Goal: Task Accomplishment & Management: Complete application form

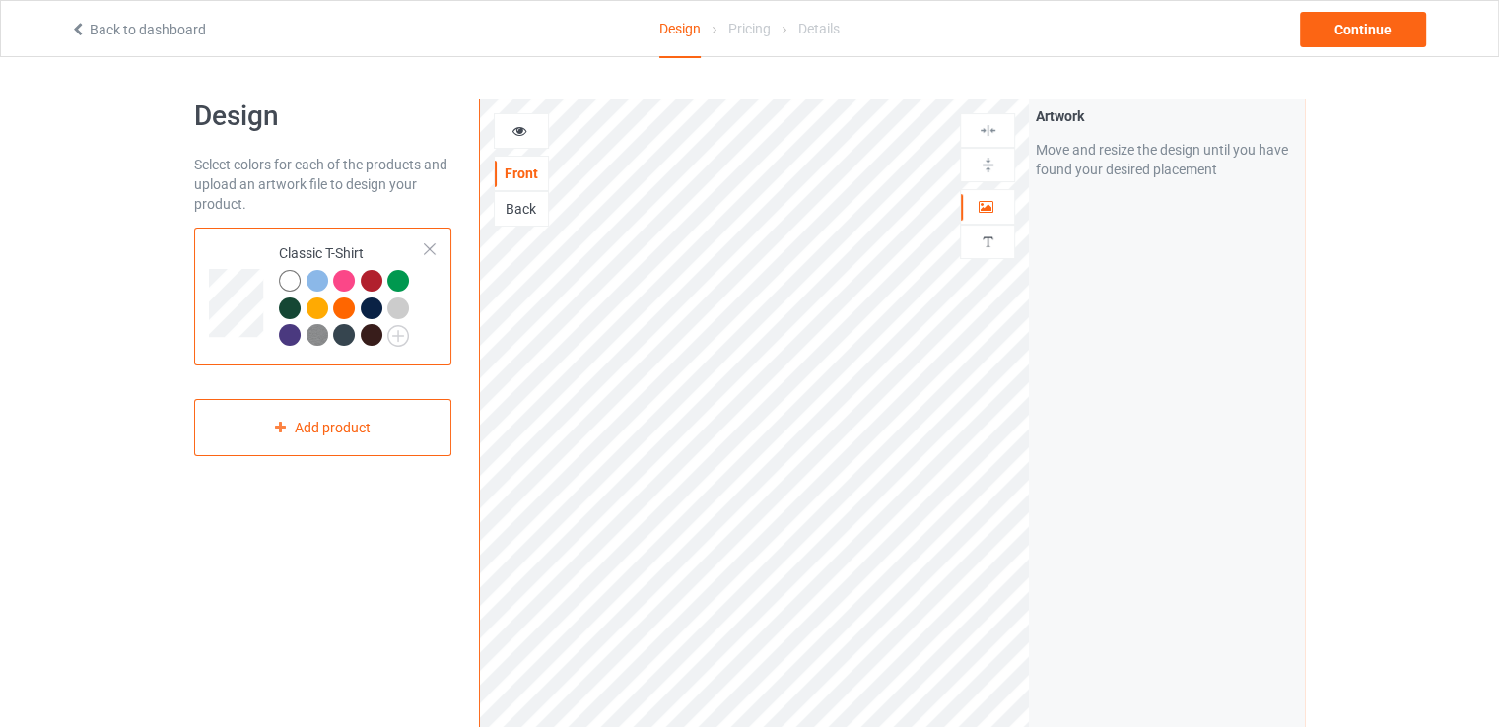
click at [426, 253] on div at bounding box center [430, 249] width 14 height 14
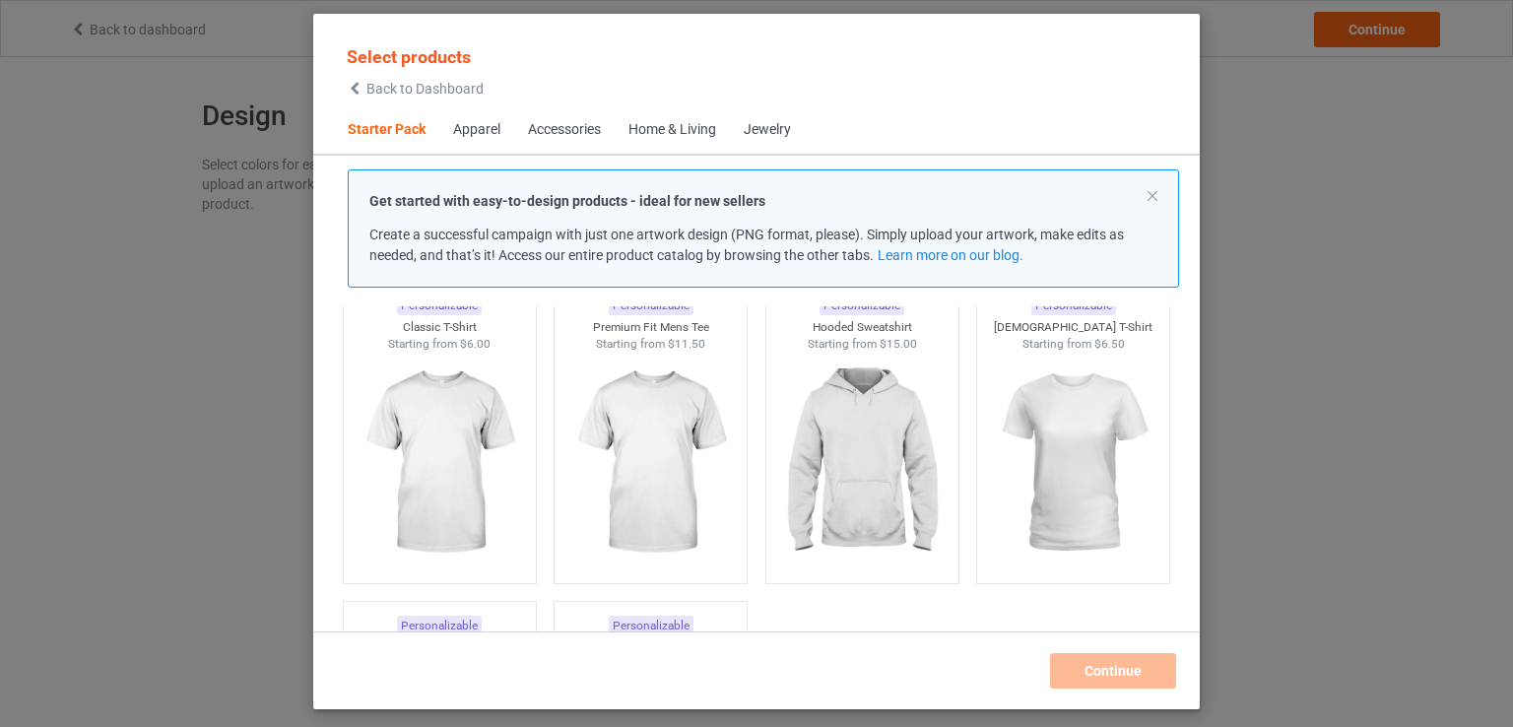
scroll to position [92, 0]
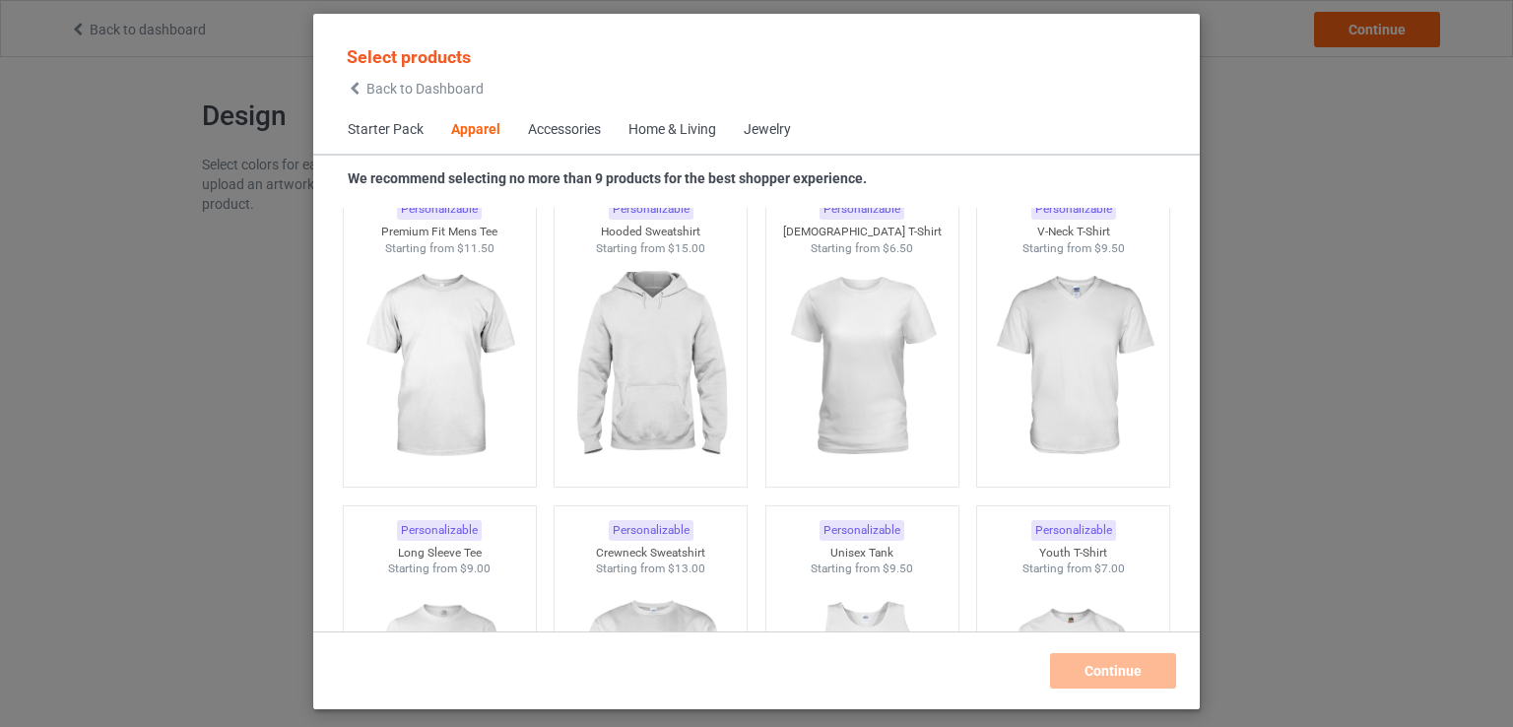
scroll to position [1126, 0]
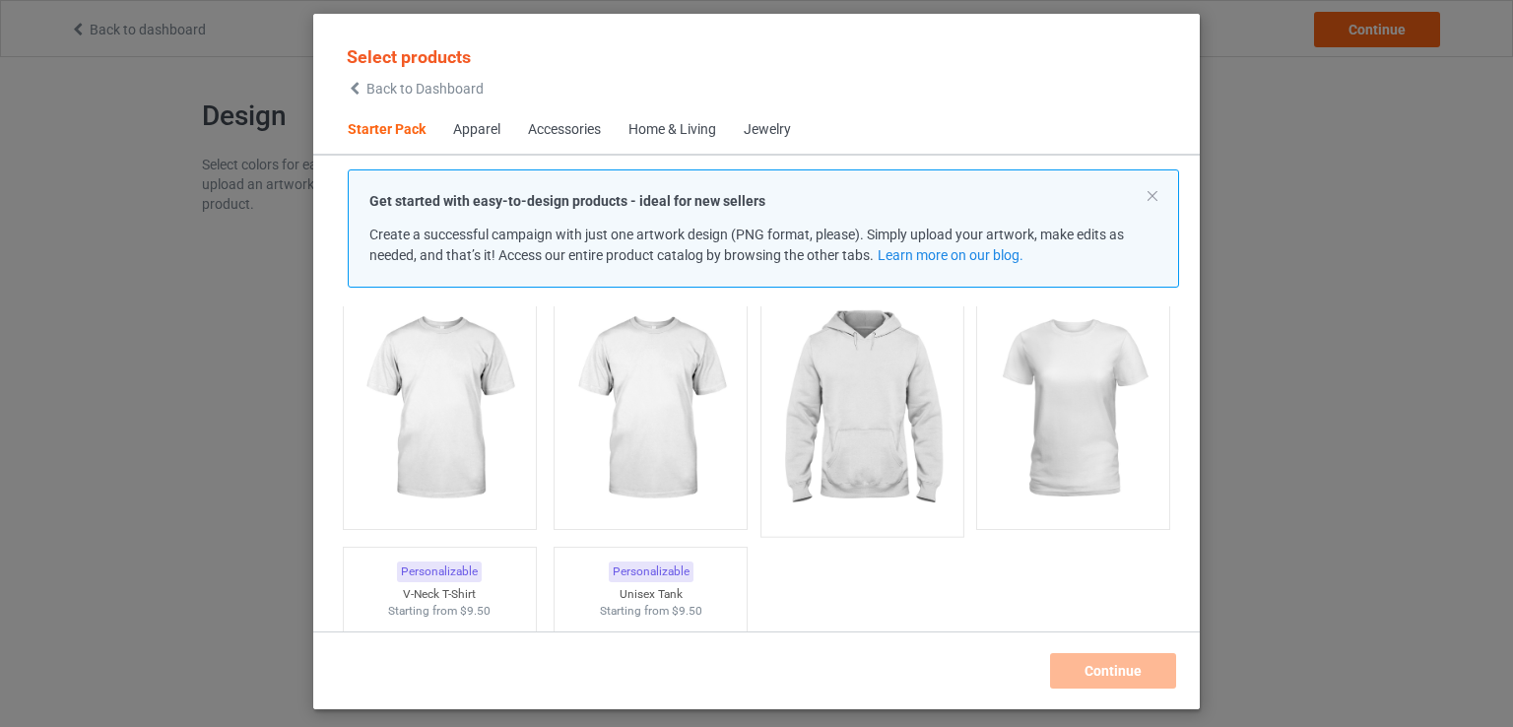
scroll to position [150, 0]
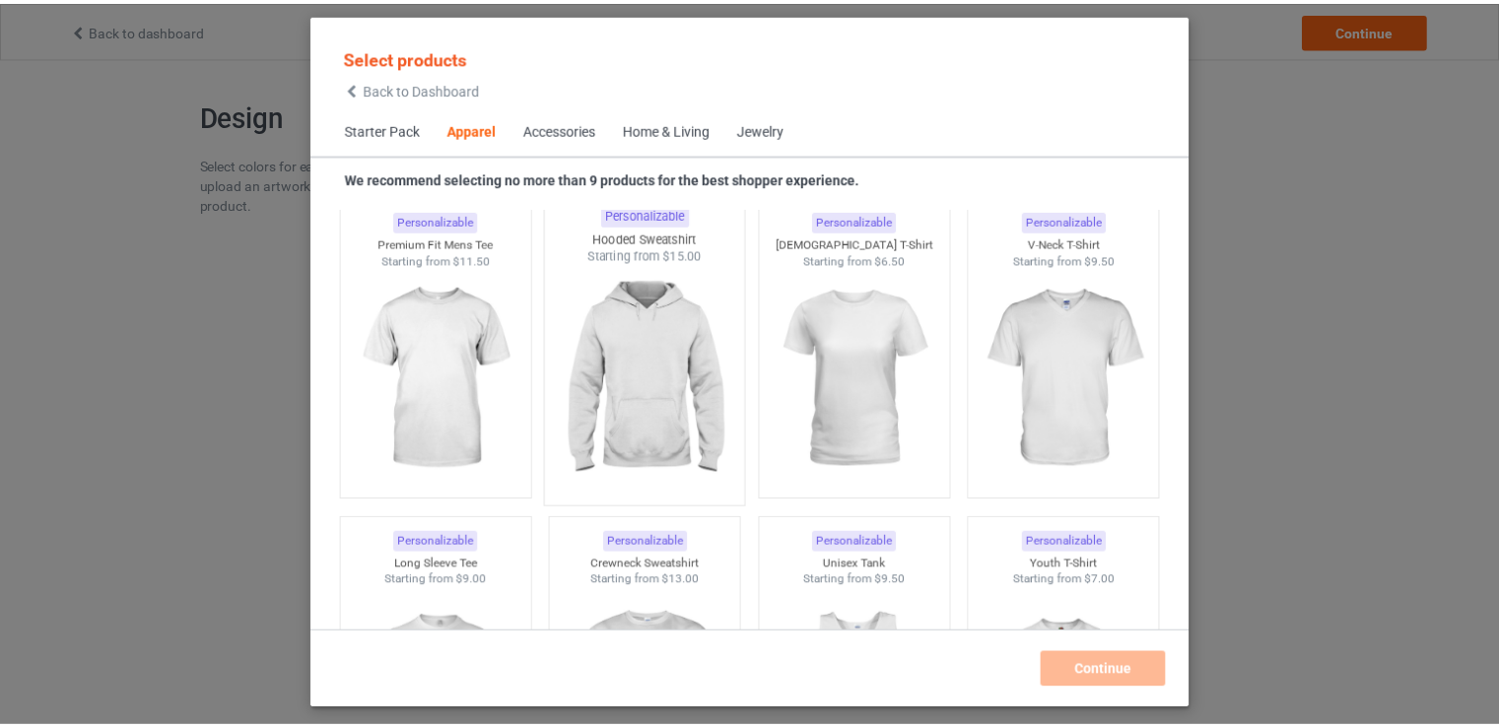
scroll to position [1107, 0]
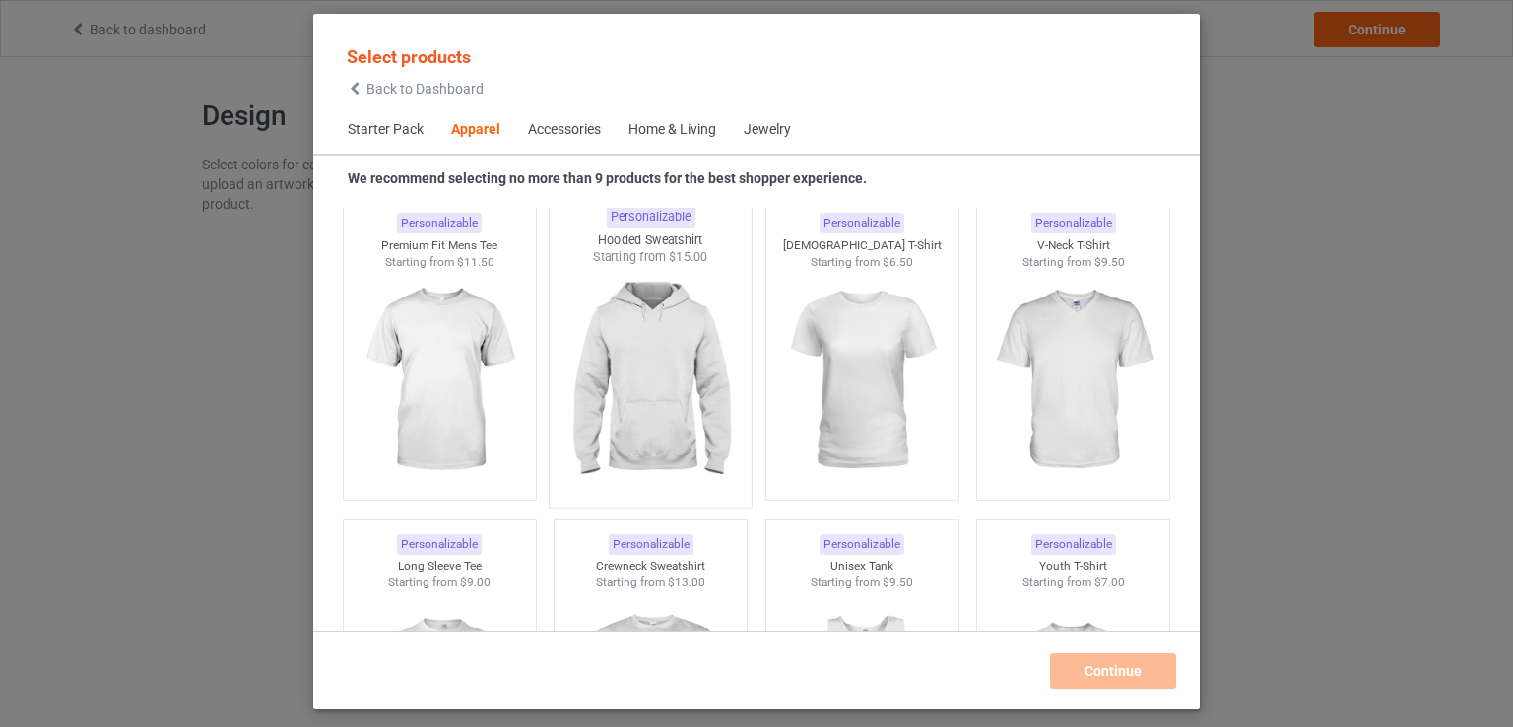
click at [654, 418] on img at bounding box center [651, 382] width 185 height 232
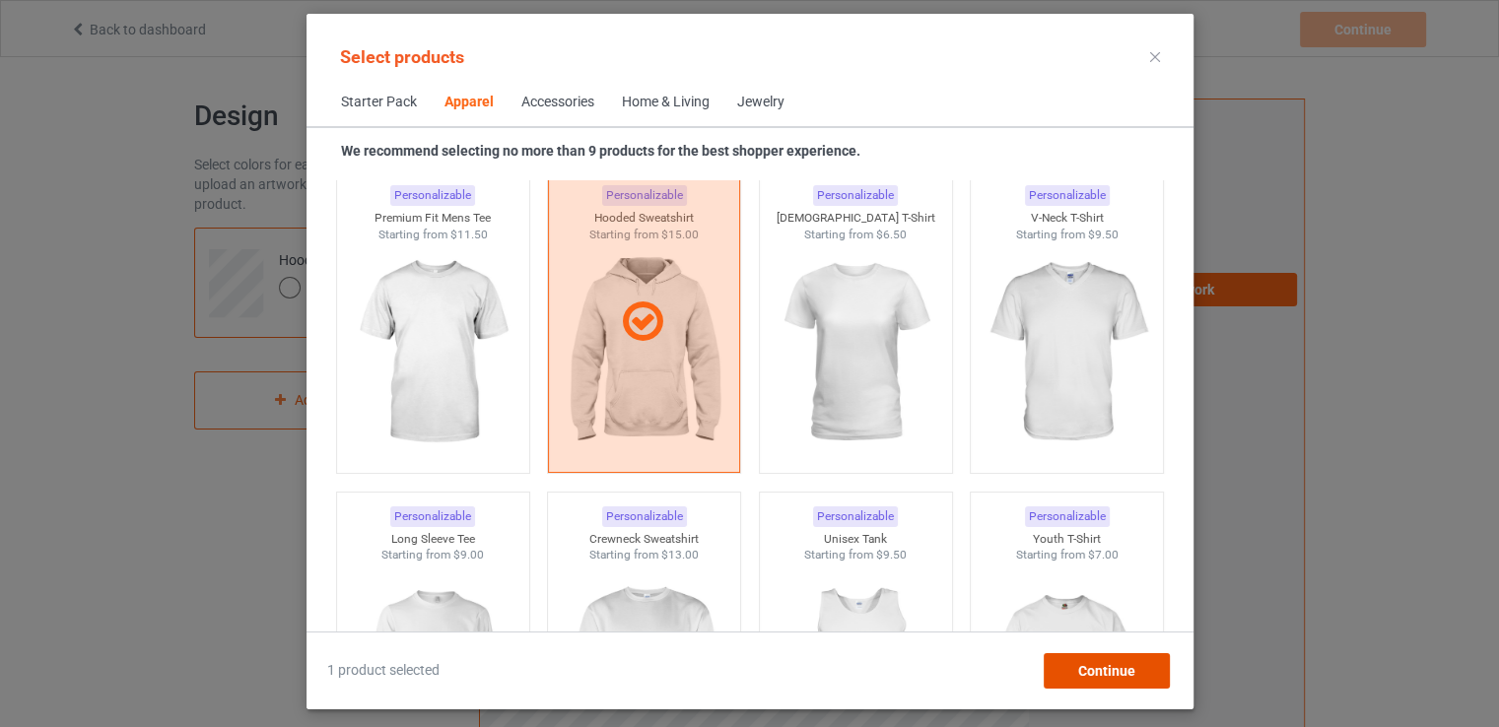
click at [1130, 675] on span "Continue" at bounding box center [1105, 671] width 57 height 16
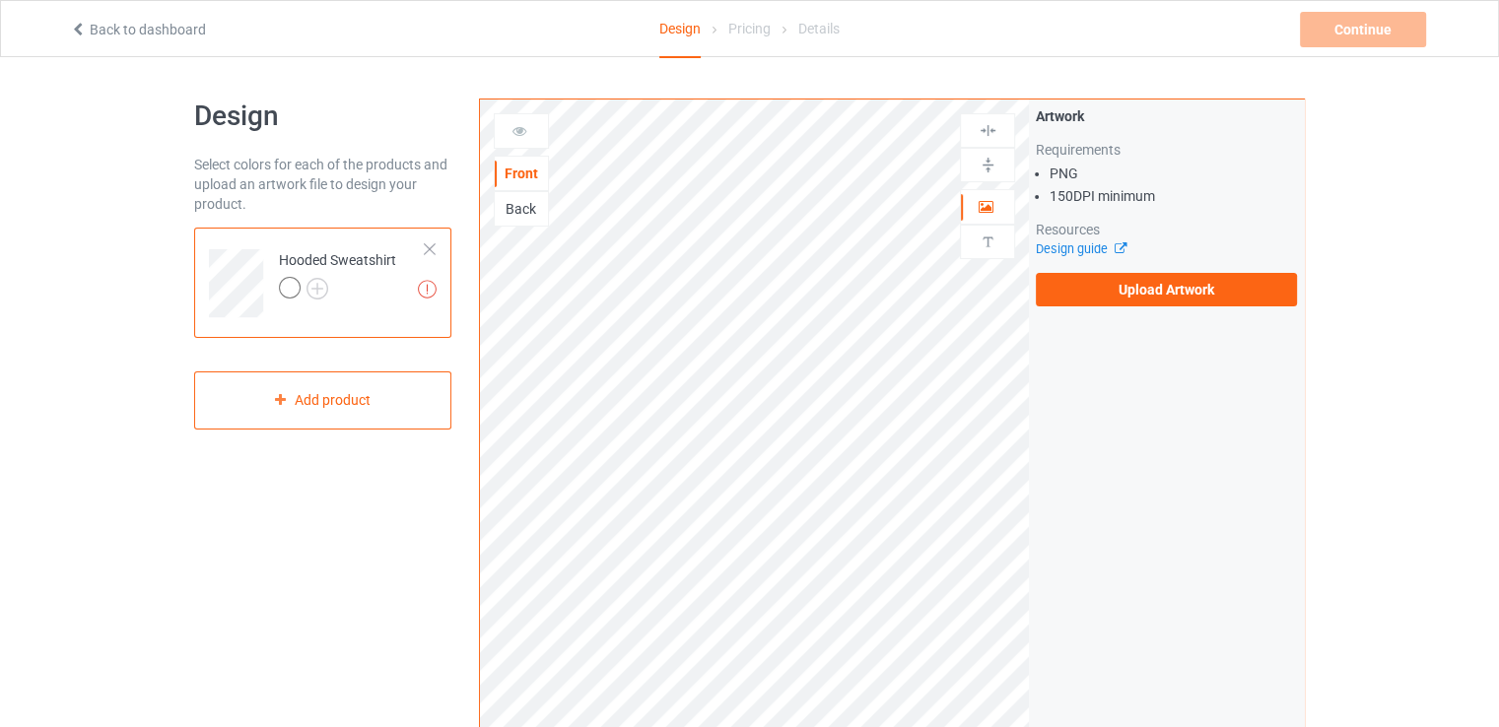
click at [524, 139] on div at bounding box center [521, 131] width 53 height 20
click at [1095, 291] on label "Upload Artwork" at bounding box center [1165, 289] width 261 height 33
click at [0, 0] on input "Upload Artwork" at bounding box center [0, 0] width 0 height 0
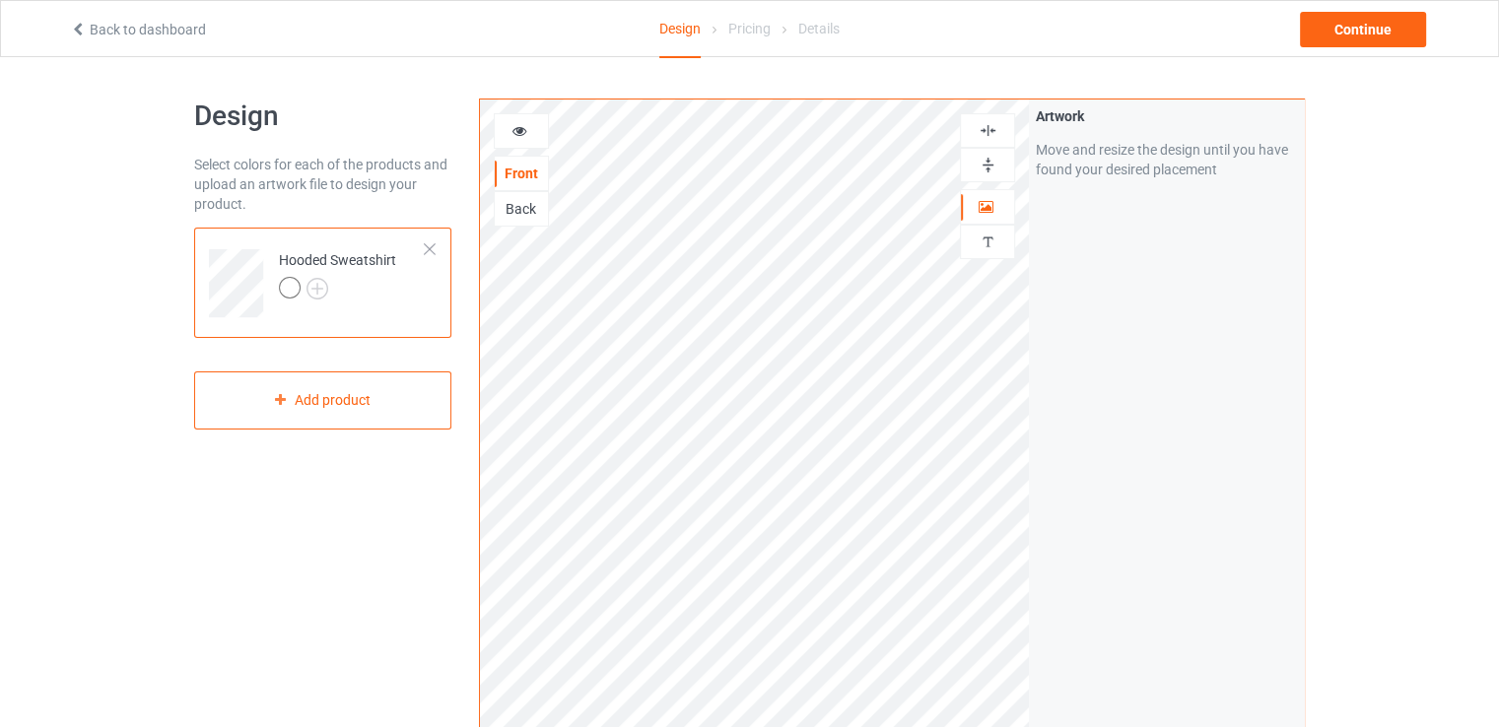
click at [526, 134] on icon at bounding box center [519, 128] width 17 height 14
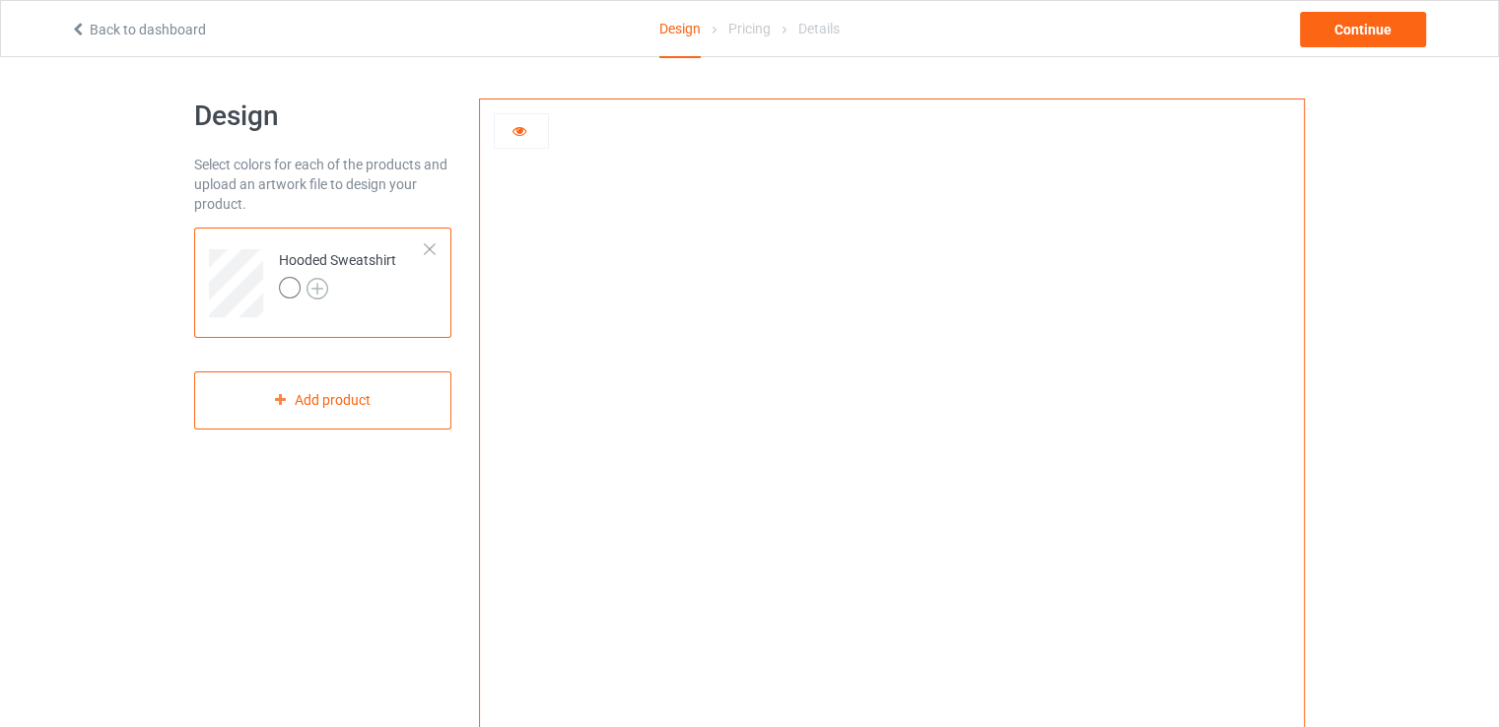
click at [315, 295] on img at bounding box center [317, 289] width 22 height 22
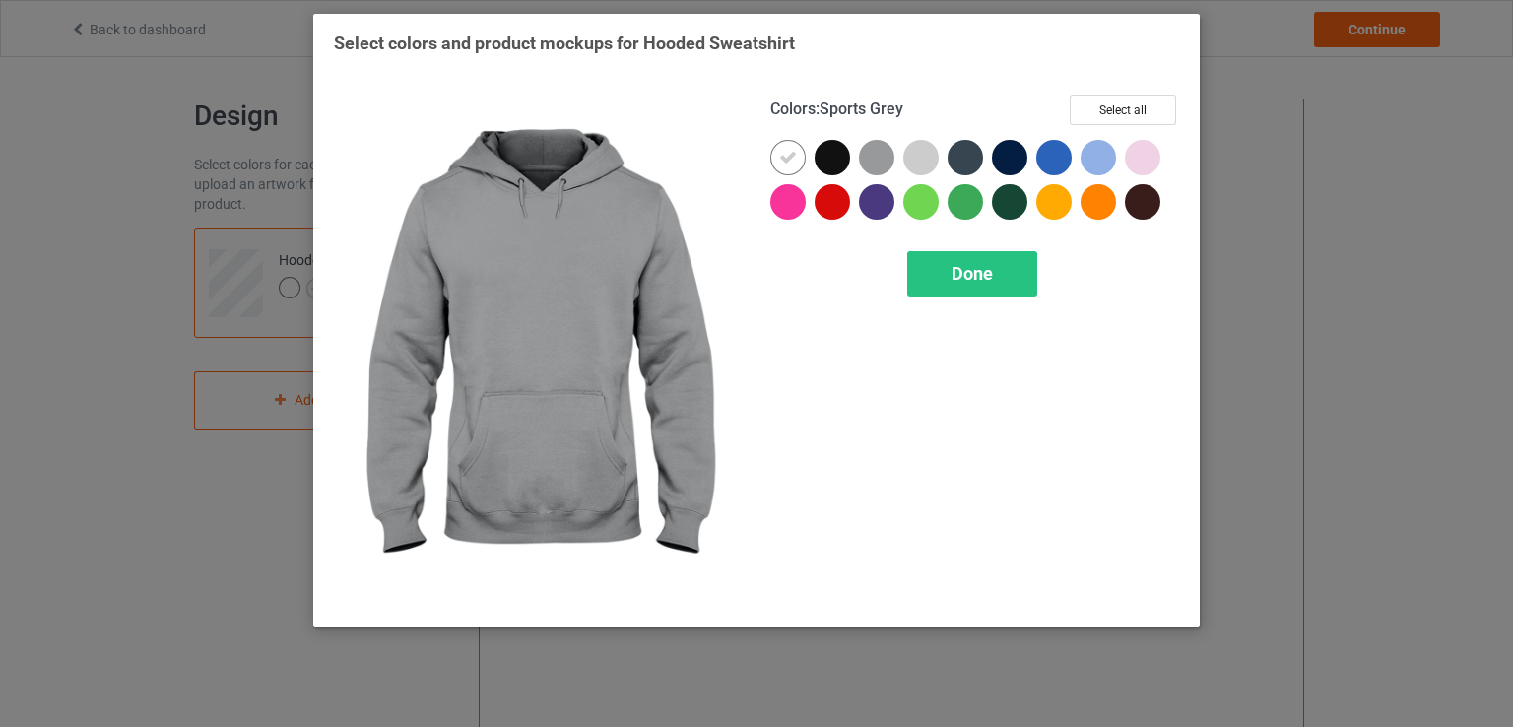
click at [867, 160] on div at bounding box center [876, 157] width 35 height 35
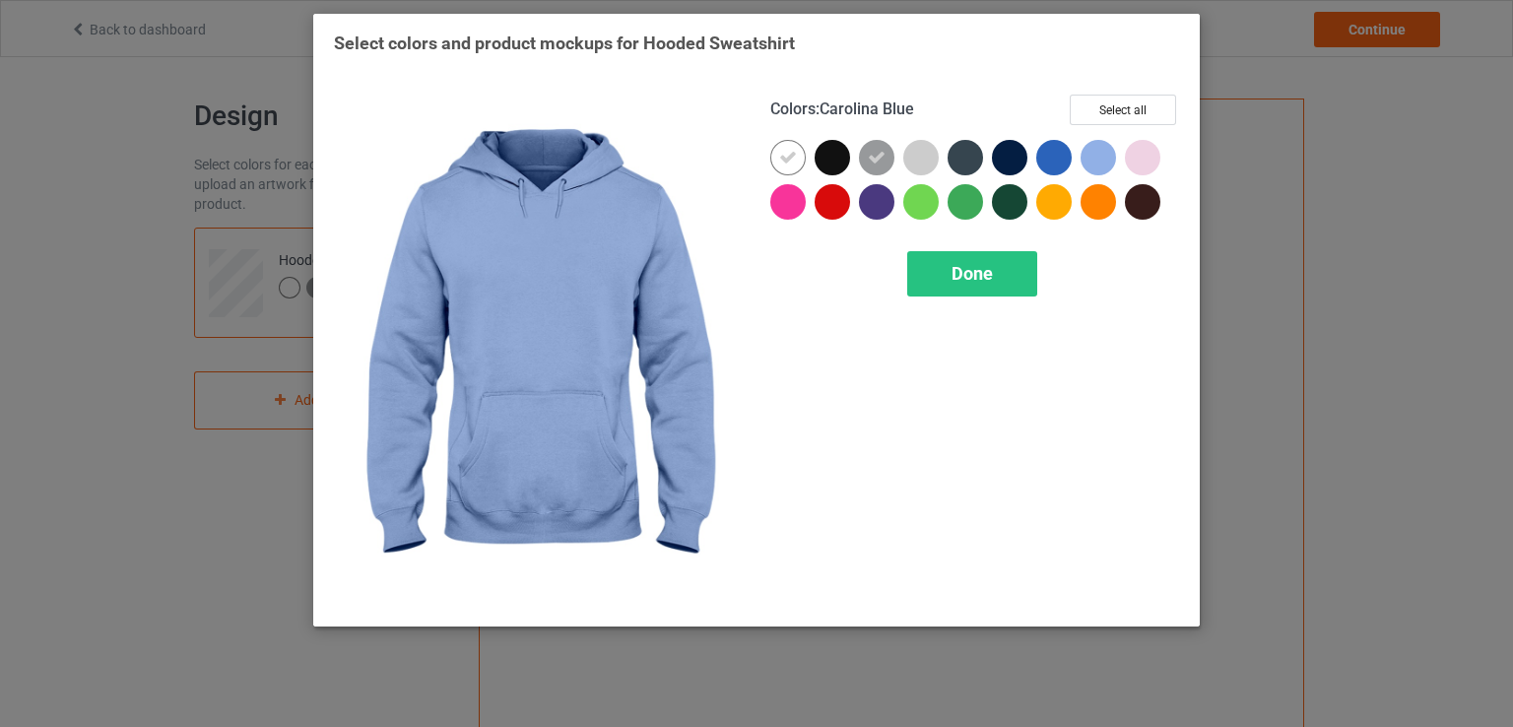
click at [1091, 159] on div at bounding box center [1098, 157] width 35 height 35
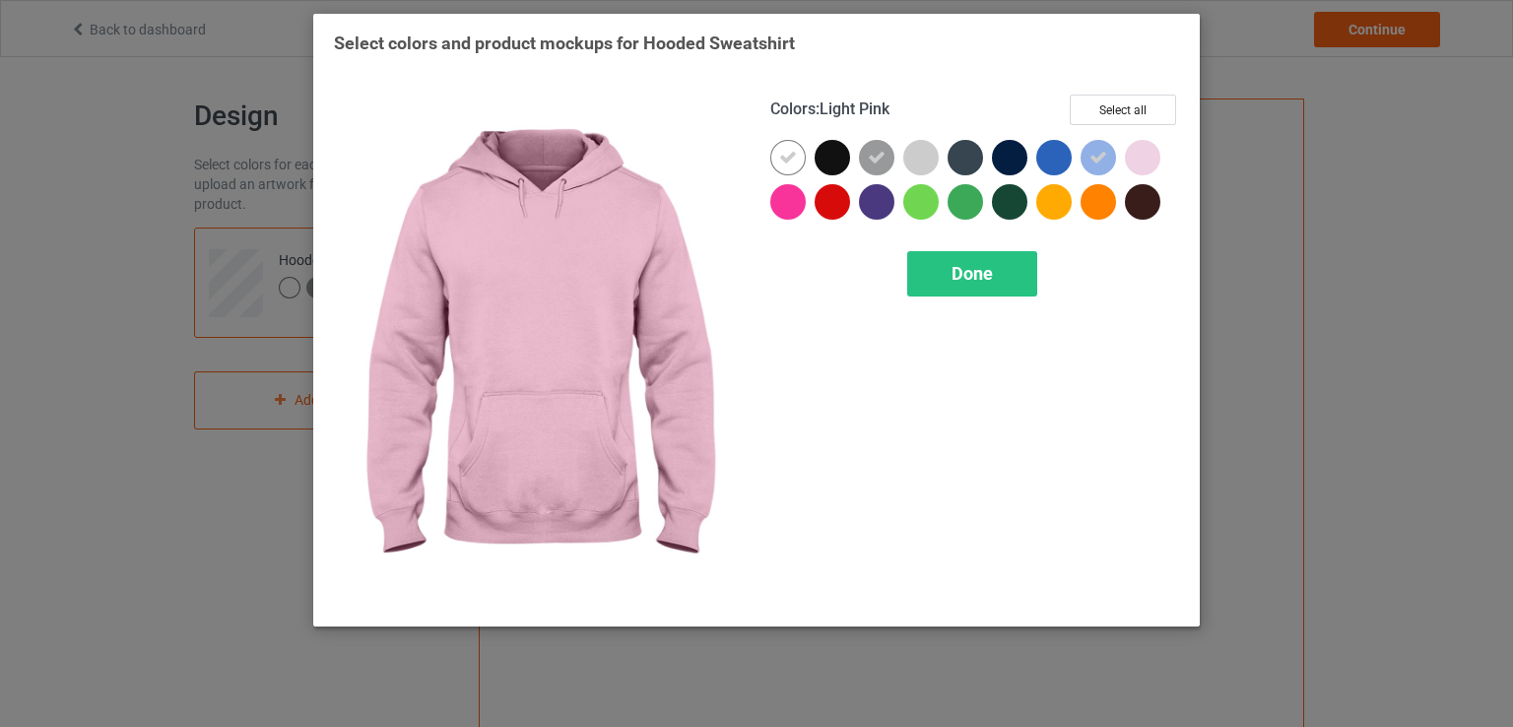
click at [1132, 156] on div at bounding box center [1142, 157] width 35 height 35
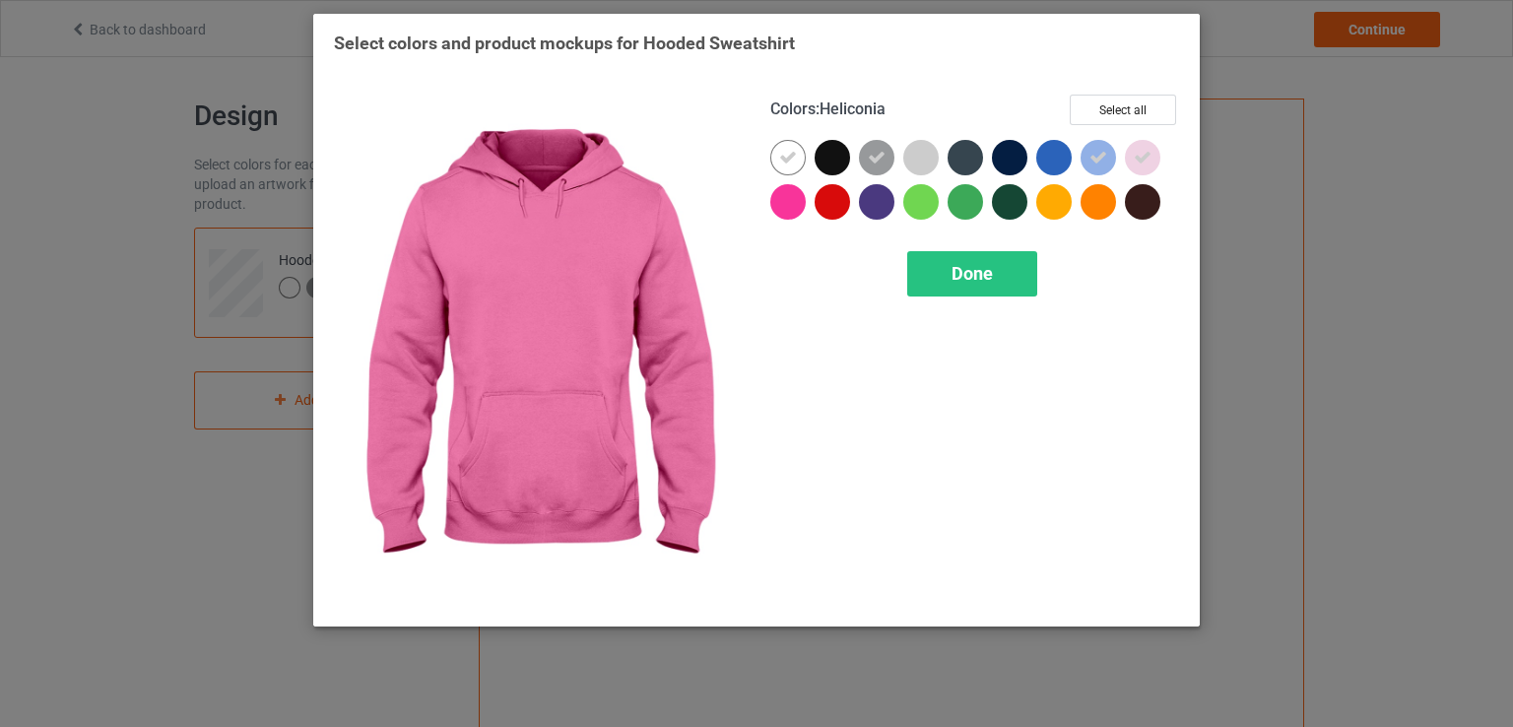
click at [784, 210] on div at bounding box center [787, 201] width 35 height 35
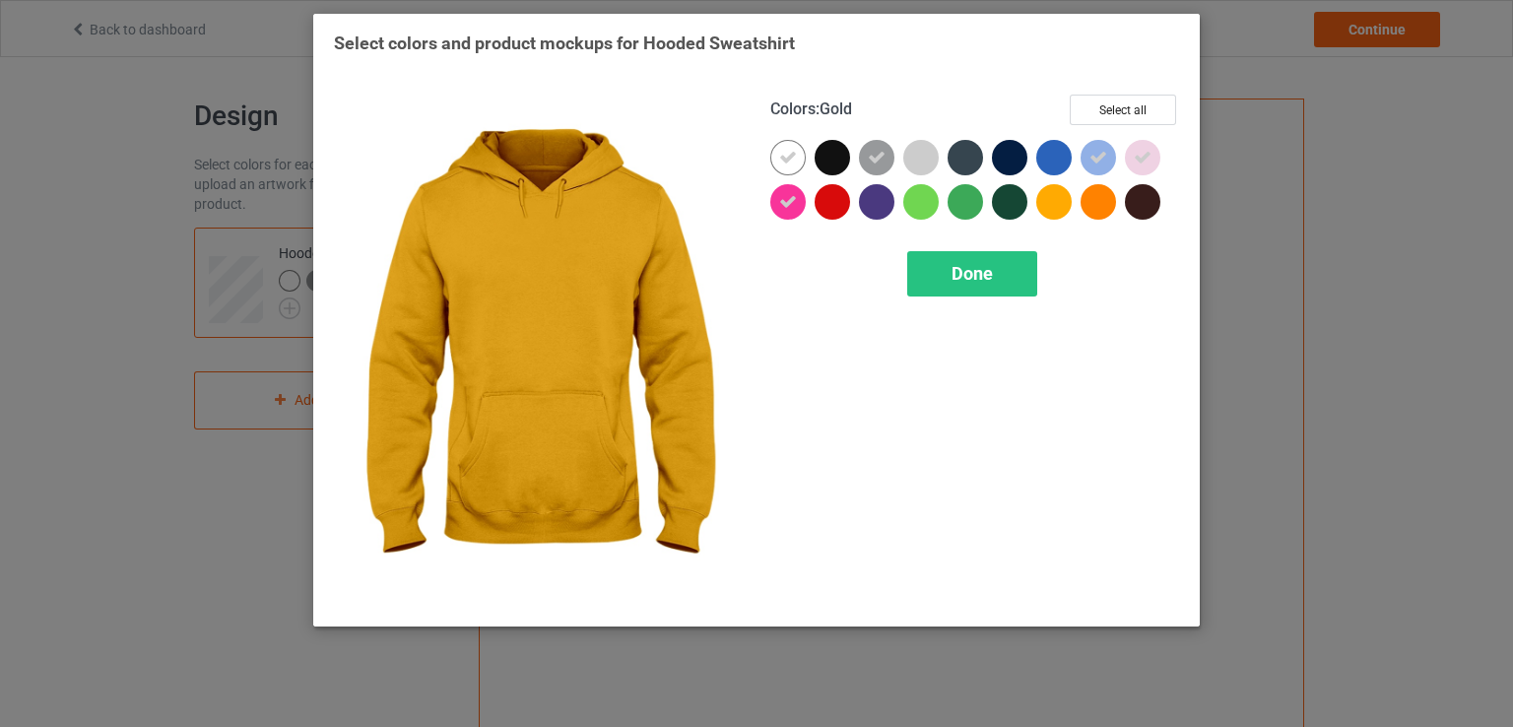
click at [1052, 202] on div at bounding box center [1053, 201] width 35 height 35
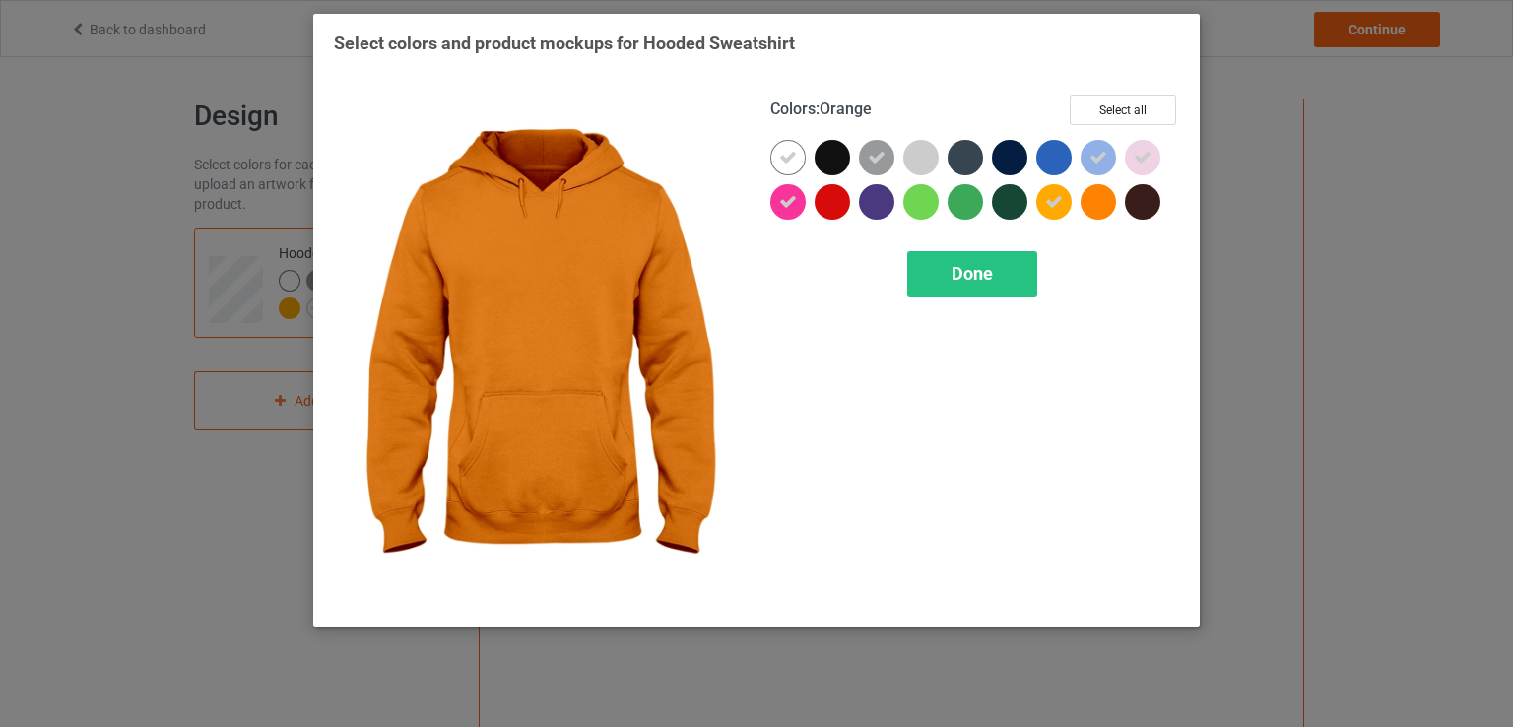
click at [1103, 214] on div at bounding box center [1098, 201] width 35 height 35
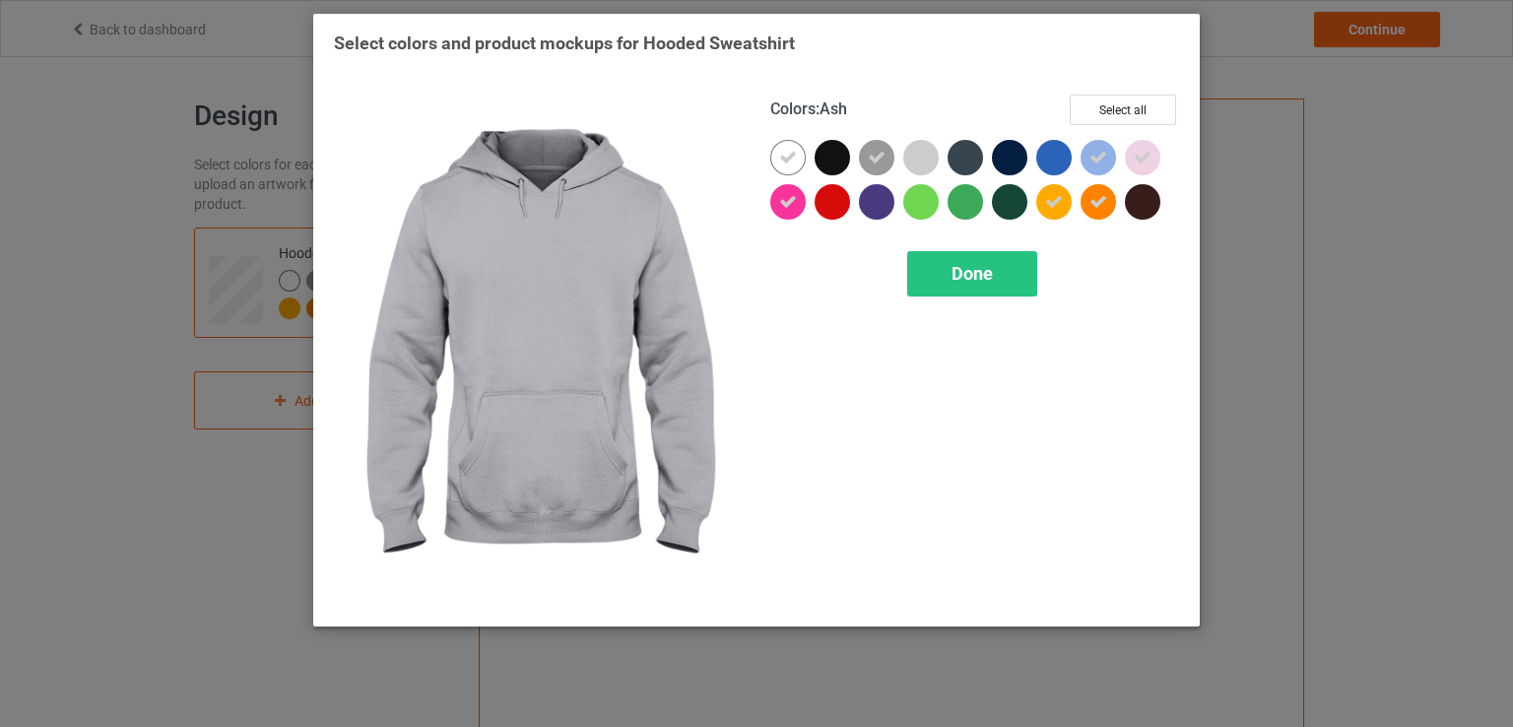
click at [921, 167] on div at bounding box center [920, 157] width 35 height 35
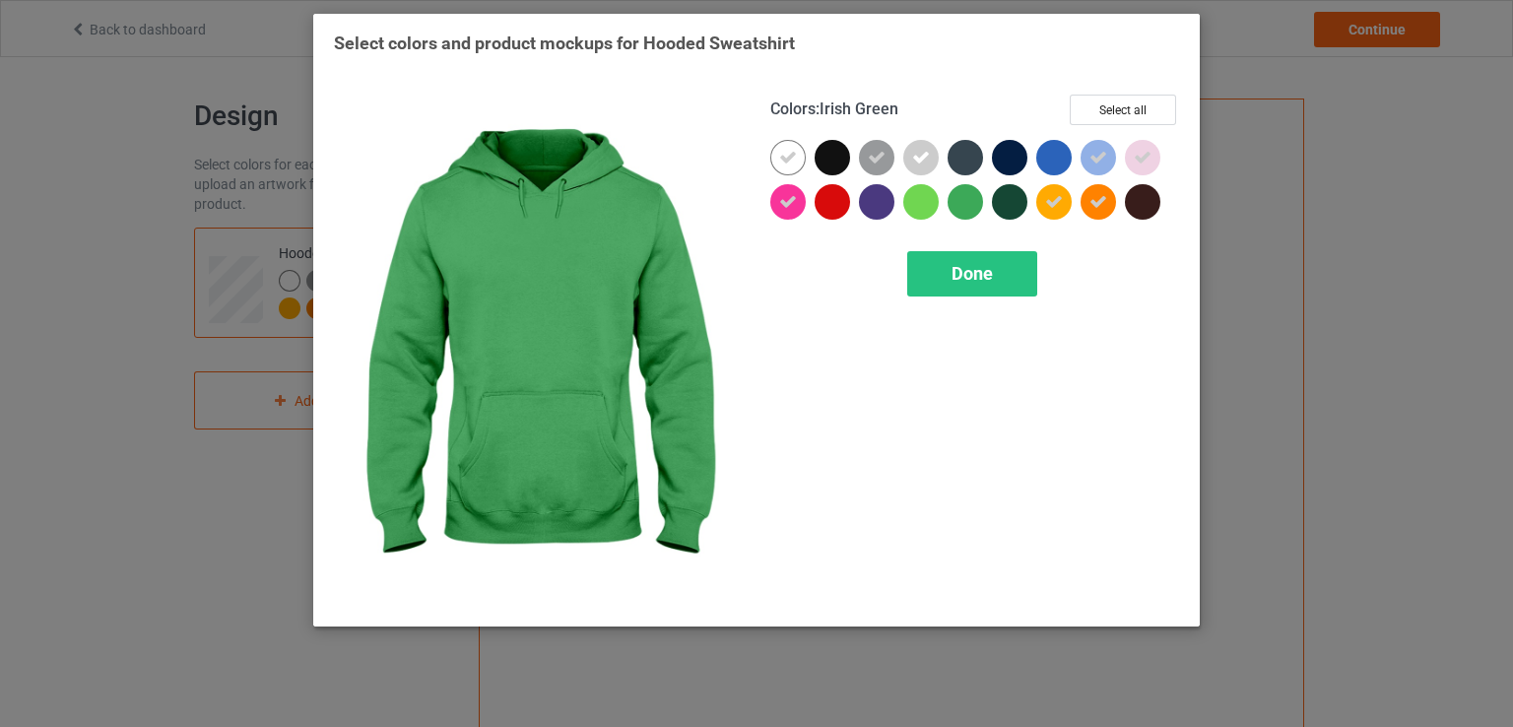
click at [976, 200] on div at bounding box center [965, 201] width 35 height 35
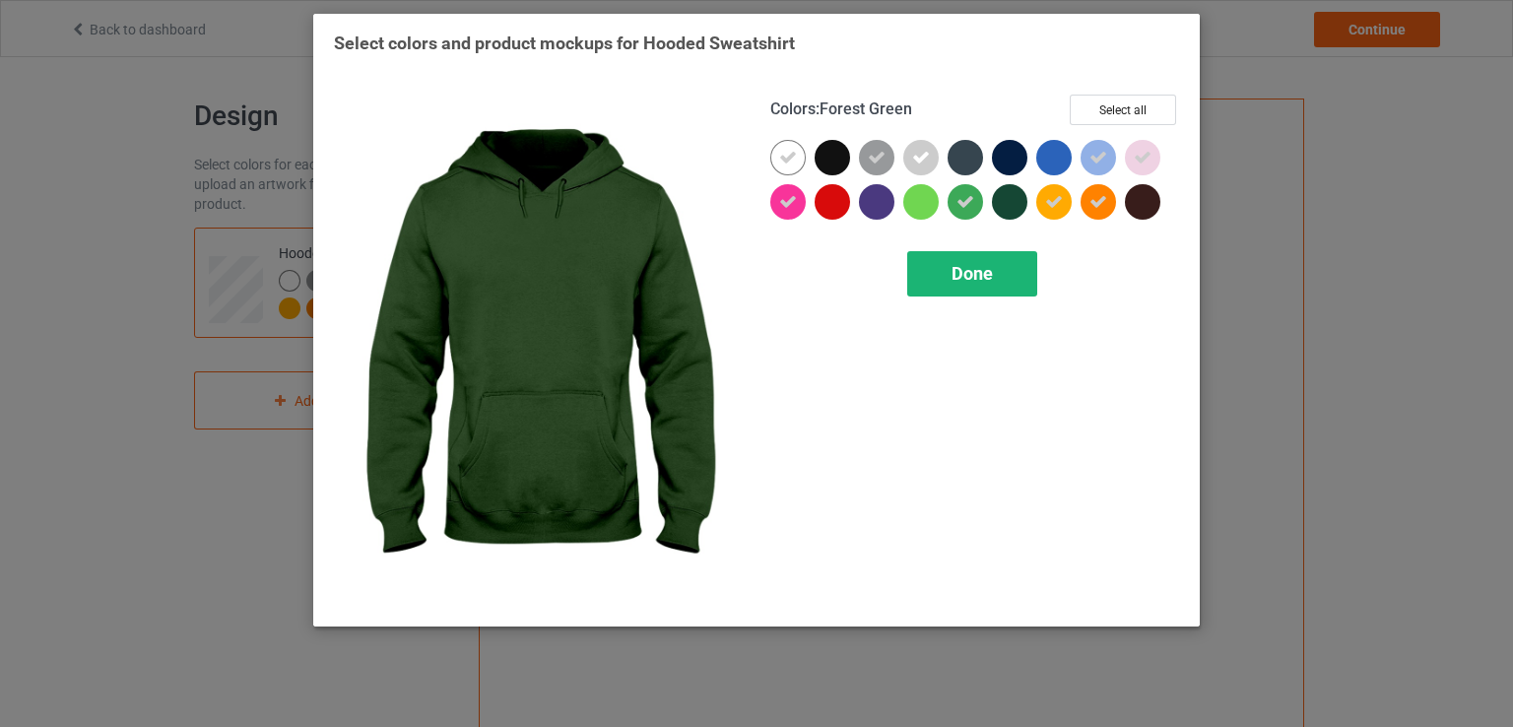
click at [961, 273] on span "Done" at bounding box center [972, 273] width 41 height 21
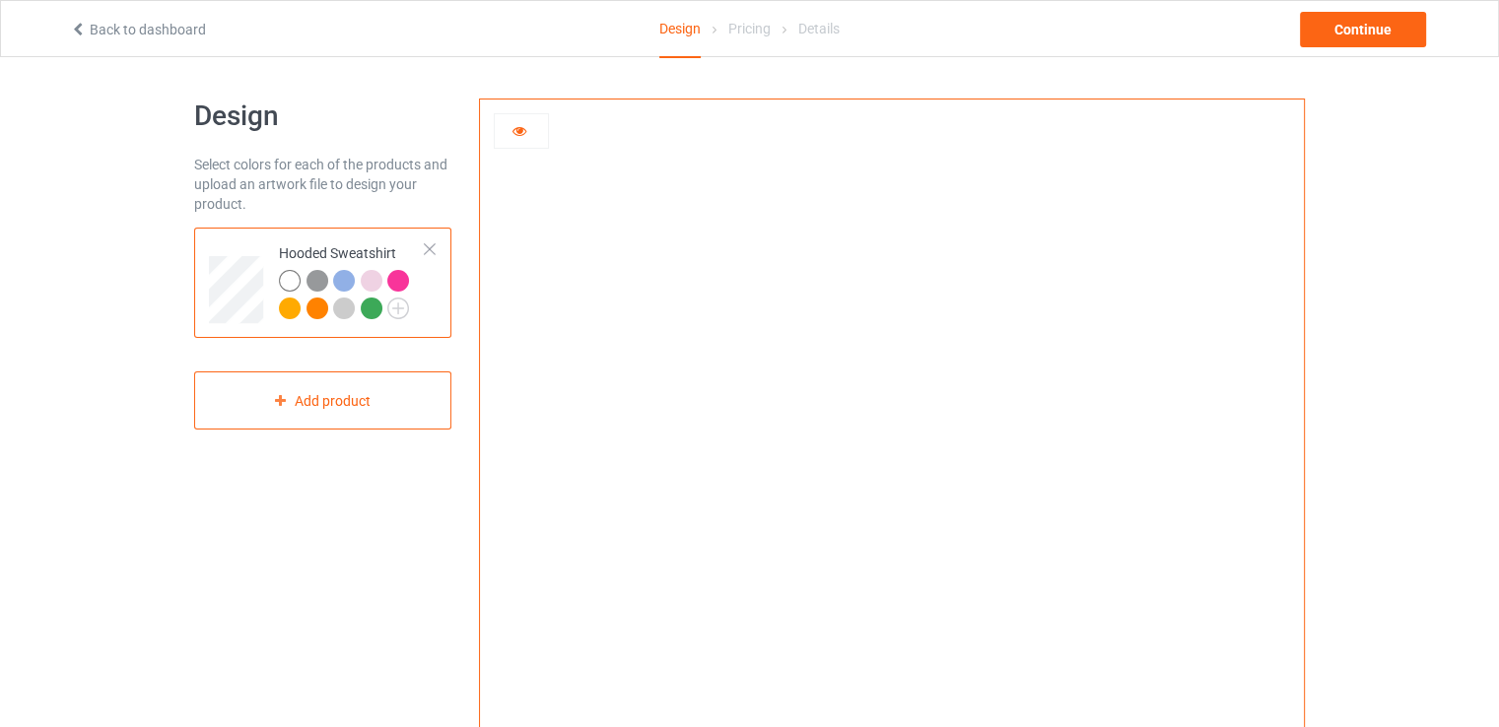
click at [322, 285] on div at bounding box center [317, 281] width 22 height 22
click at [330, 281] on div at bounding box center [320, 284] width 28 height 28
click at [345, 280] on div at bounding box center [344, 281] width 22 height 22
click at [375, 279] on div at bounding box center [372, 281] width 22 height 22
click at [333, 281] on div at bounding box center [344, 281] width 22 height 22
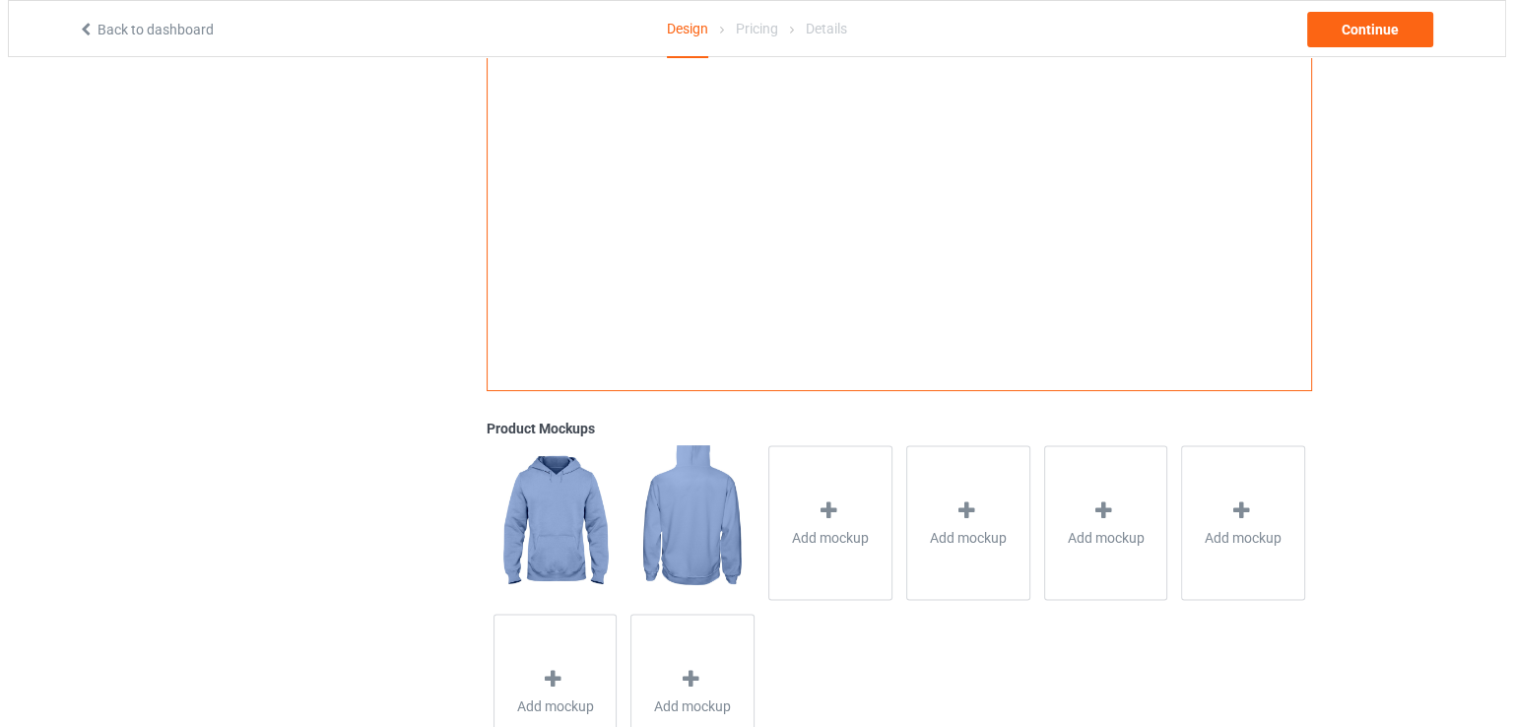
scroll to position [499, 0]
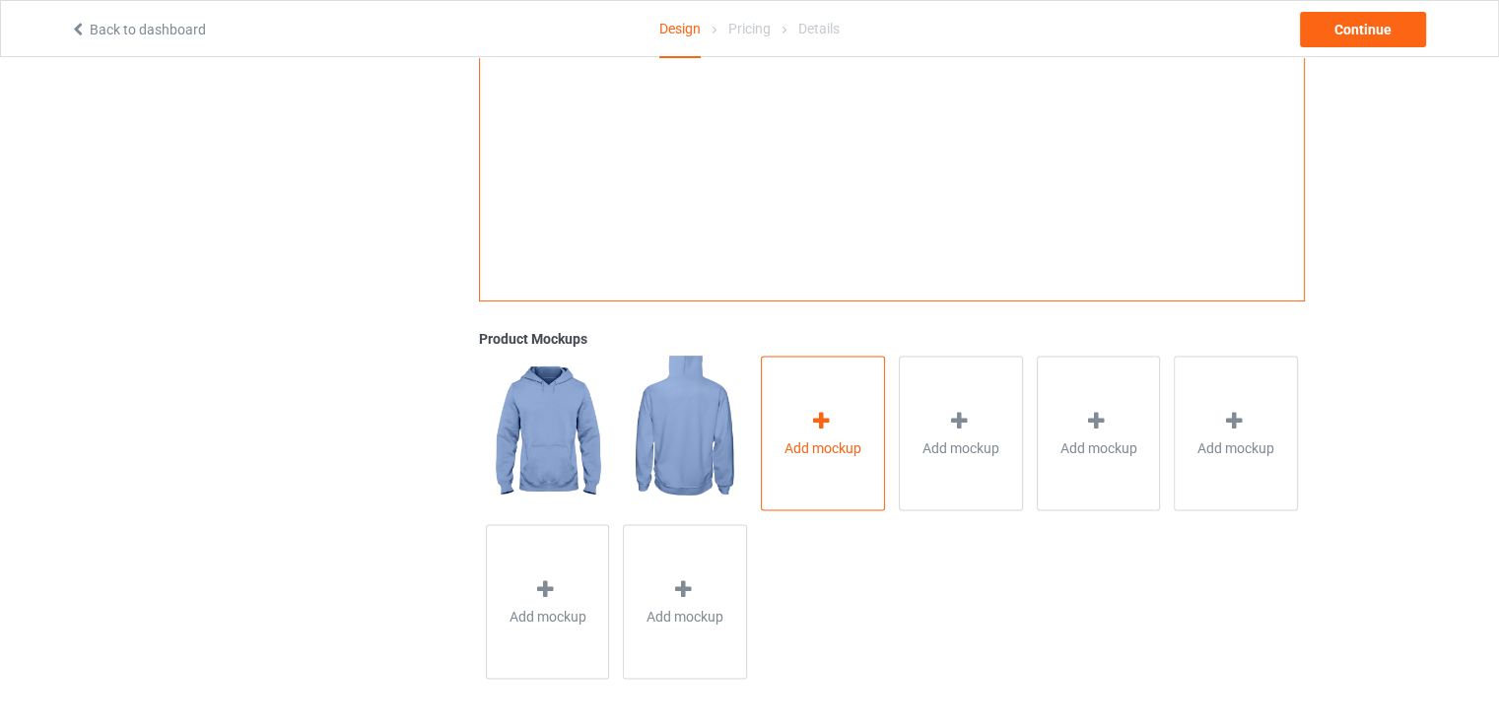
click at [795, 459] on div "Add mockup" at bounding box center [823, 433] width 124 height 155
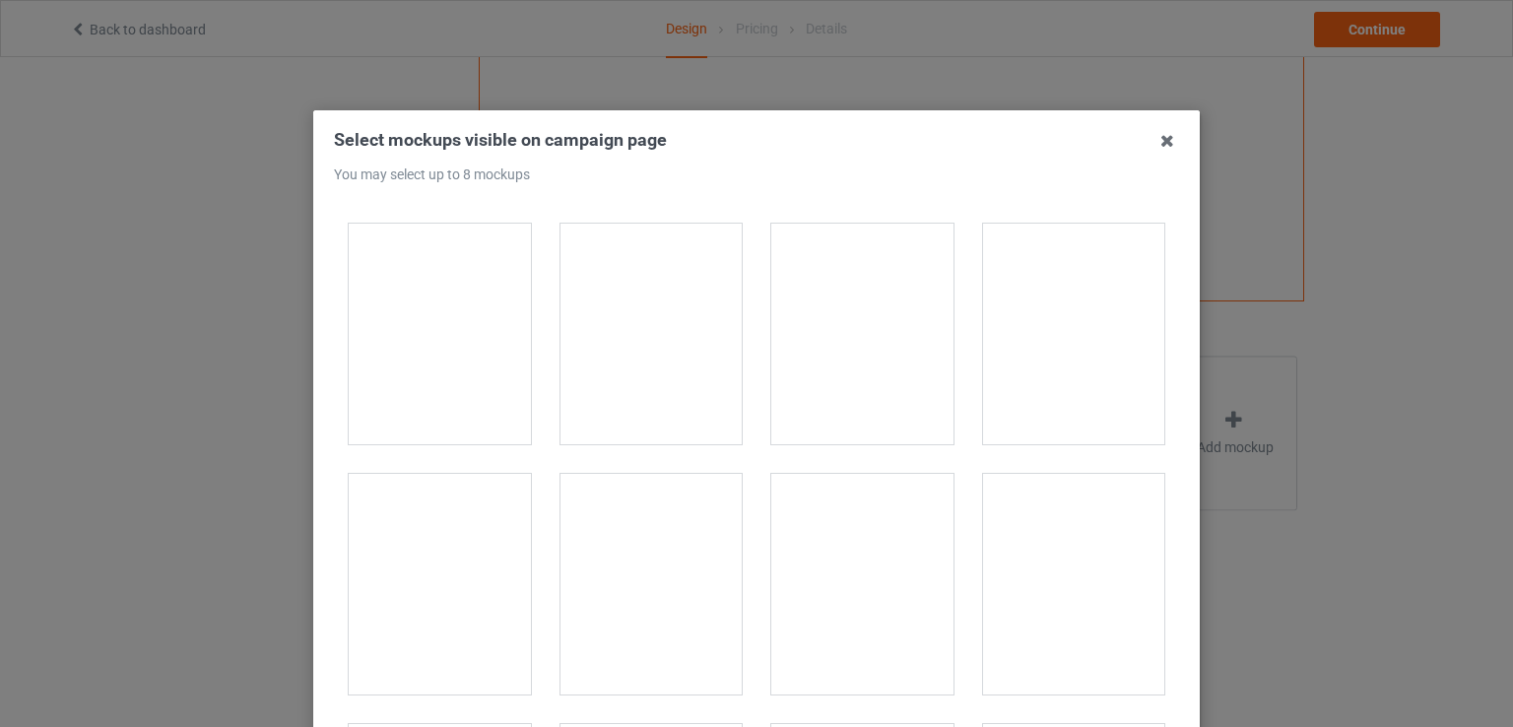
scroll to position [491, 0]
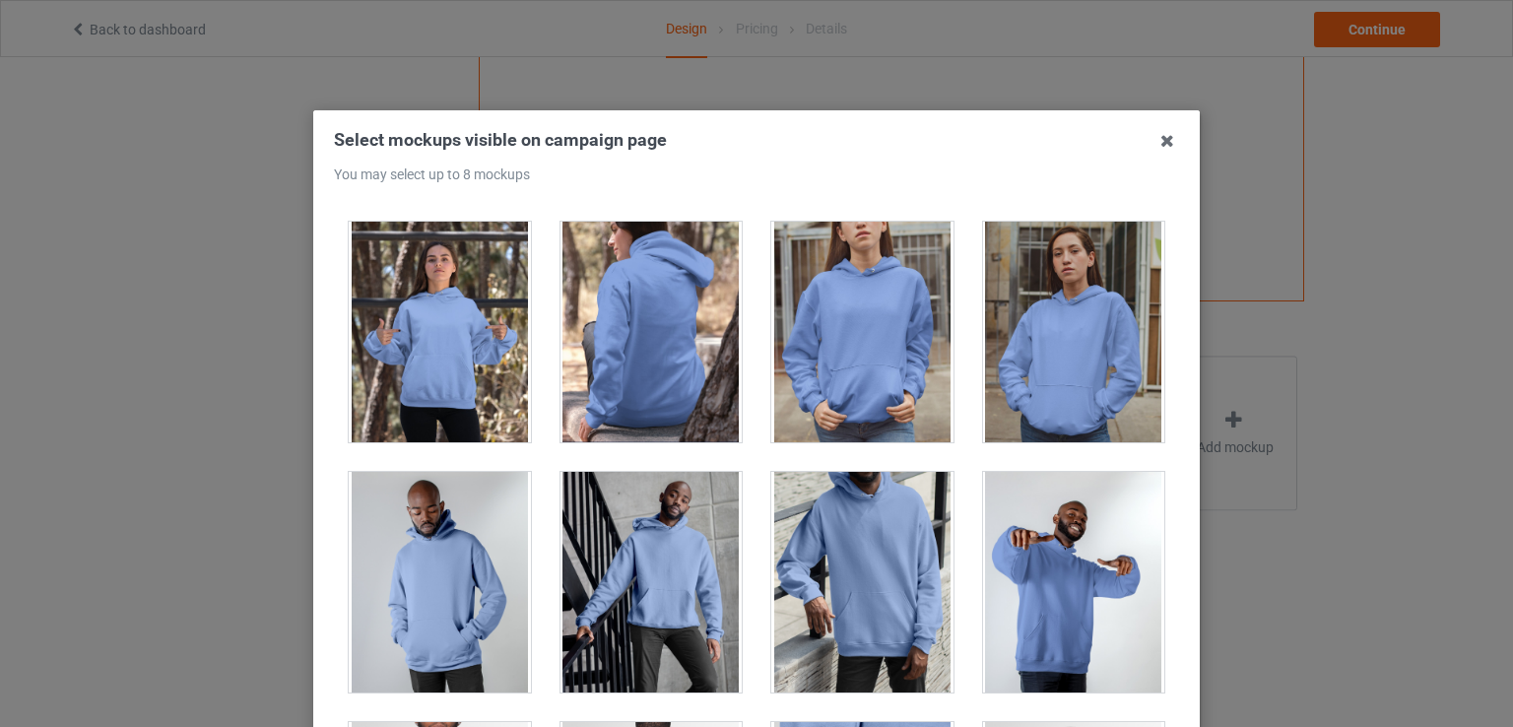
click at [1036, 602] on div at bounding box center [1074, 582] width 182 height 221
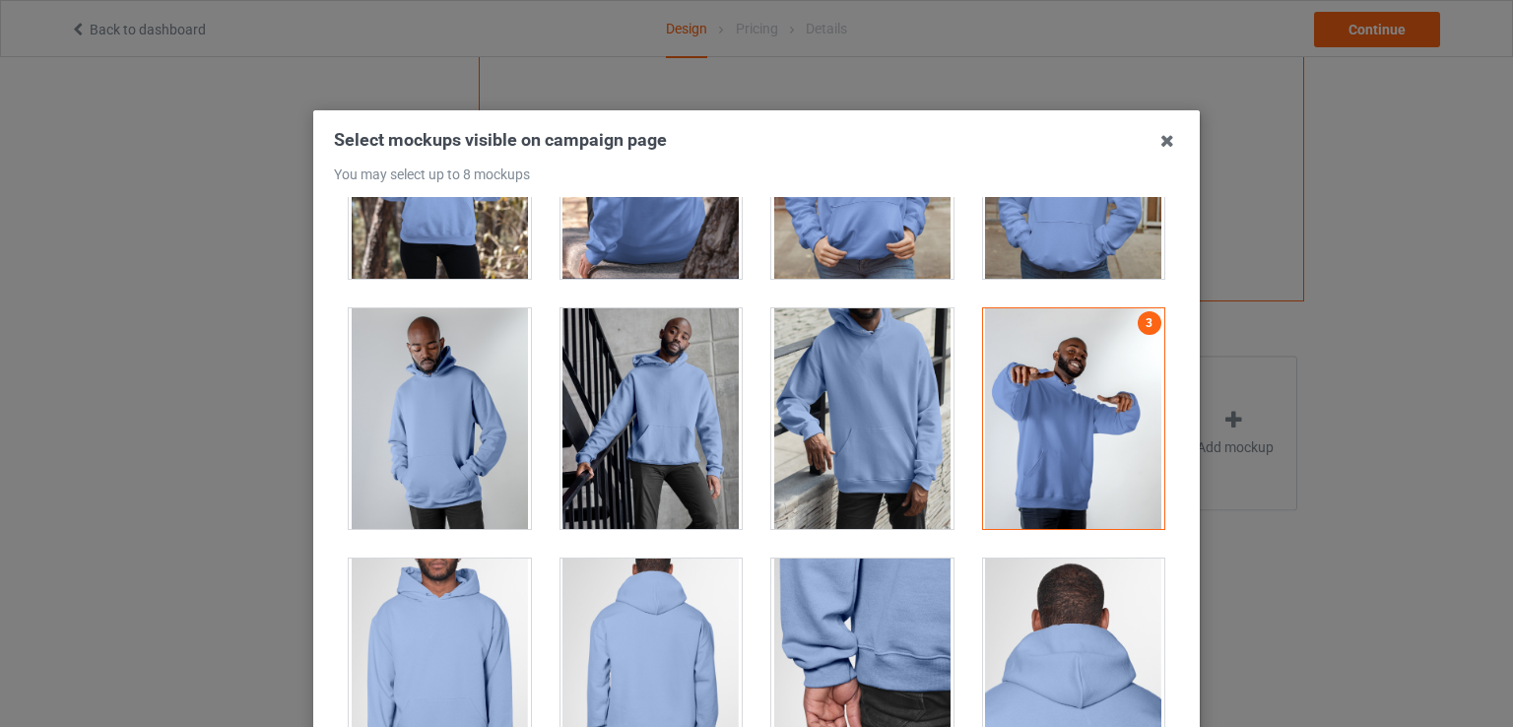
scroll to position [653, 0]
click at [1095, 478] on div at bounding box center [1074, 419] width 182 height 221
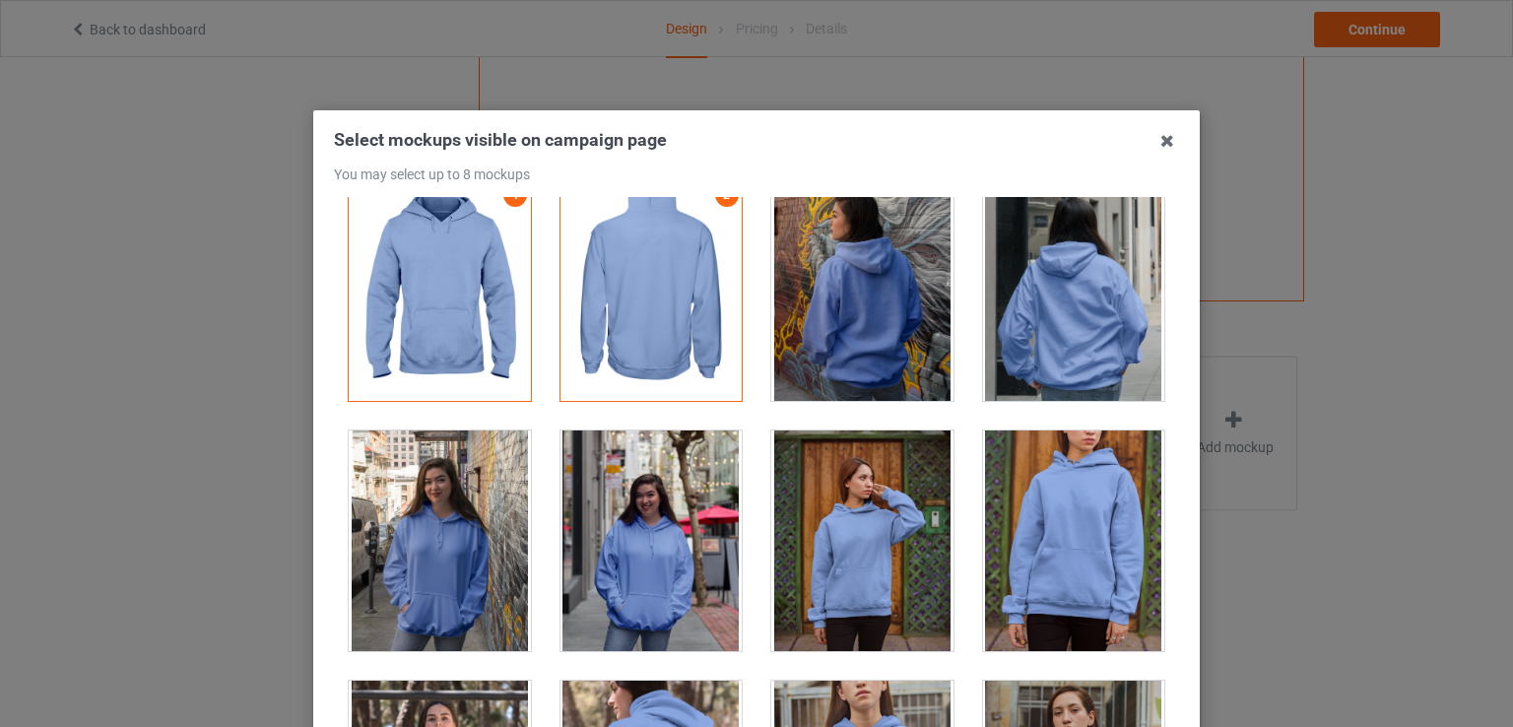
scroll to position [0, 0]
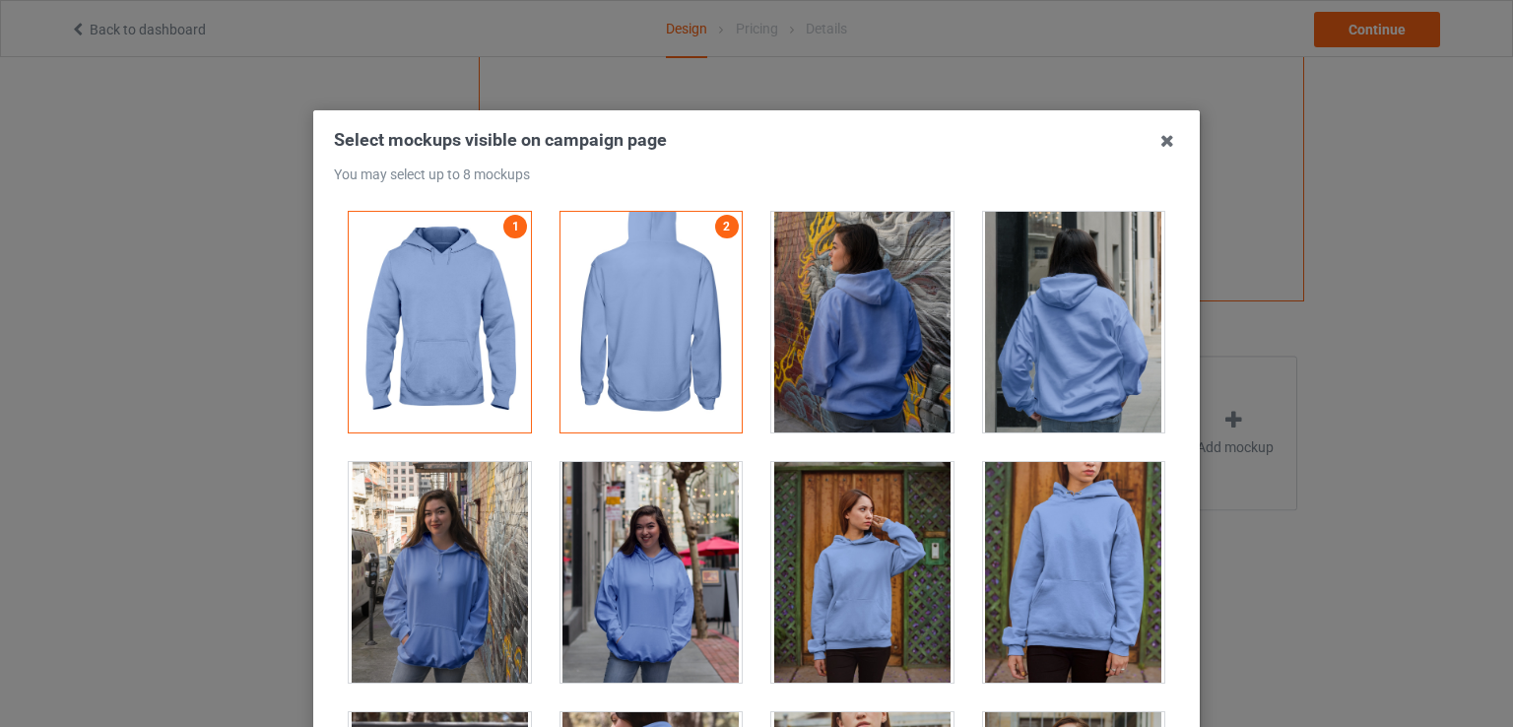
click at [610, 596] on div at bounding box center [652, 572] width 182 height 221
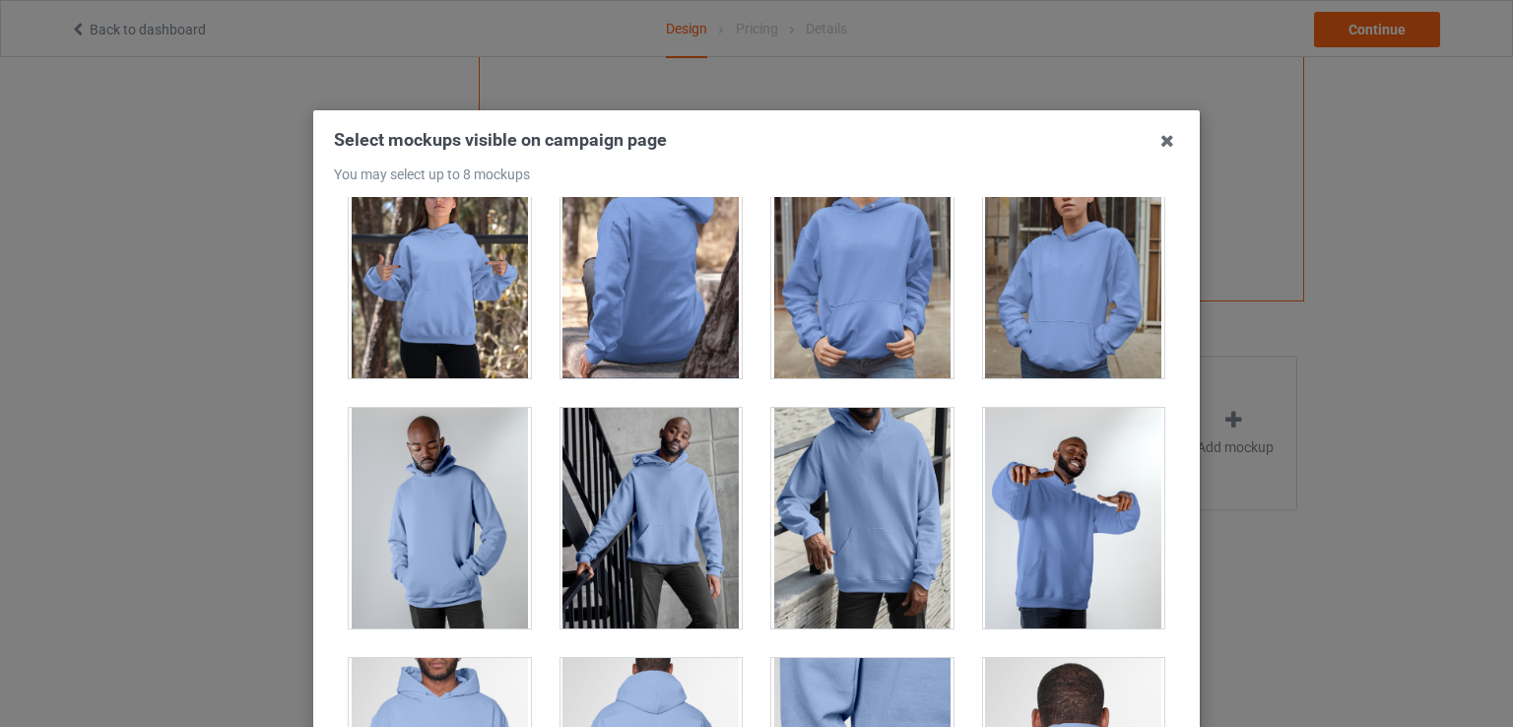
scroll to position [554, 0]
click at [987, 546] on div at bounding box center [1074, 519] width 182 height 221
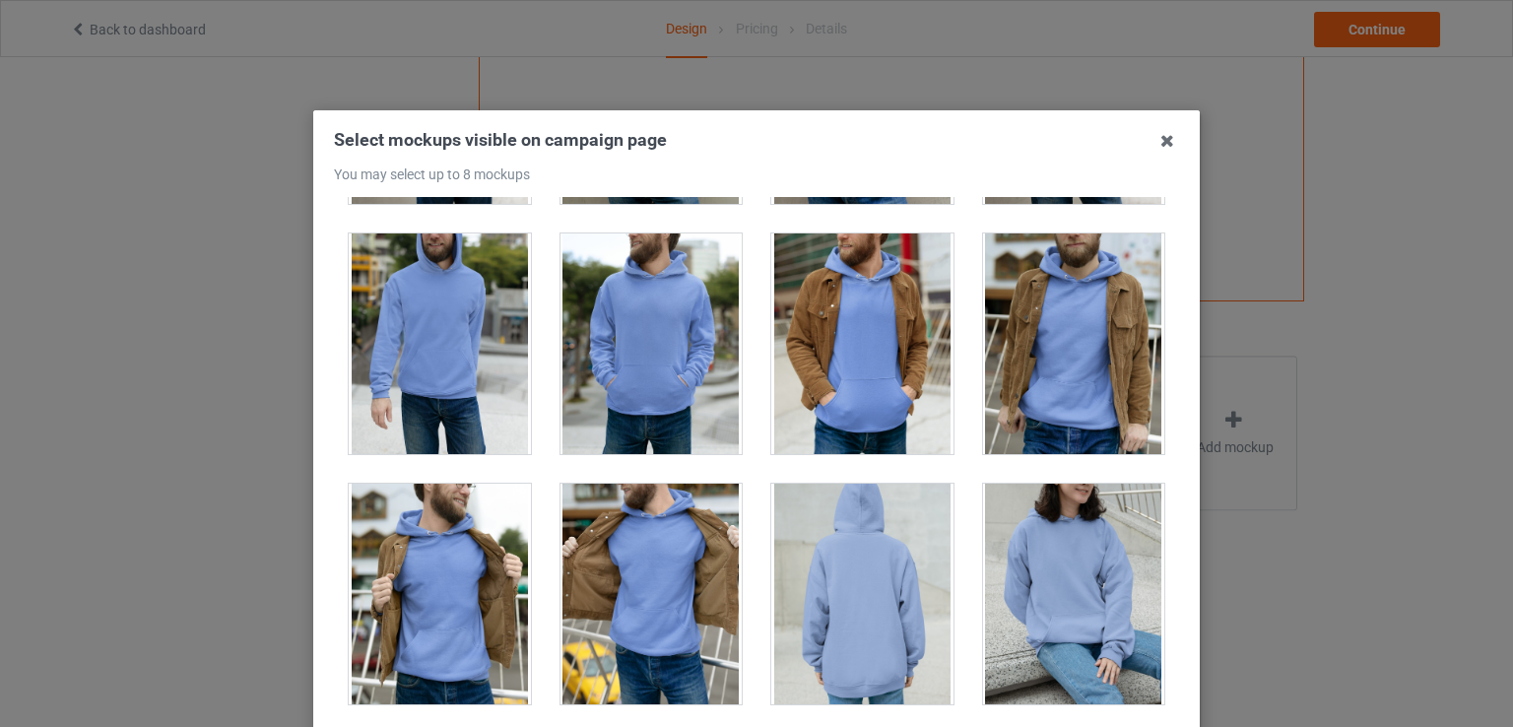
scroll to position [5478, 0]
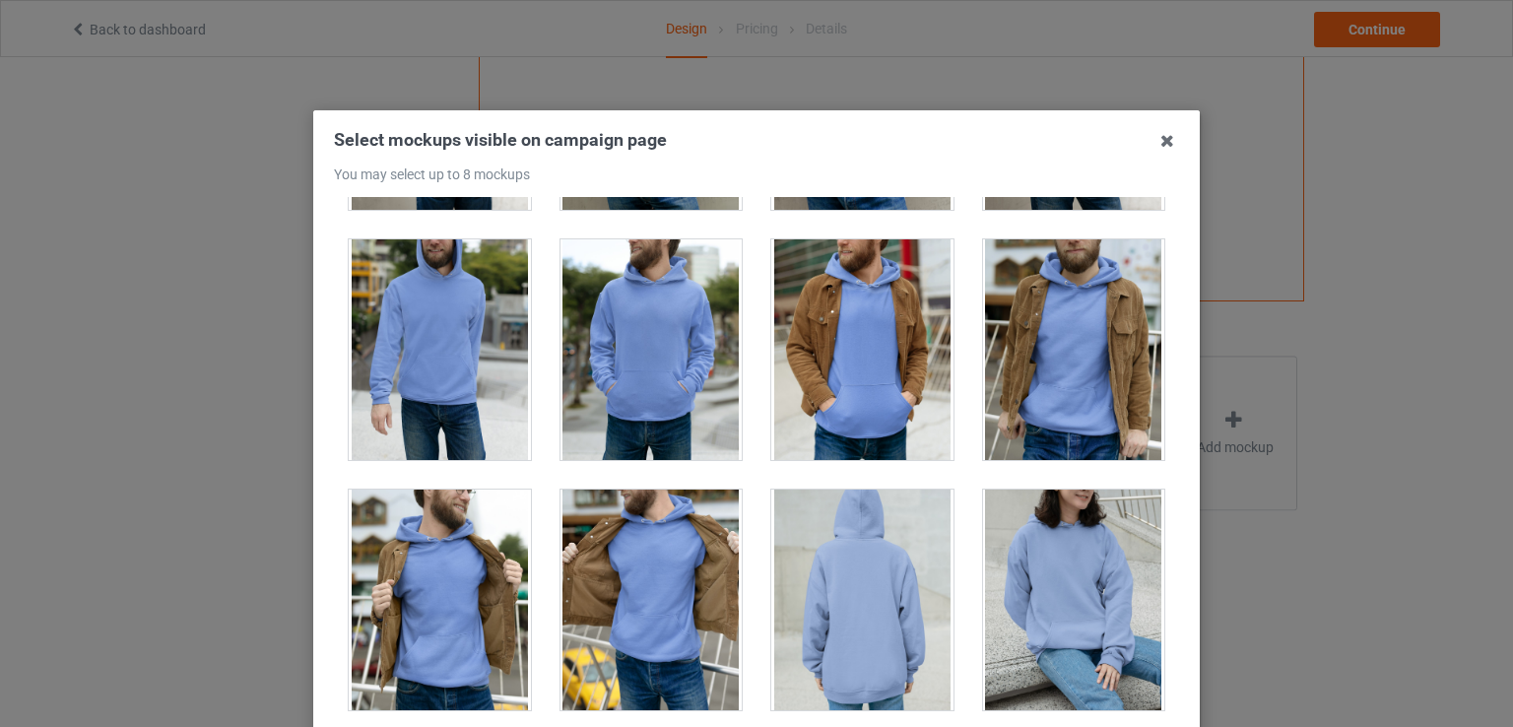
click at [1100, 595] on div at bounding box center [1074, 600] width 182 height 221
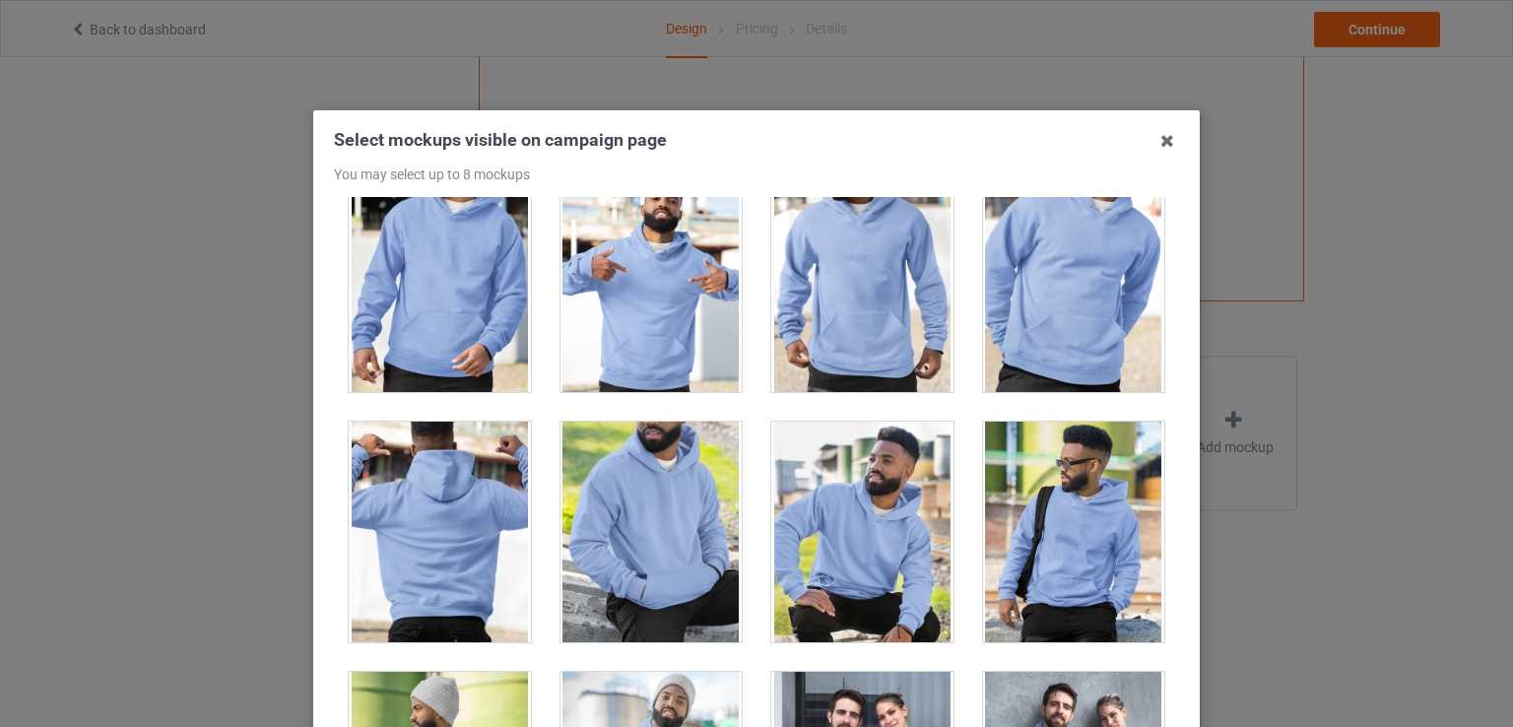
scroll to position [14808, 0]
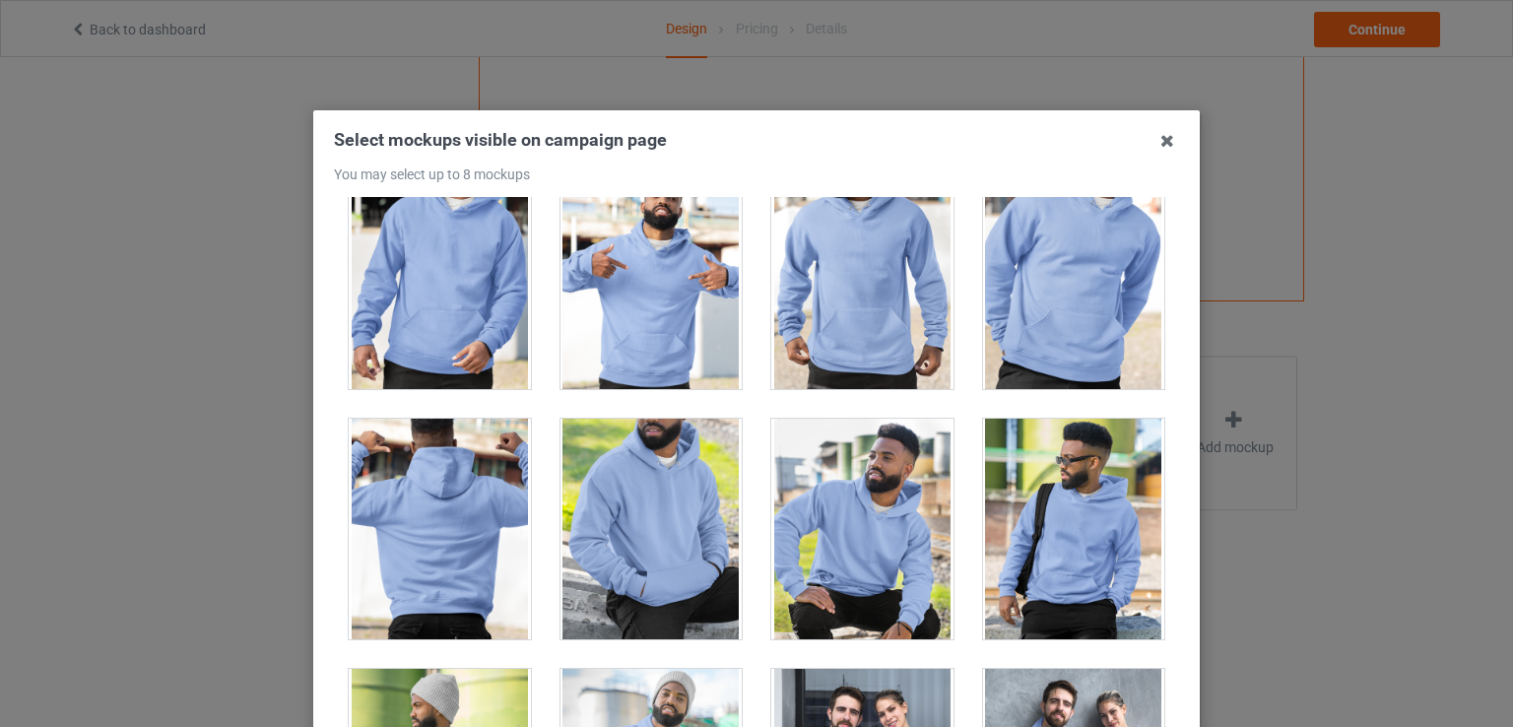
click at [615, 277] on div at bounding box center [652, 278] width 182 height 221
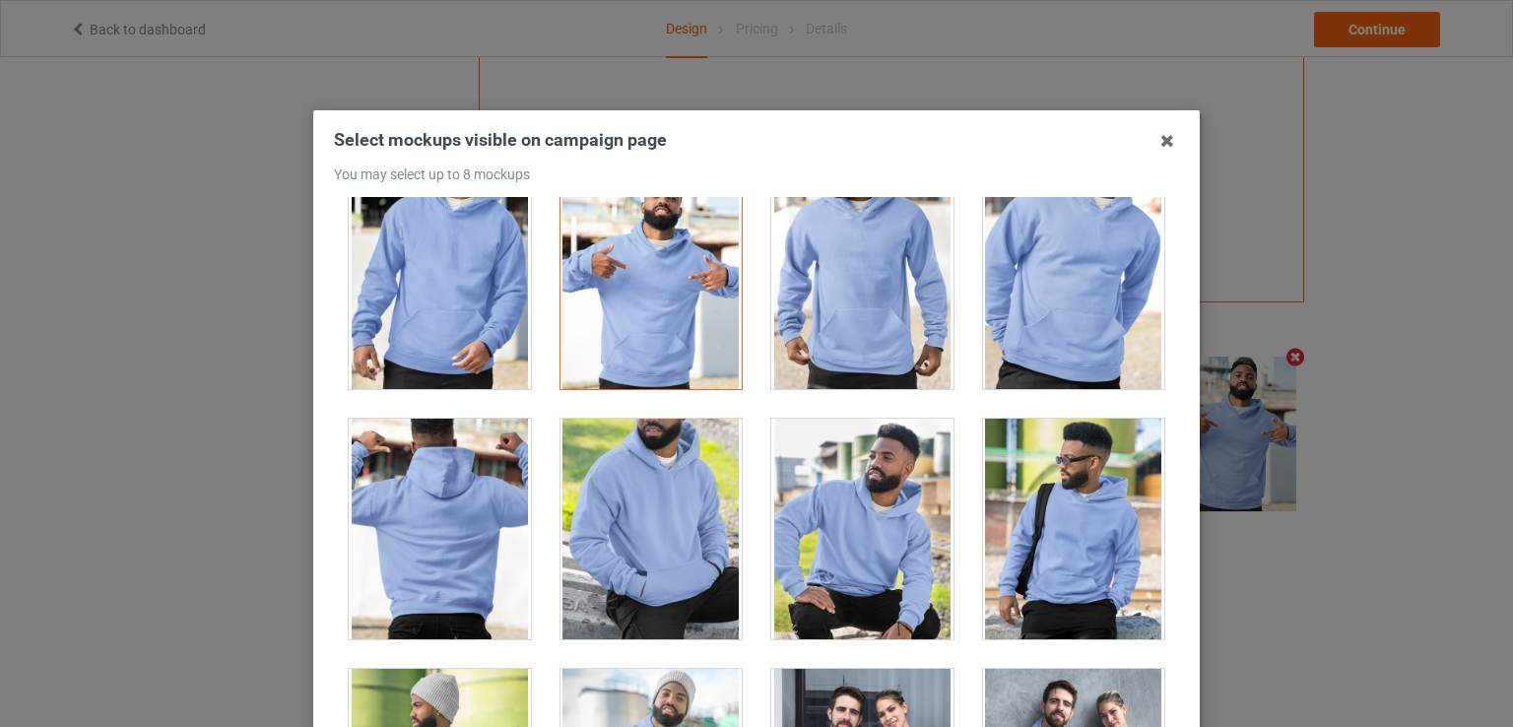
click at [615, 277] on div at bounding box center [652, 278] width 182 height 221
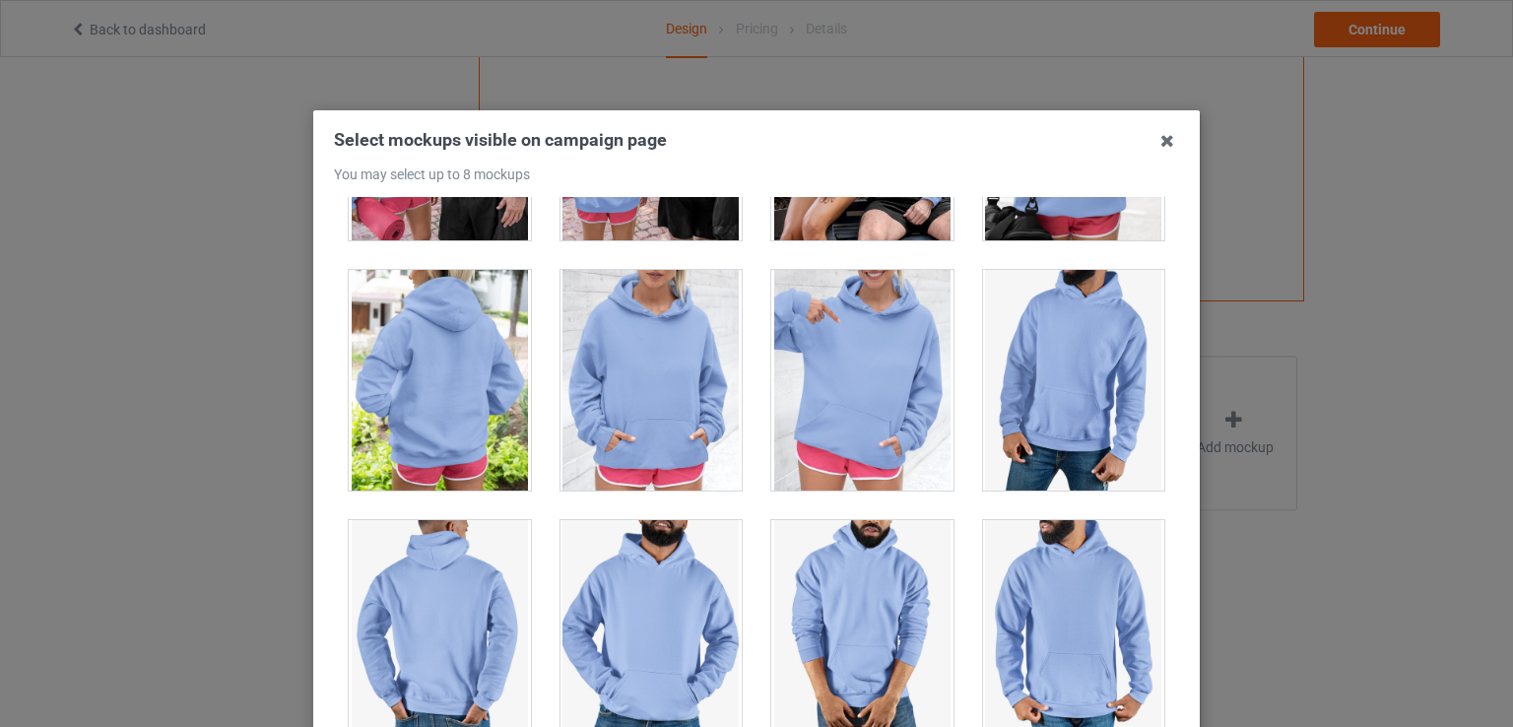
scroll to position [16213, 0]
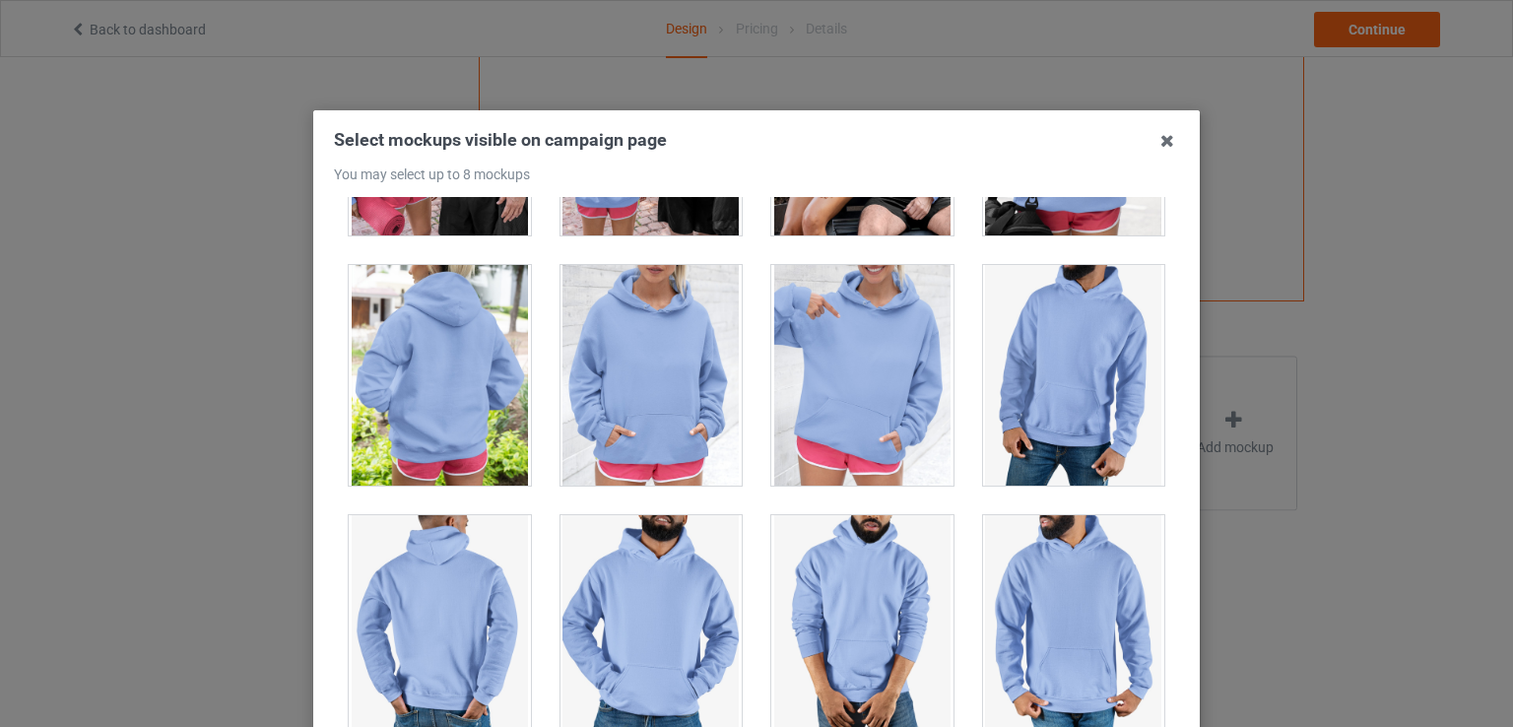
click at [631, 372] on div at bounding box center [652, 375] width 182 height 221
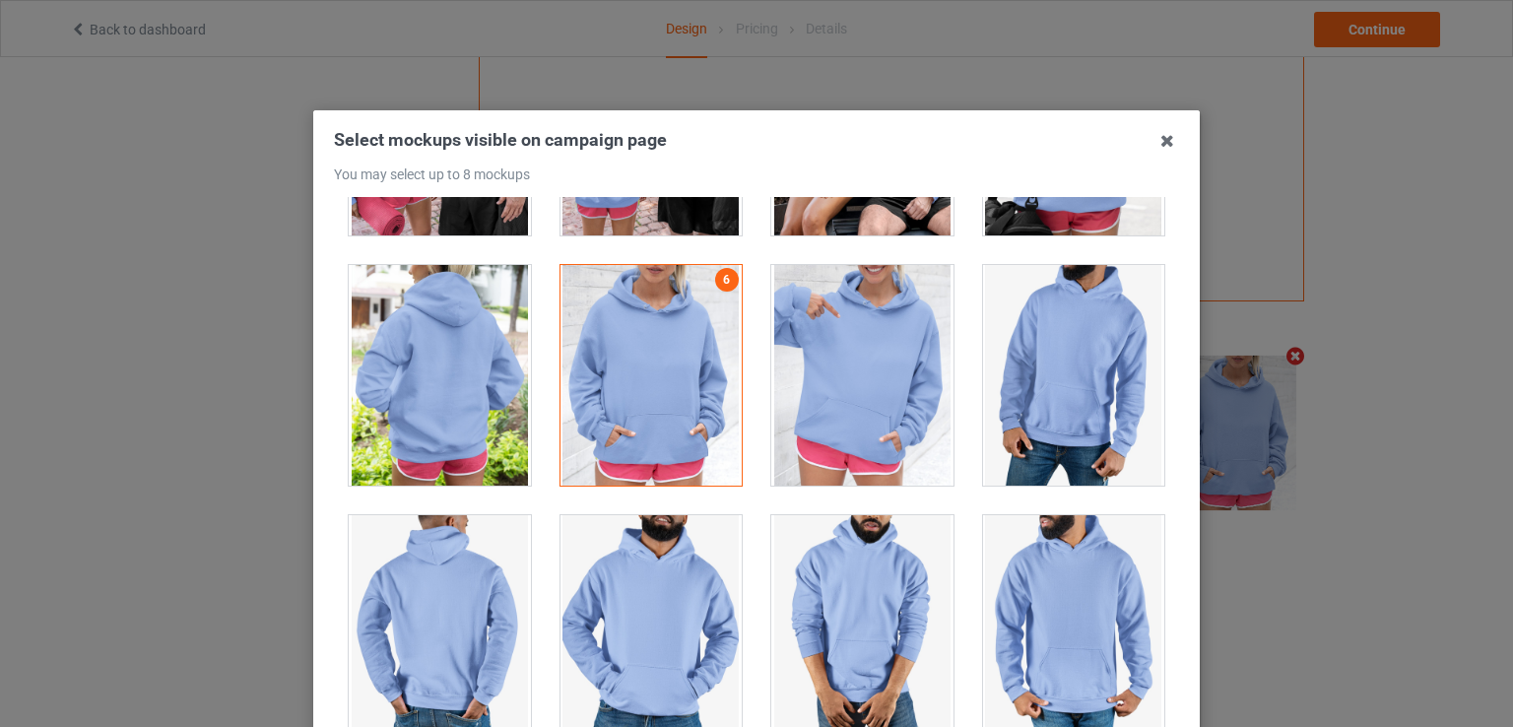
scroll to position [498, 0]
click at [631, 372] on div at bounding box center [652, 375] width 182 height 221
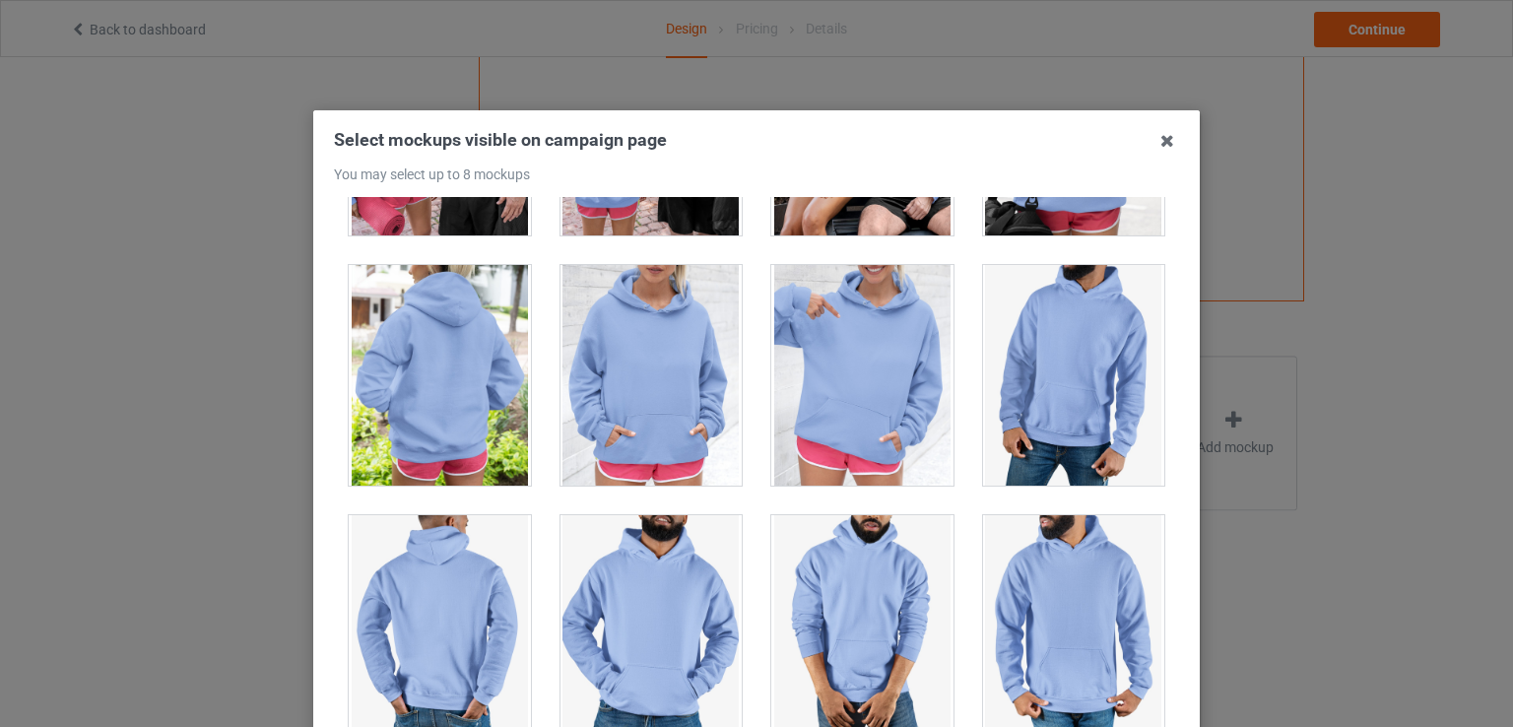
click at [794, 346] on div at bounding box center [862, 375] width 182 height 221
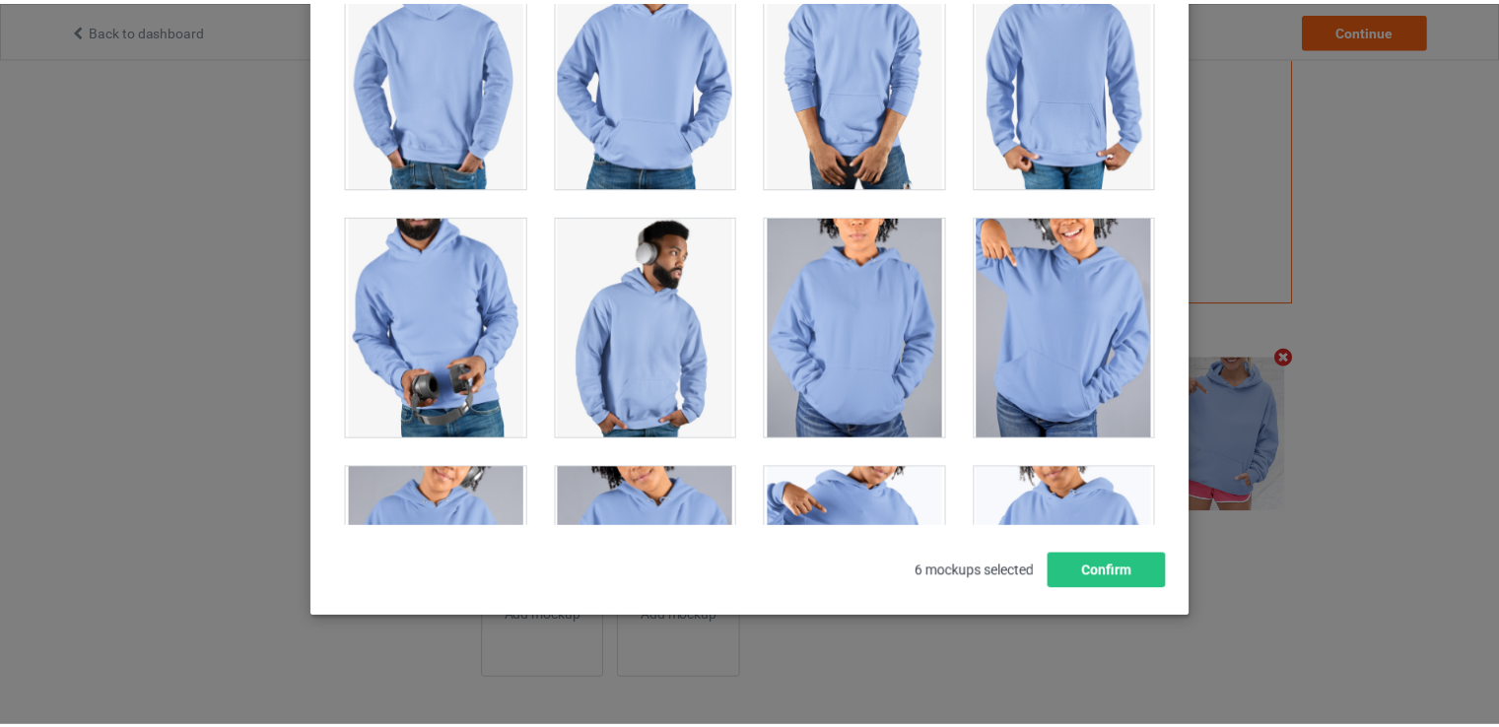
scroll to position [16496, 0]
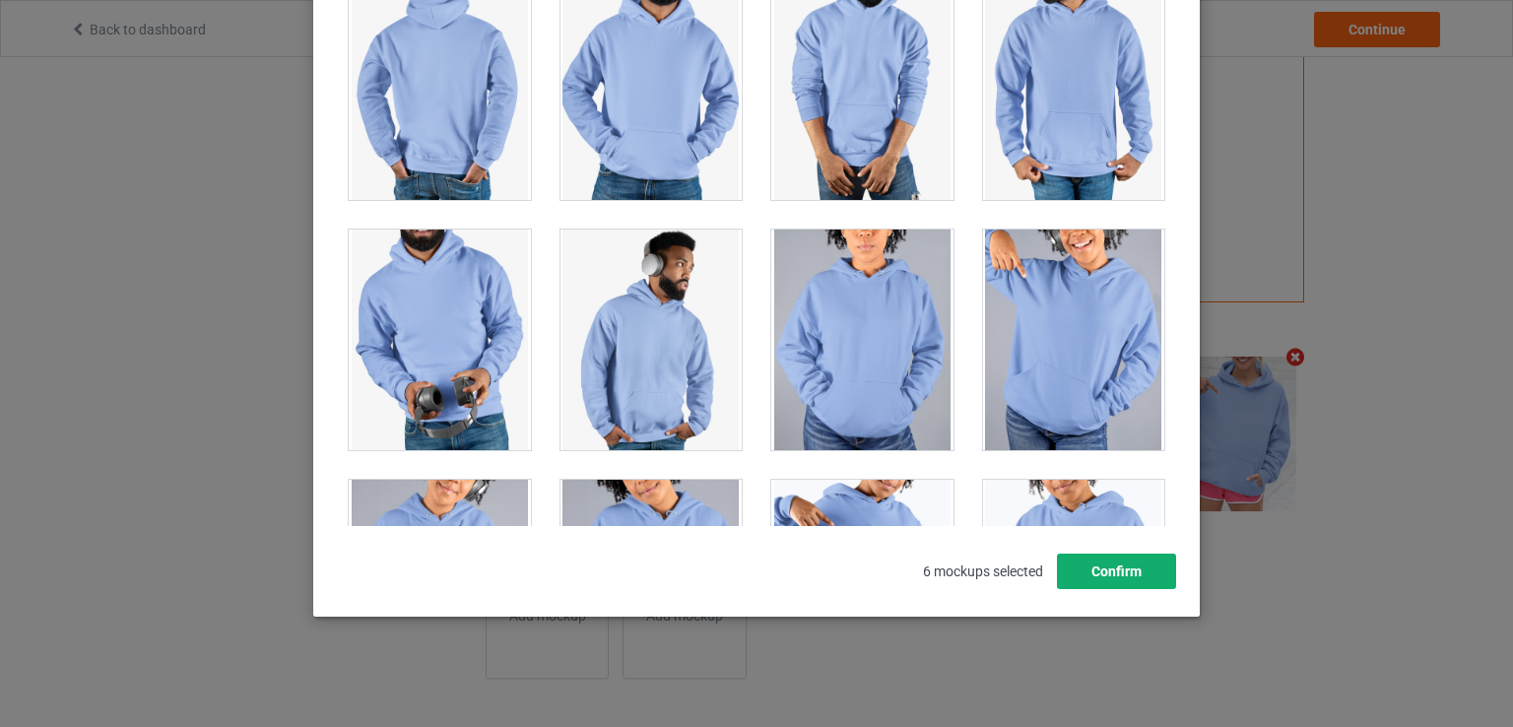
click at [1088, 568] on button "Confirm" at bounding box center [1116, 571] width 119 height 35
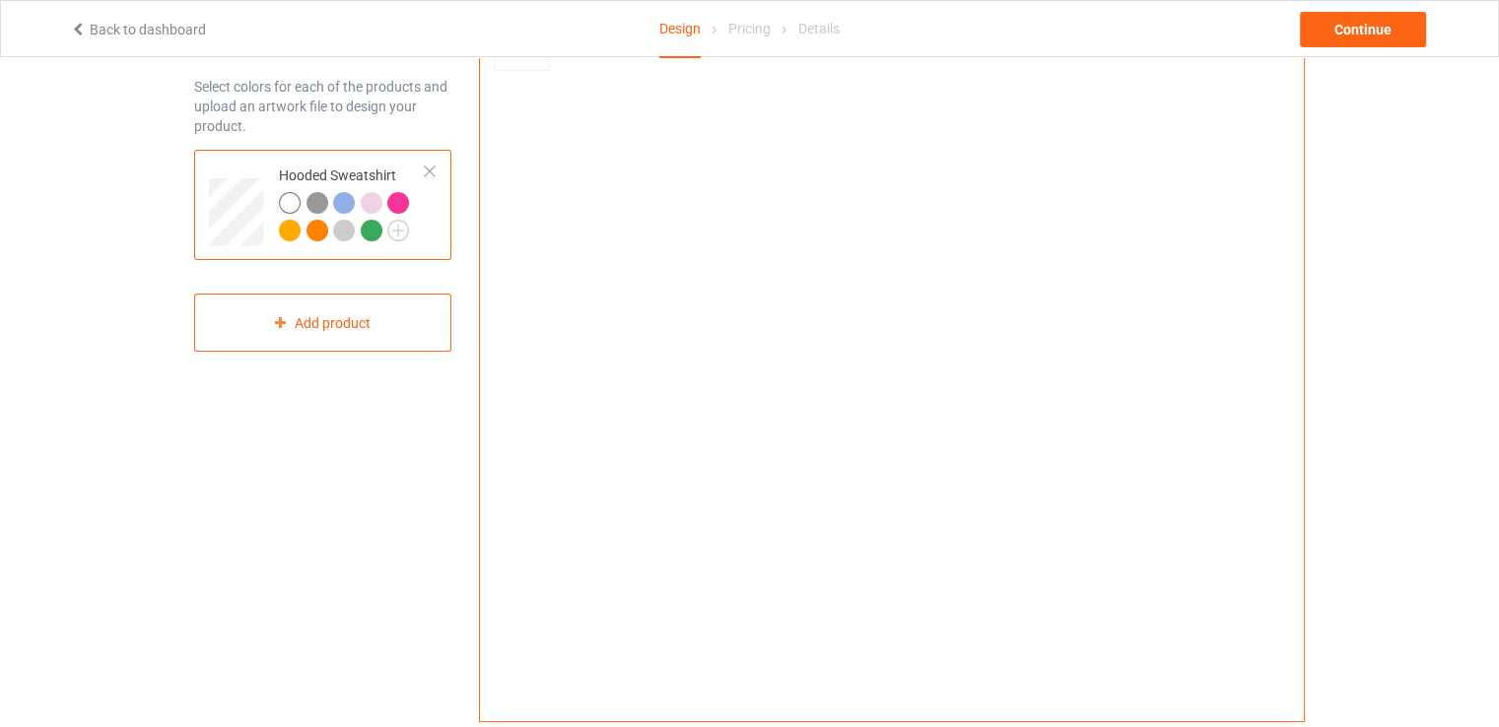
scroll to position [0, 0]
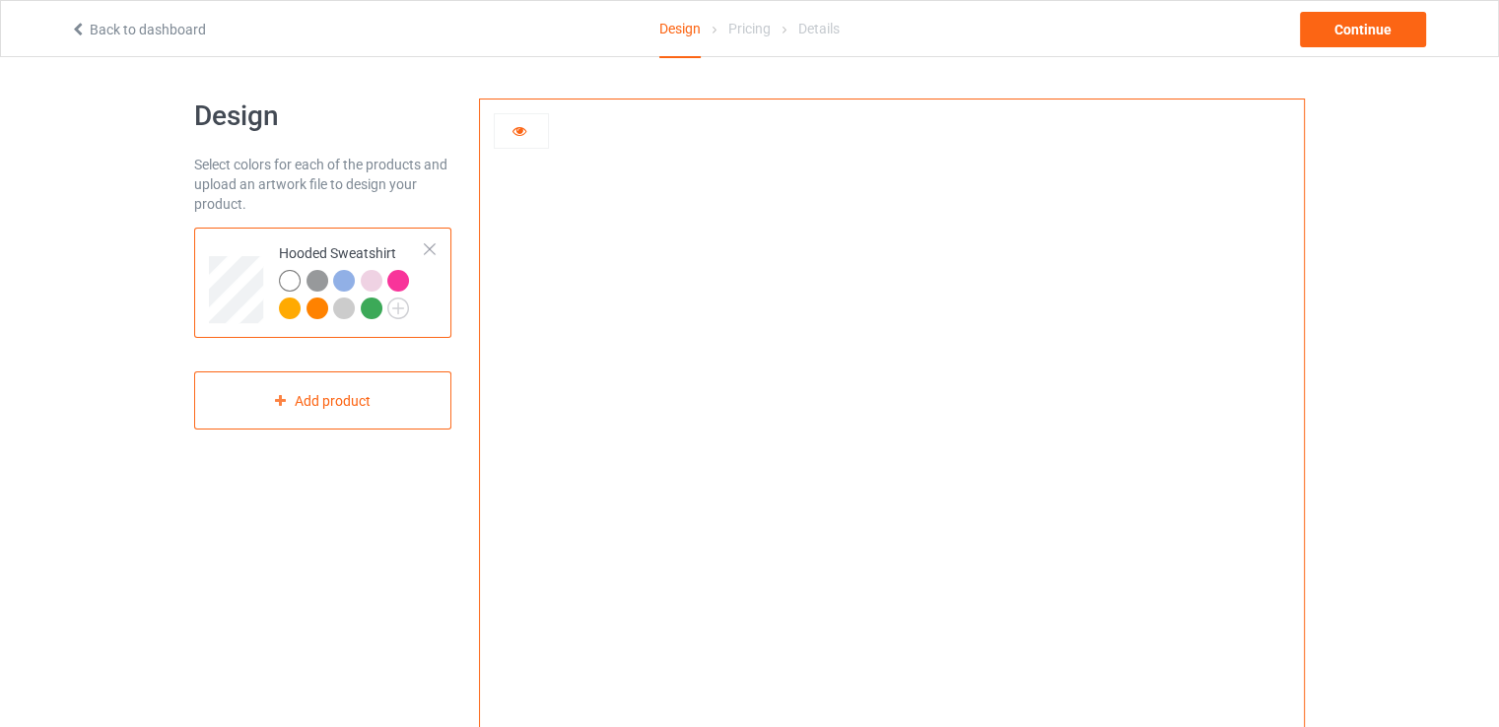
click at [367, 281] on div at bounding box center [372, 281] width 22 height 22
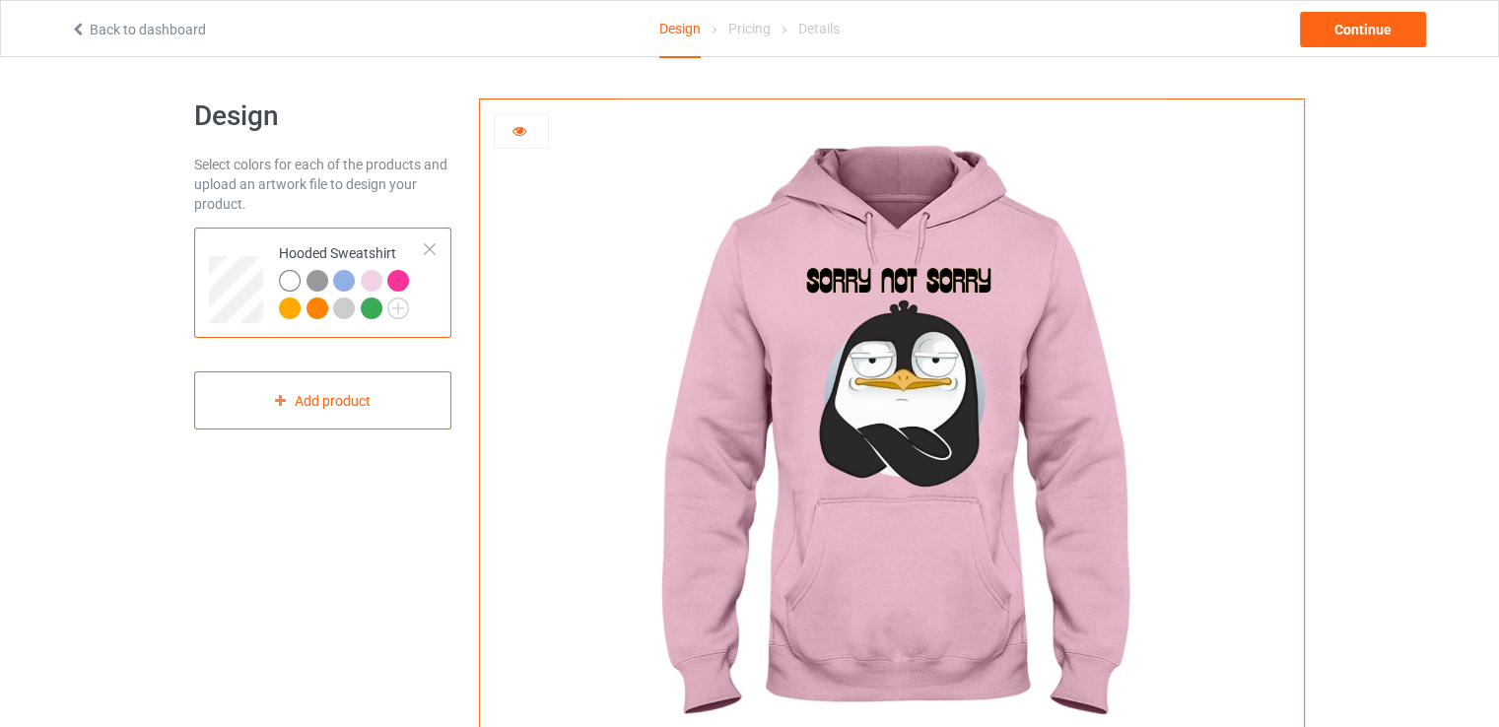
click at [396, 281] on div at bounding box center [398, 281] width 22 height 22
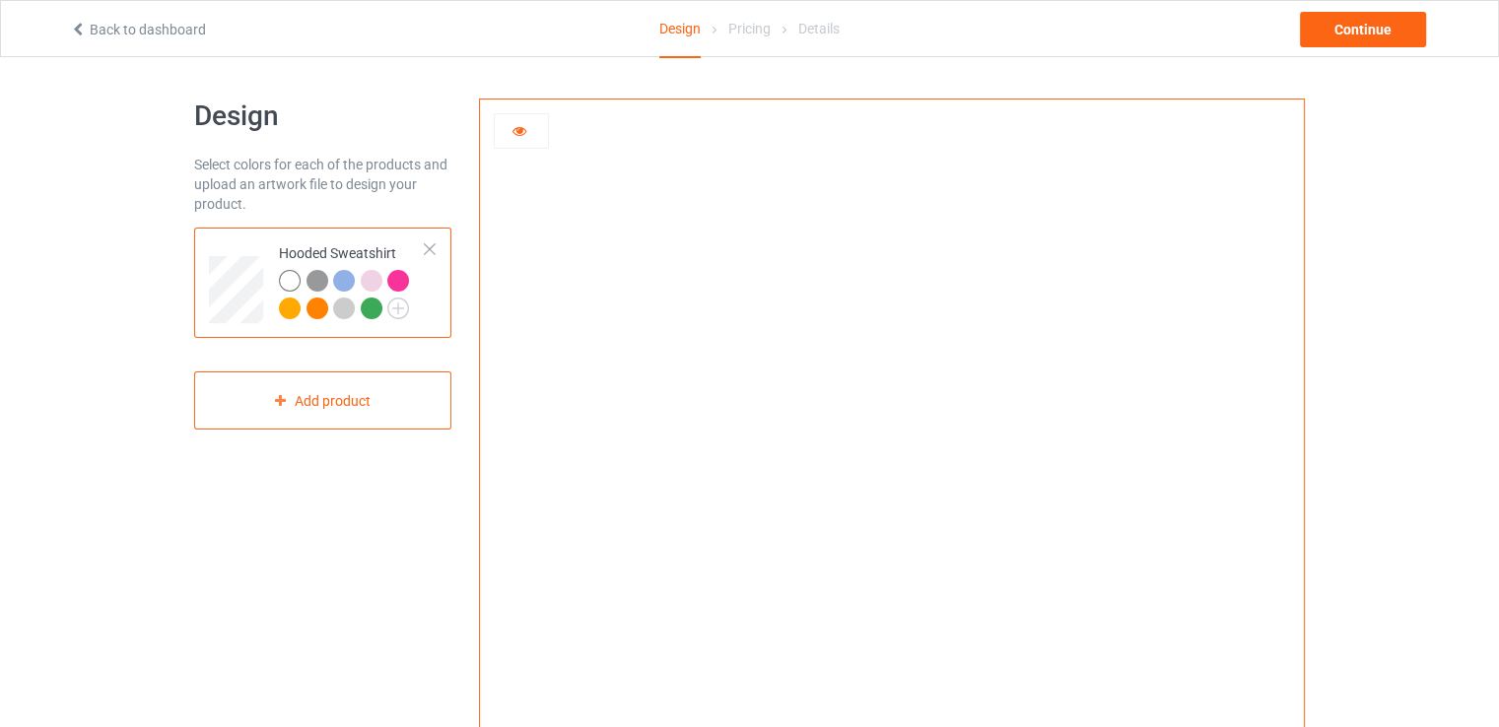
click at [372, 308] on div at bounding box center [372, 309] width 22 height 22
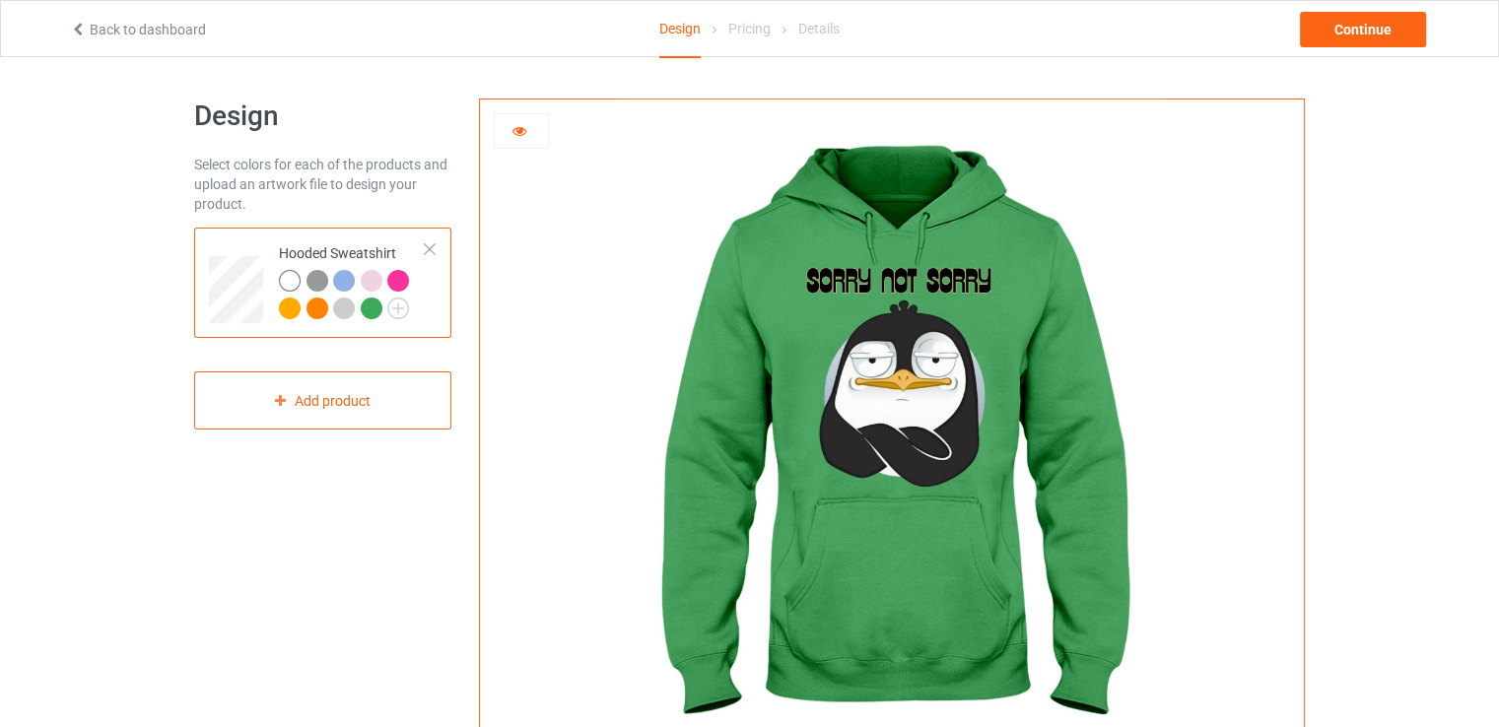
click at [290, 314] on div at bounding box center [290, 309] width 22 height 22
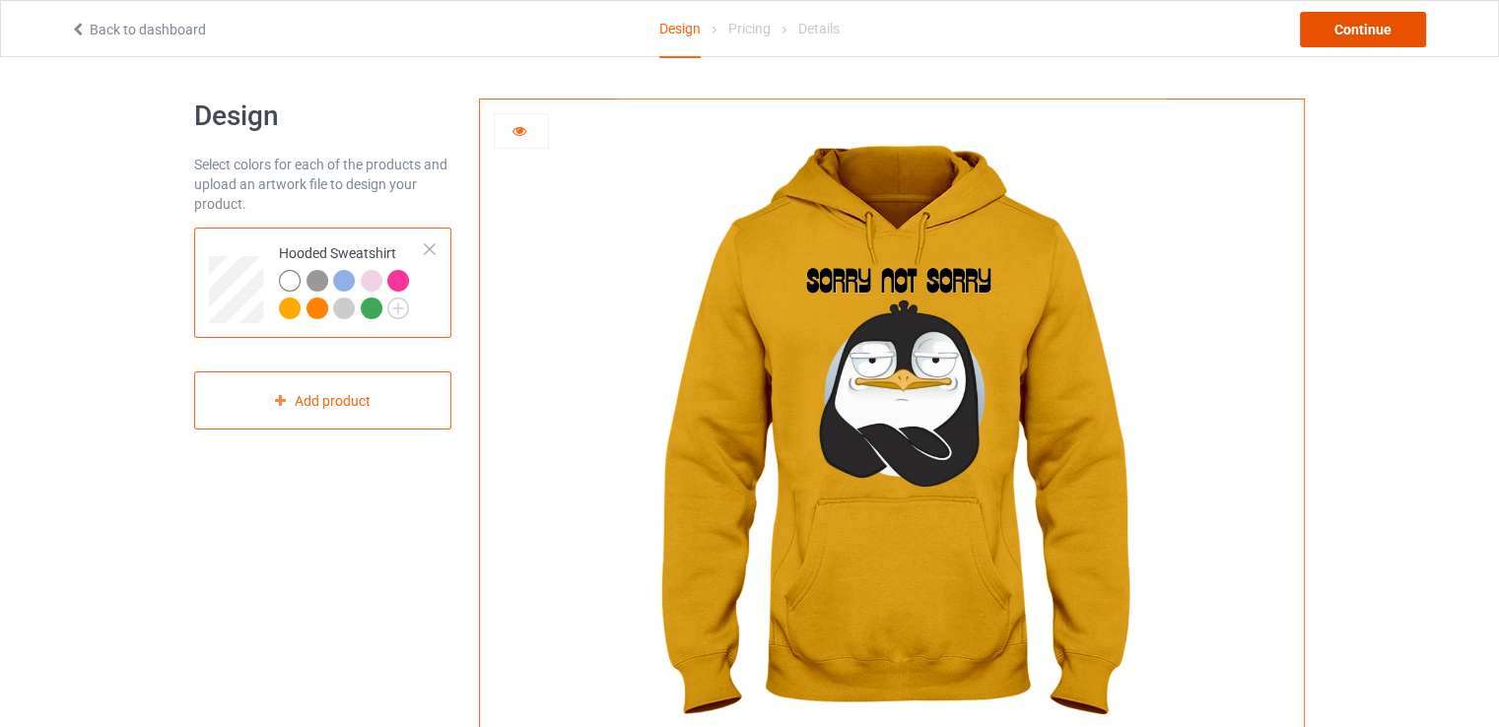
click at [1352, 21] on div "Continue" at bounding box center [1363, 29] width 126 height 35
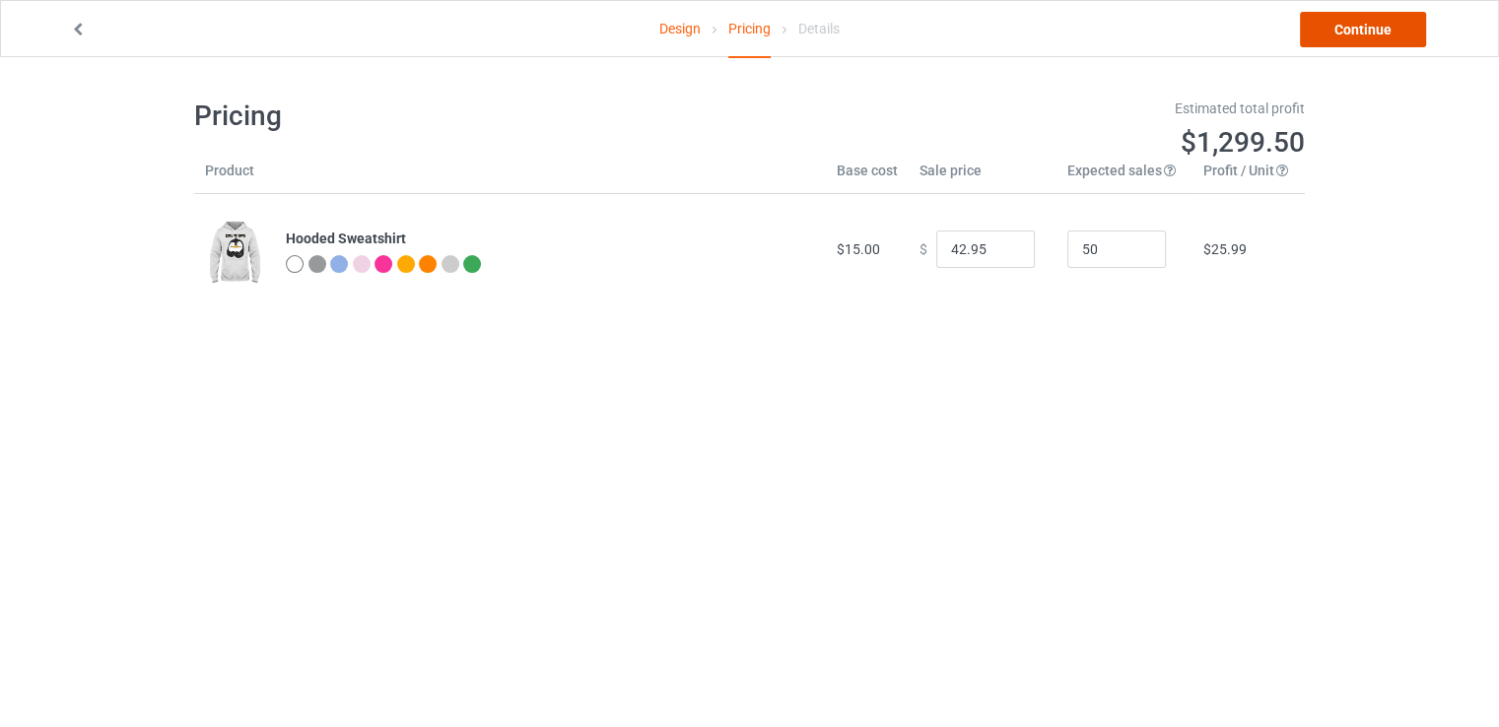
click at [1377, 17] on link "Continue" at bounding box center [1363, 29] width 126 height 35
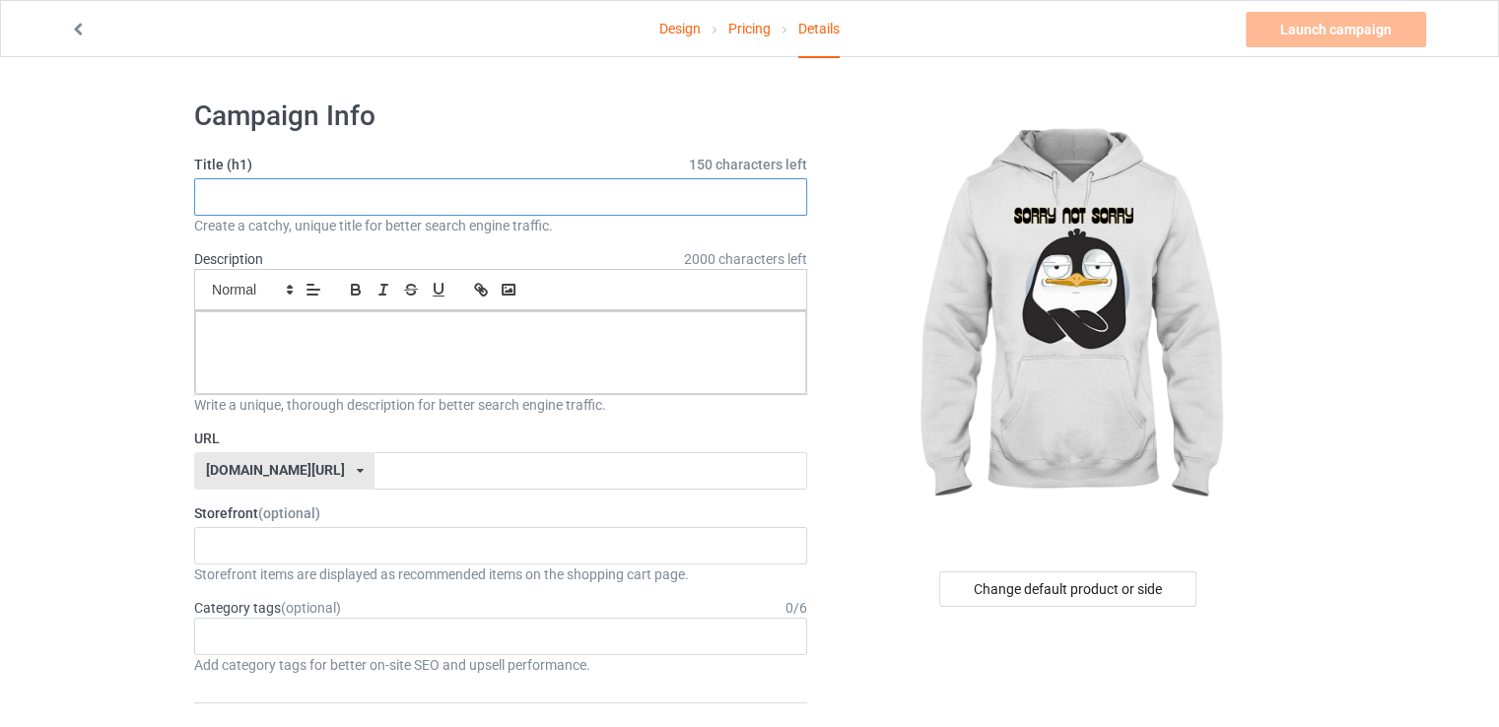
click at [329, 197] on input "text" at bounding box center [500, 196] width 613 height 37
click at [477, 207] on input "text" at bounding box center [500, 196] width 613 height 37
type input "s"
type input "c"
click at [303, 198] on input "Cute Mode Hoddie" at bounding box center [500, 196] width 613 height 37
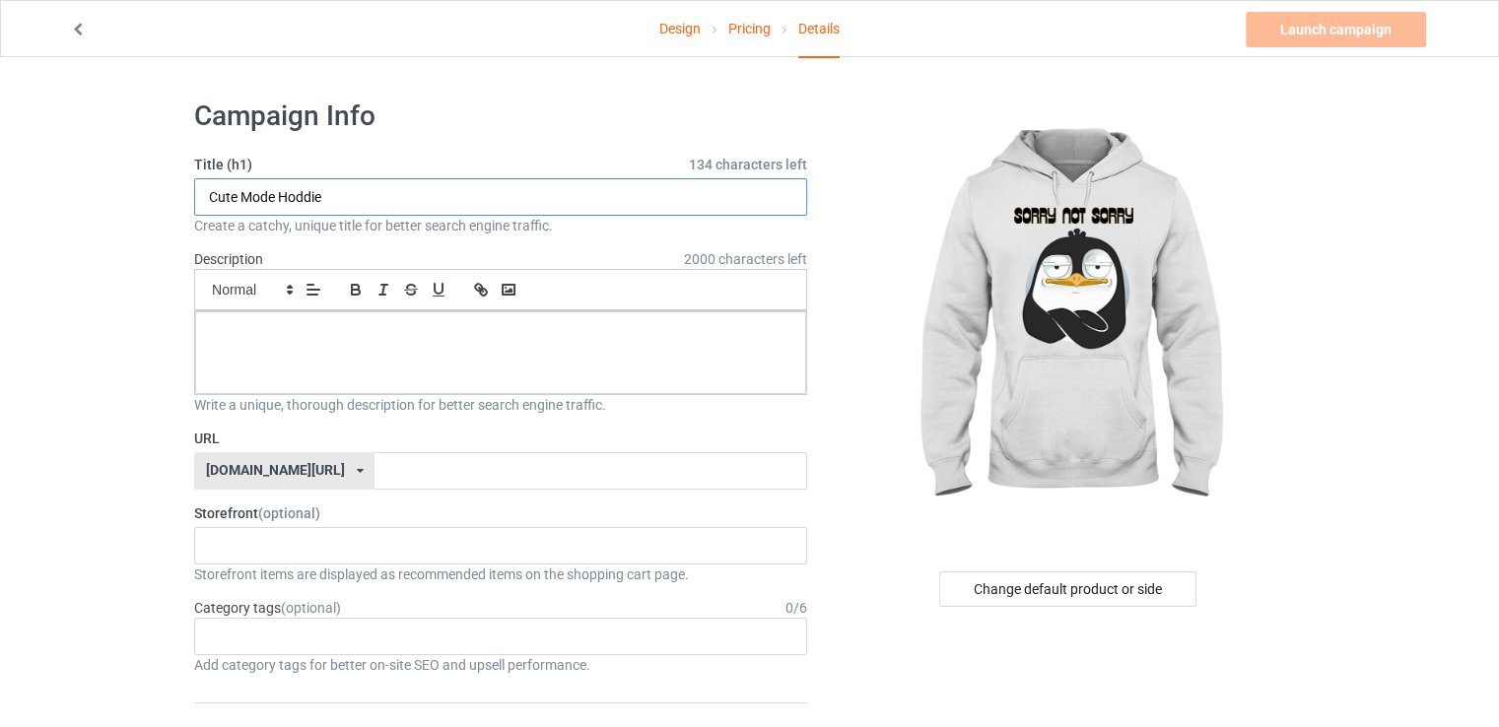
drag, startPoint x: 328, startPoint y: 196, endPoint x: 162, endPoint y: 217, distance: 167.8
type input "Cute Mode Hoddie"
click at [659, 27] on link "Design" at bounding box center [679, 28] width 41 height 55
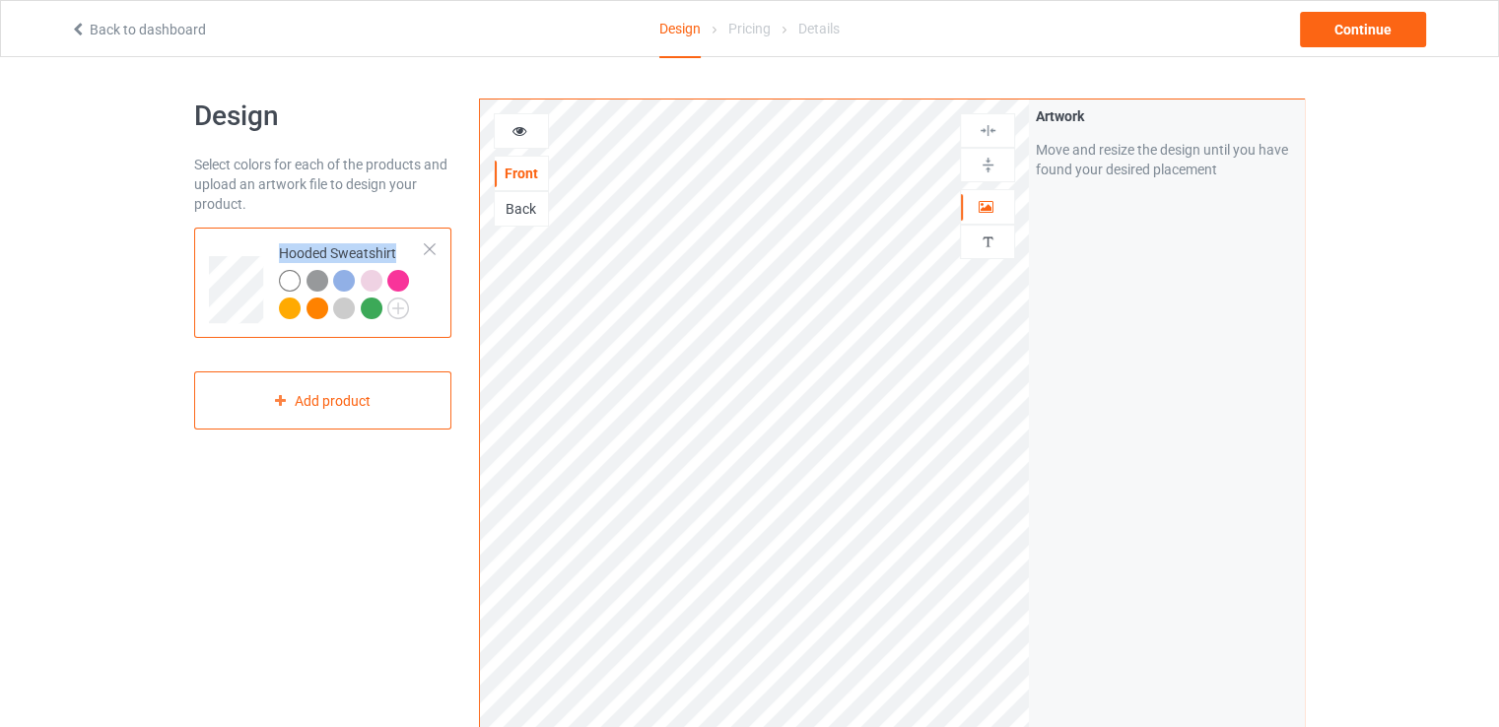
drag, startPoint x: 281, startPoint y: 251, endPoint x: 394, endPoint y: 245, distance: 113.5
click at [394, 245] on td "Hooded Sweatshirt" at bounding box center [352, 282] width 168 height 95
click at [766, 35] on div "Pricing" at bounding box center [749, 28] width 42 height 55
click at [830, 29] on div "Details" at bounding box center [818, 28] width 41 height 55
click at [1411, 26] on div "Continue" at bounding box center [1363, 29] width 126 height 35
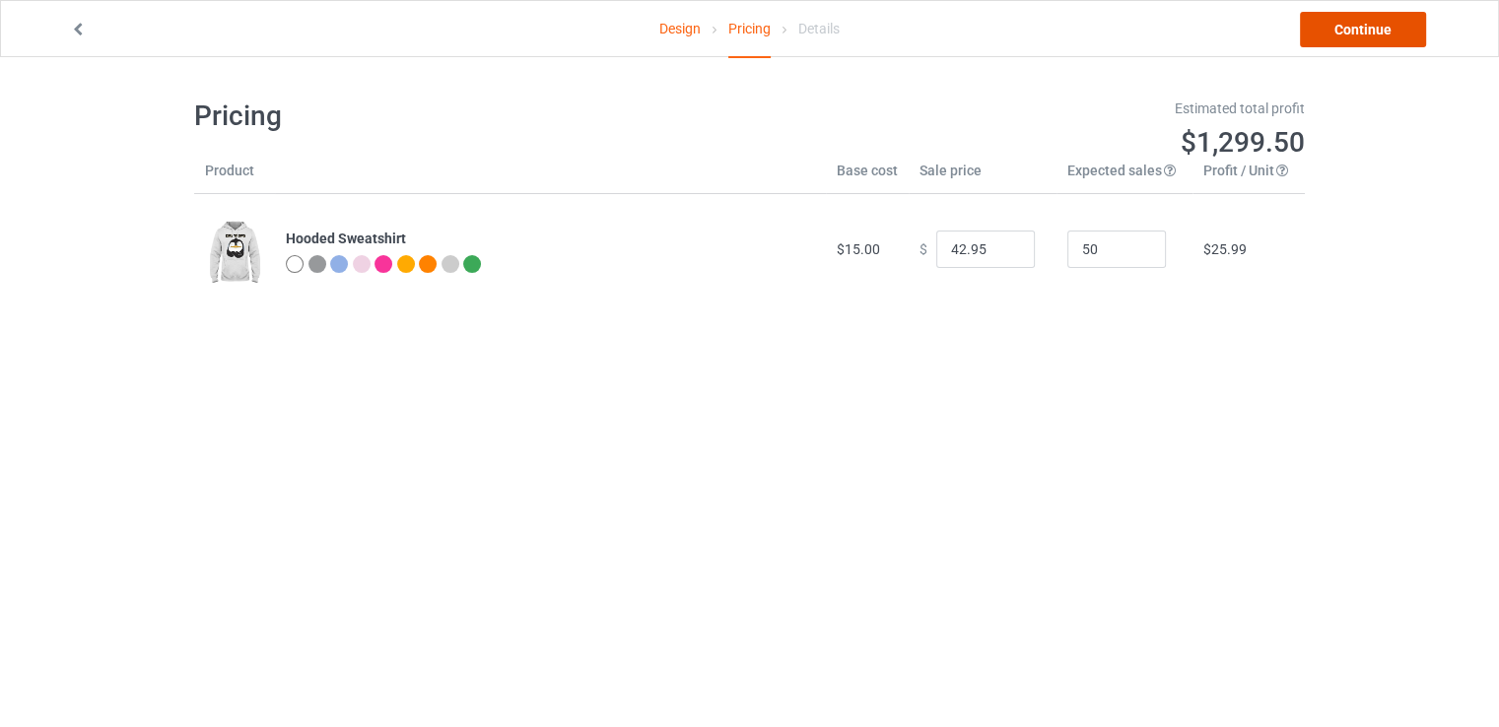
click at [1365, 21] on link "Continue" at bounding box center [1363, 29] width 126 height 35
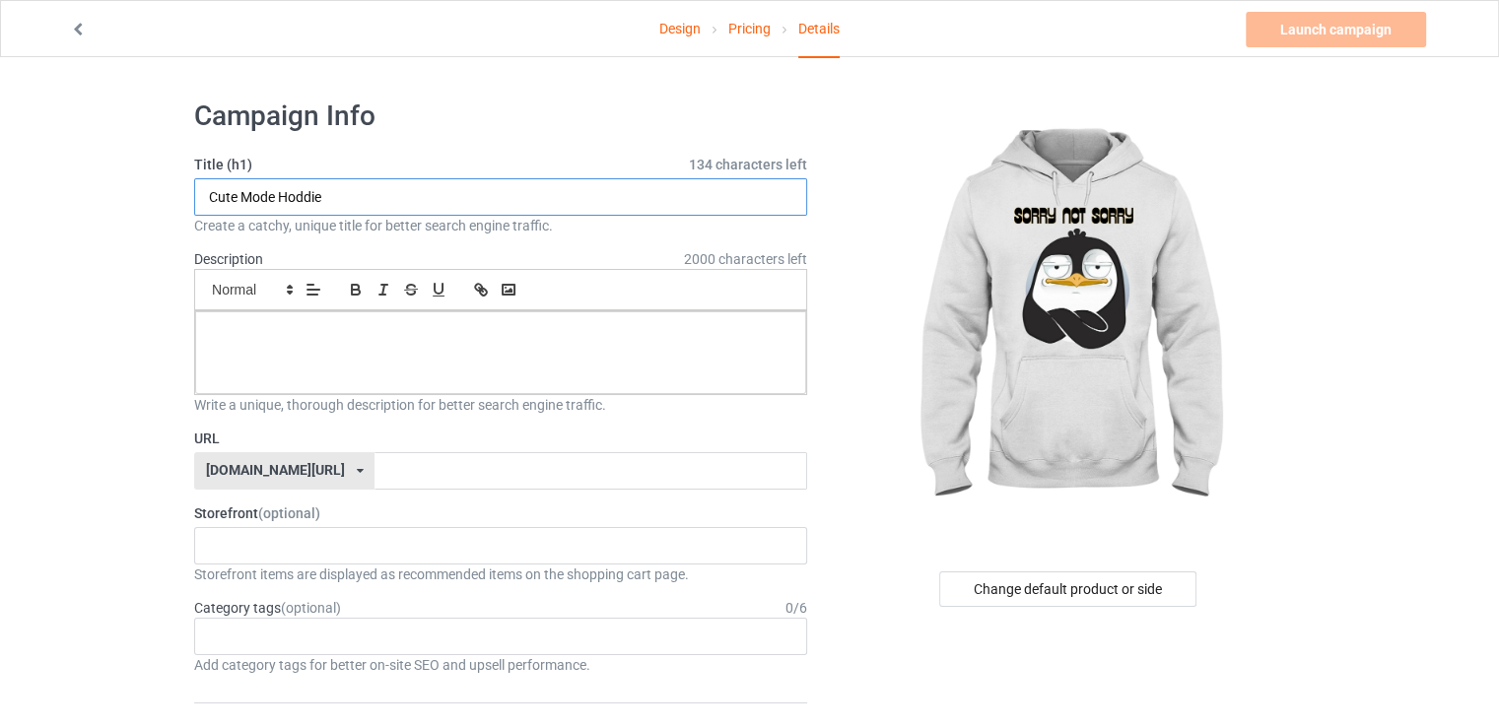
drag, startPoint x: 378, startPoint y: 190, endPoint x: 172, endPoint y: 197, distance: 206.0
paste input "Hooded Sweatshirt"
click at [217, 196] on input "Hooded Sweatshirt" at bounding box center [500, 196] width 613 height 37
click at [214, 197] on input "Hooded Sweatshirt" at bounding box center [500, 196] width 613 height 37
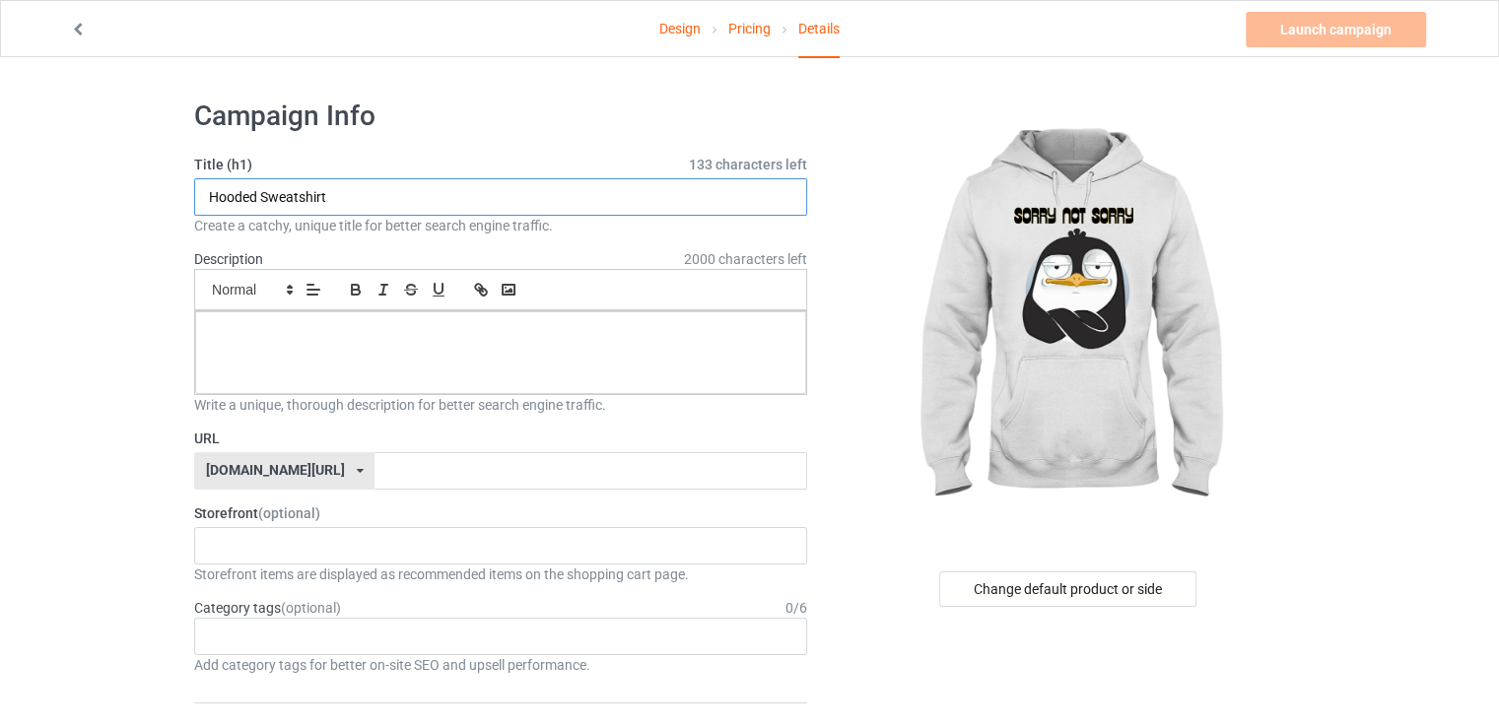
click at [209, 198] on input "Hooded Sweatshirt" at bounding box center [500, 196] width 613 height 37
type input "Cute Mode Hooded Sweatshirt"
click at [339, 308] on div "Small Normal Large Big Huge" at bounding box center [500, 289] width 613 height 41
click at [325, 334] on p at bounding box center [500, 333] width 579 height 19
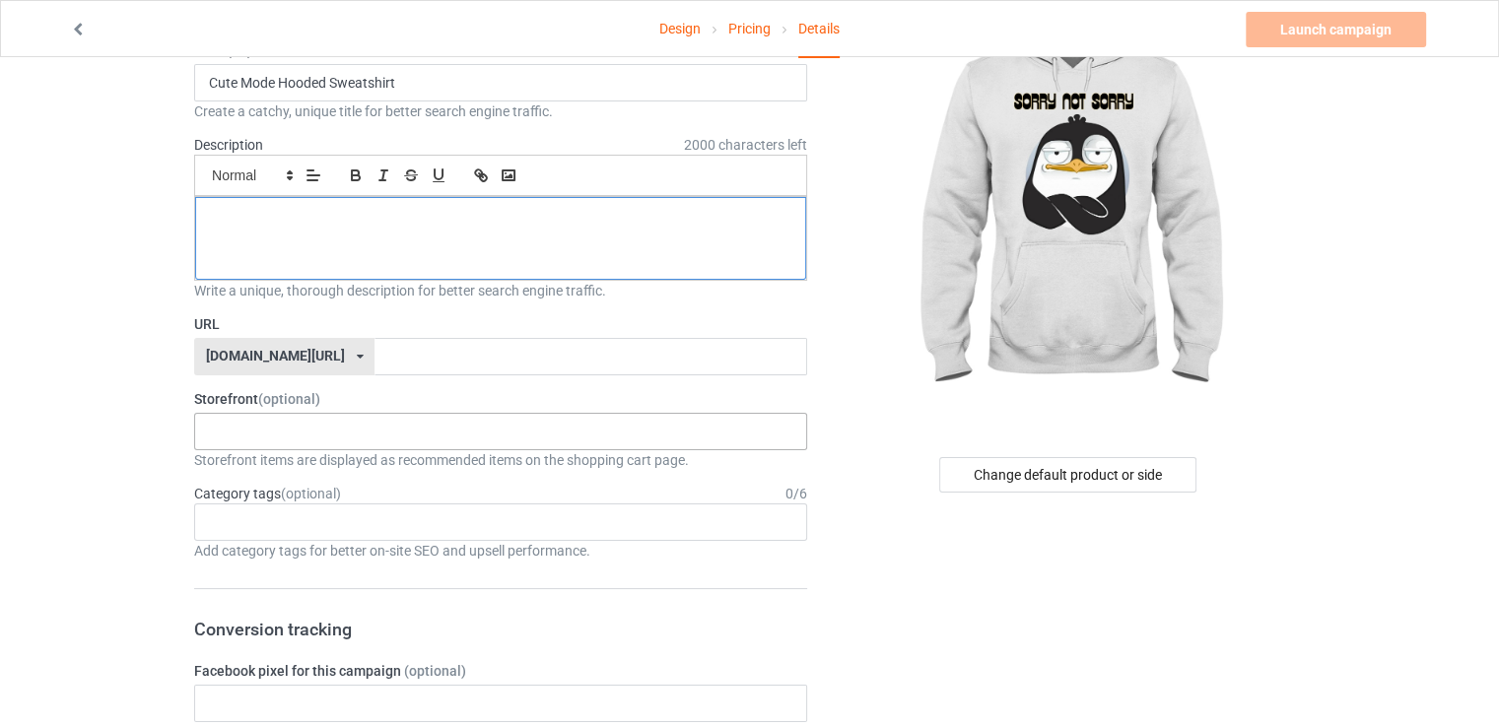
scroll to position [114, 0]
click at [414, 352] on input "text" at bounding box center [590, 356] width 432 height 37
paste input "or"
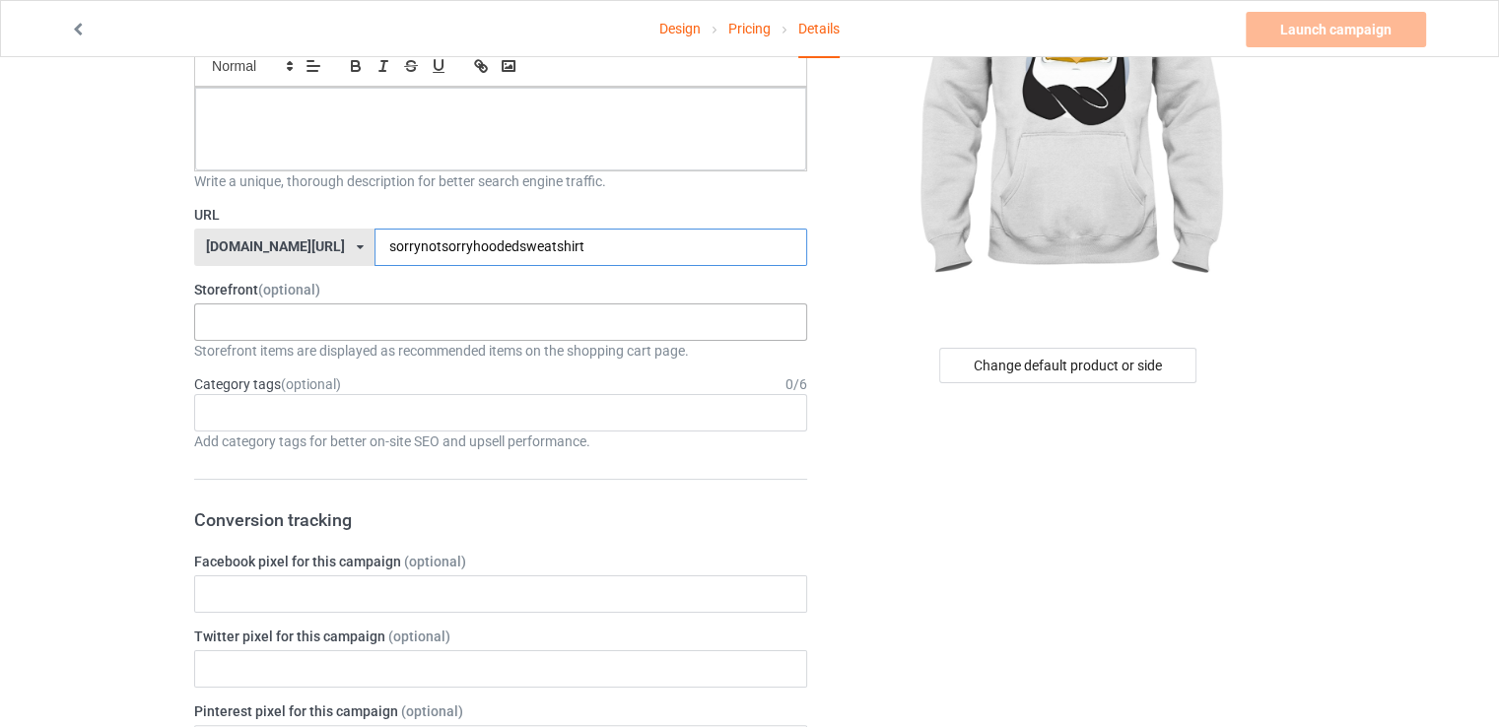
scroll to position [229, 0]
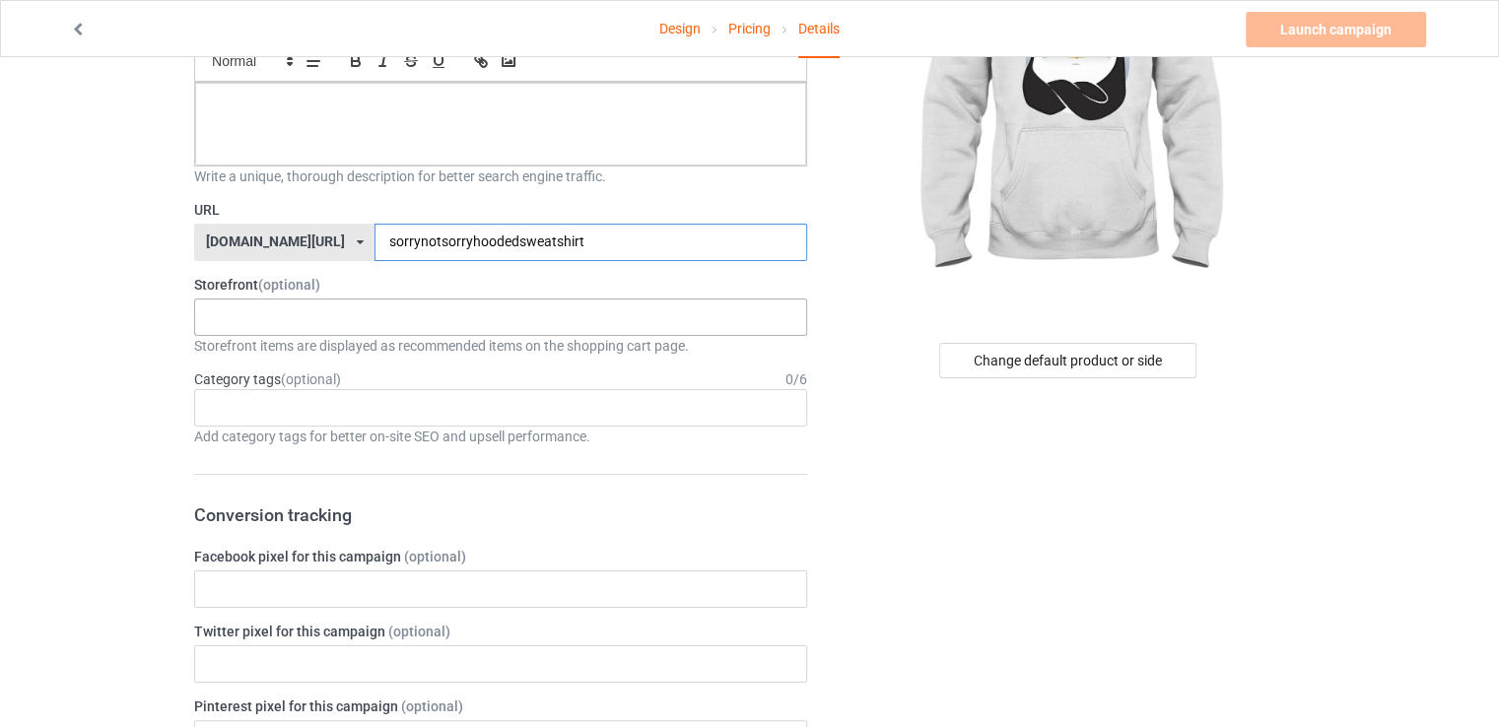
type input "sorrynotsorryhoodedsweatshirt"
click at [384, 305] on div "chillinwithpenguins dolphin lover 68c2dbaf79d590002f20311d 682a0764c8025a002fa6…" at bounding box center [500, 317] width 613 height 37
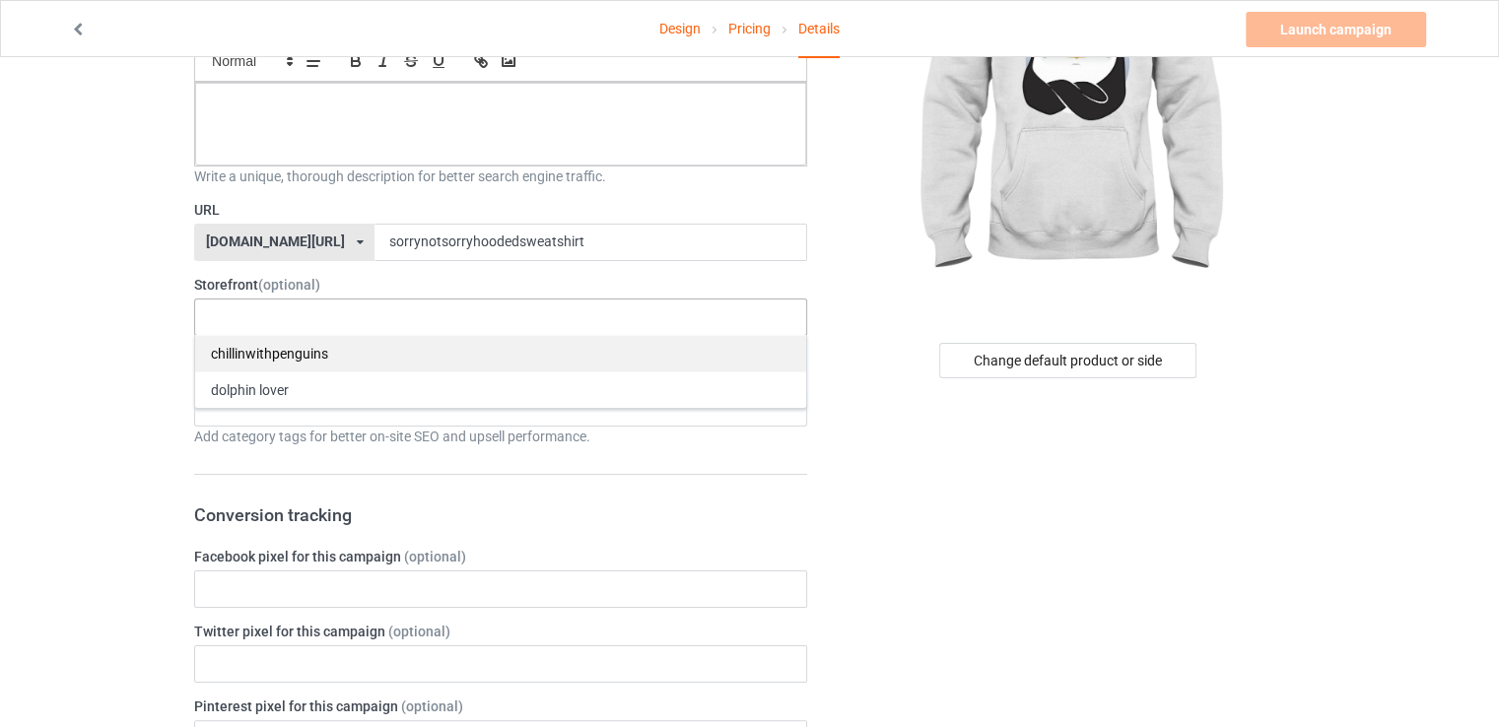
click at [255, 356] on div "chillinwithpenguins" at bounding box center [500, 353] width 611 height 36
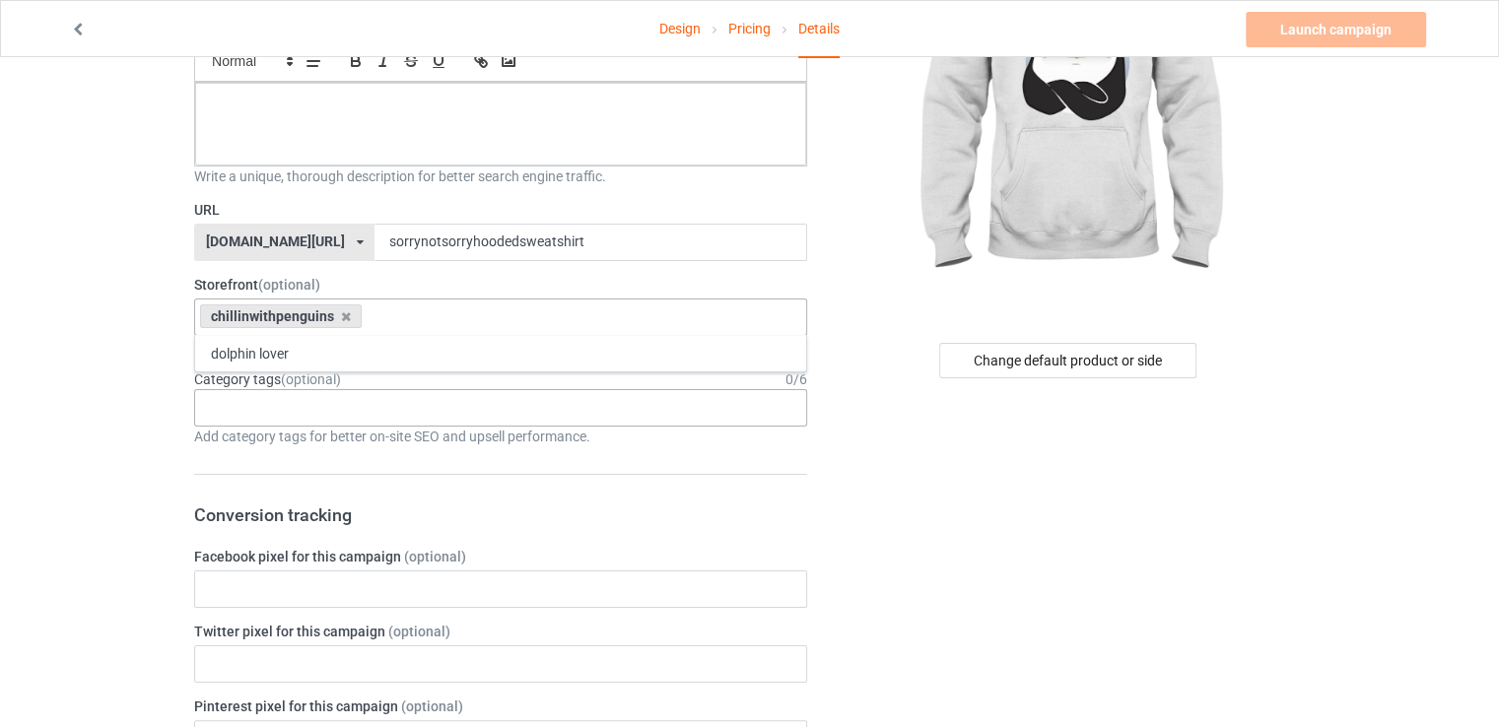
click at [354, 414] on div "Age > [DEMOGRAPHIC_DATA] > 1 Age > [DEMOGRAPHIC_DATA] Months > 1 Month Age > [D…" at bounding box center [500, 407] width 613 height 37
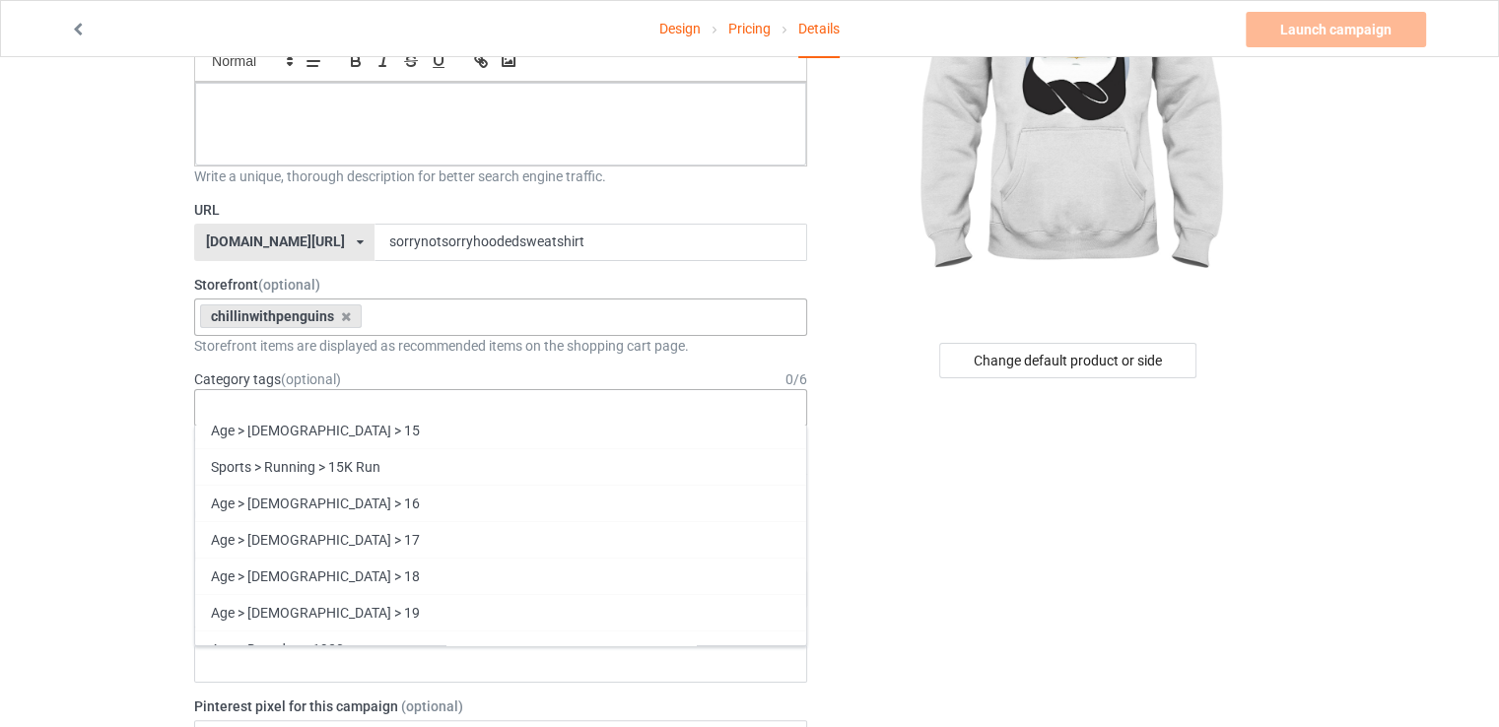
scroll to position [532, 0]
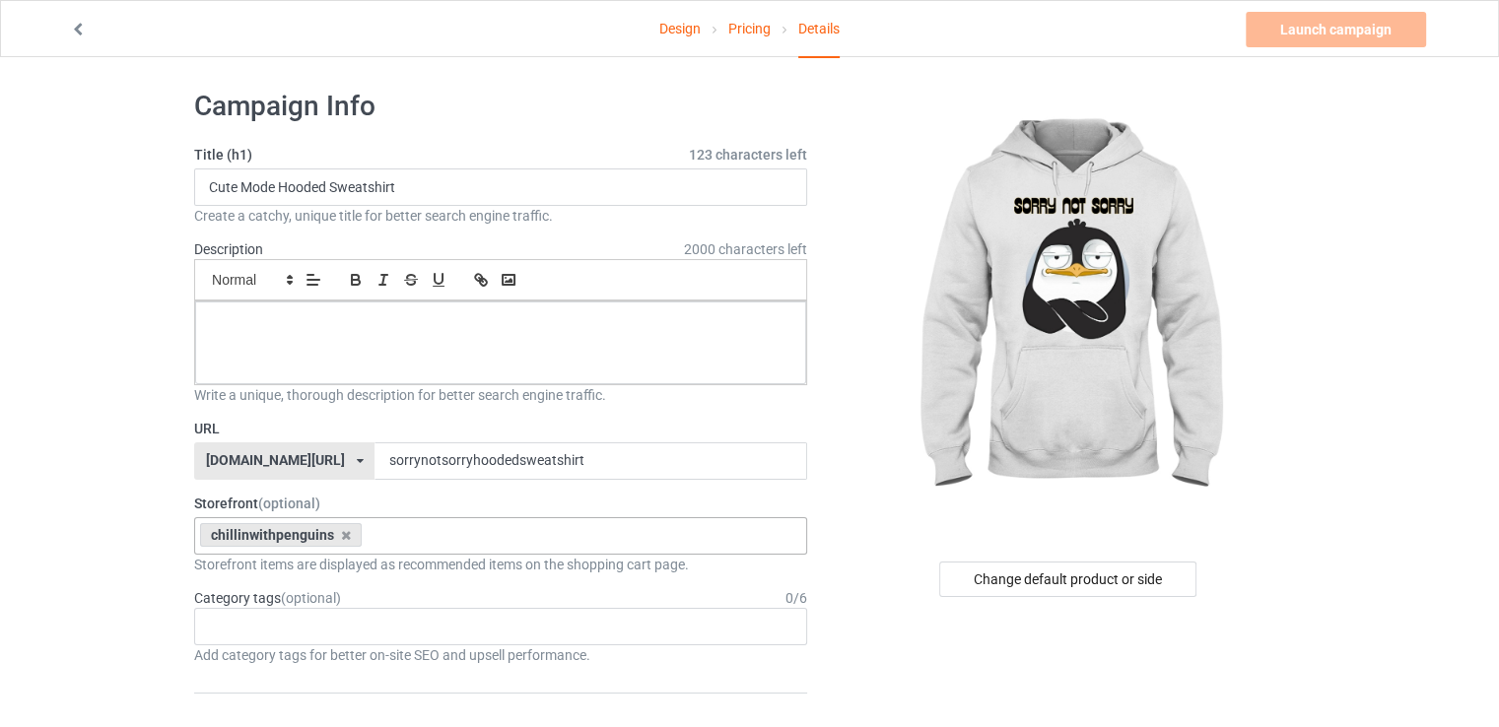
scroll to position [8, 0]
click at [1130, 574] on div "Change default product or side" at bounding box center [1067, 581] width 257 height 35
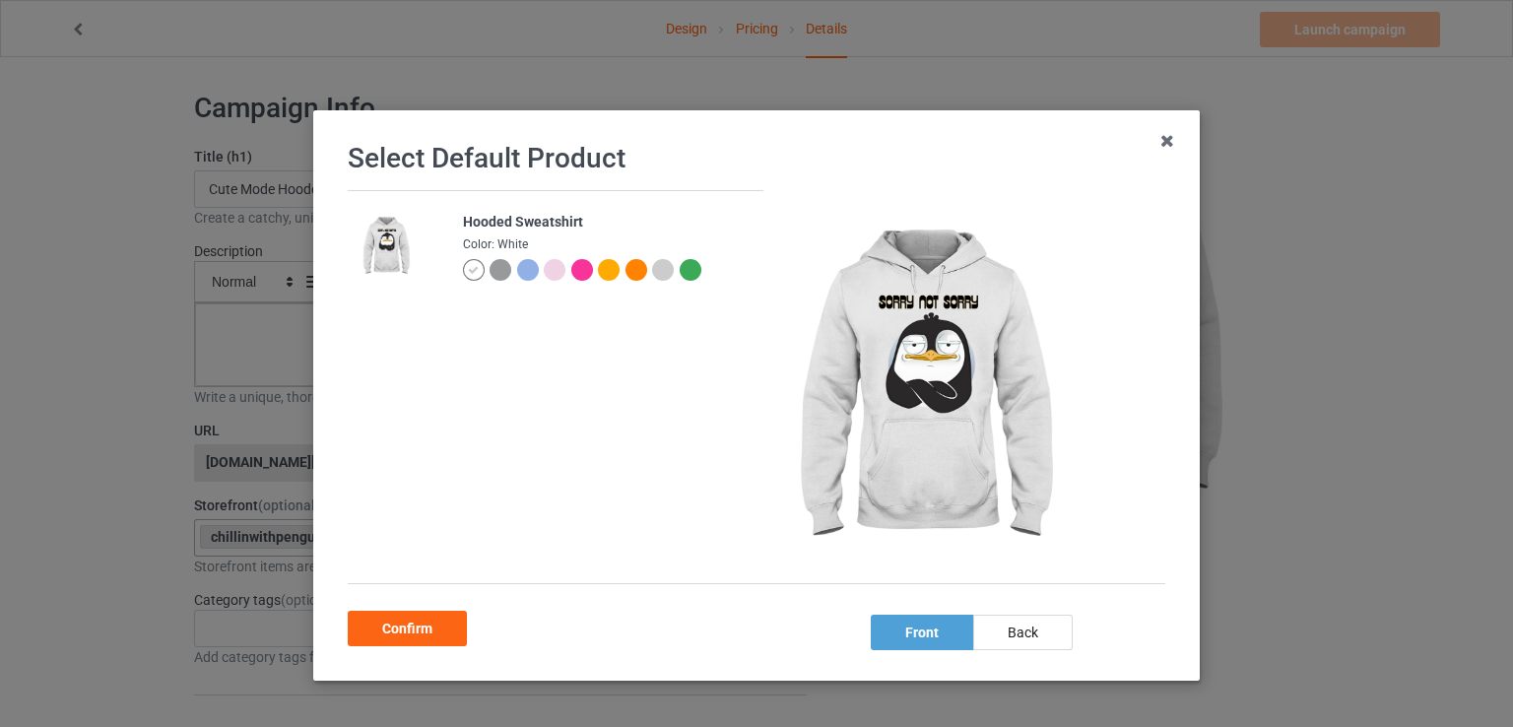
click at [552, 272] on div at bounding box center [555, 270] width 22 height 22
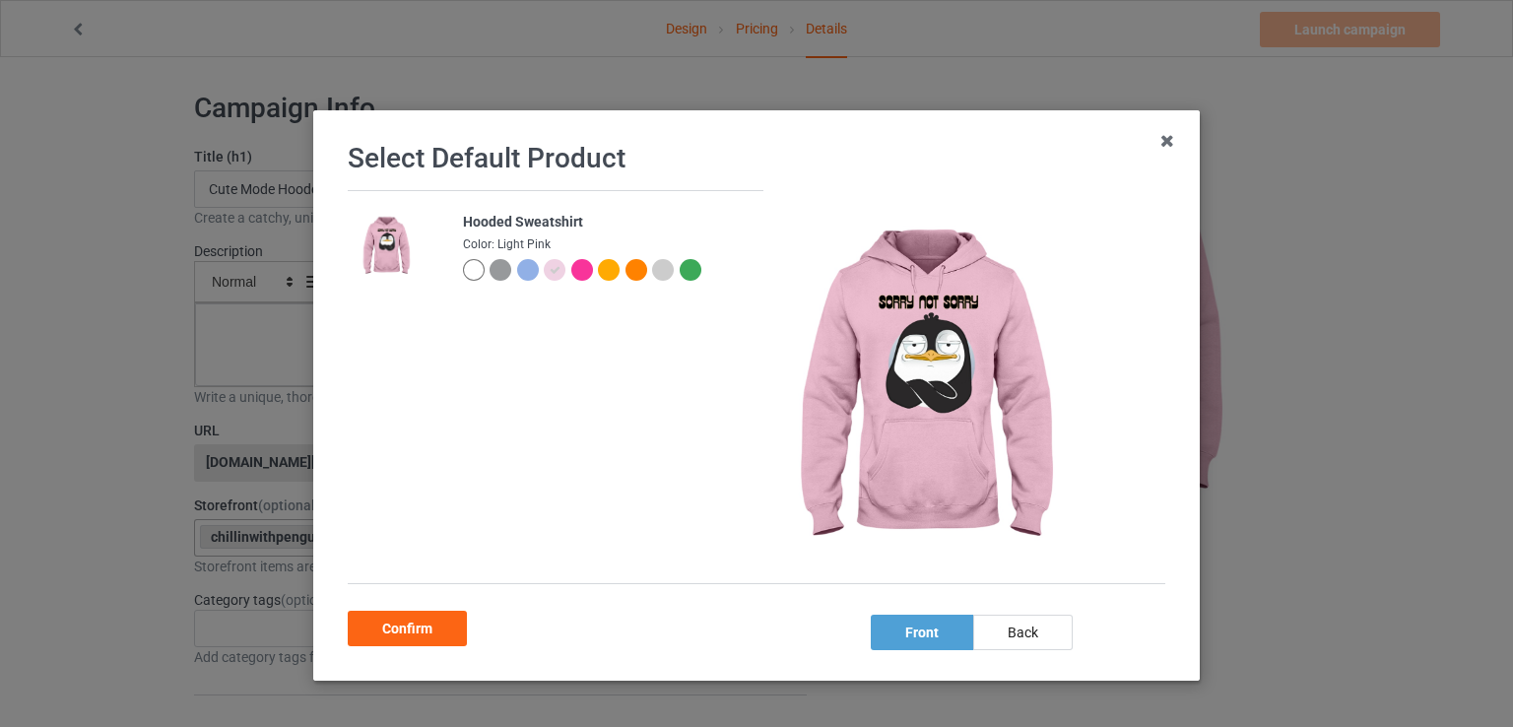
click at [598, 273] on div at bounding box center [609, 270] width 22 height 22
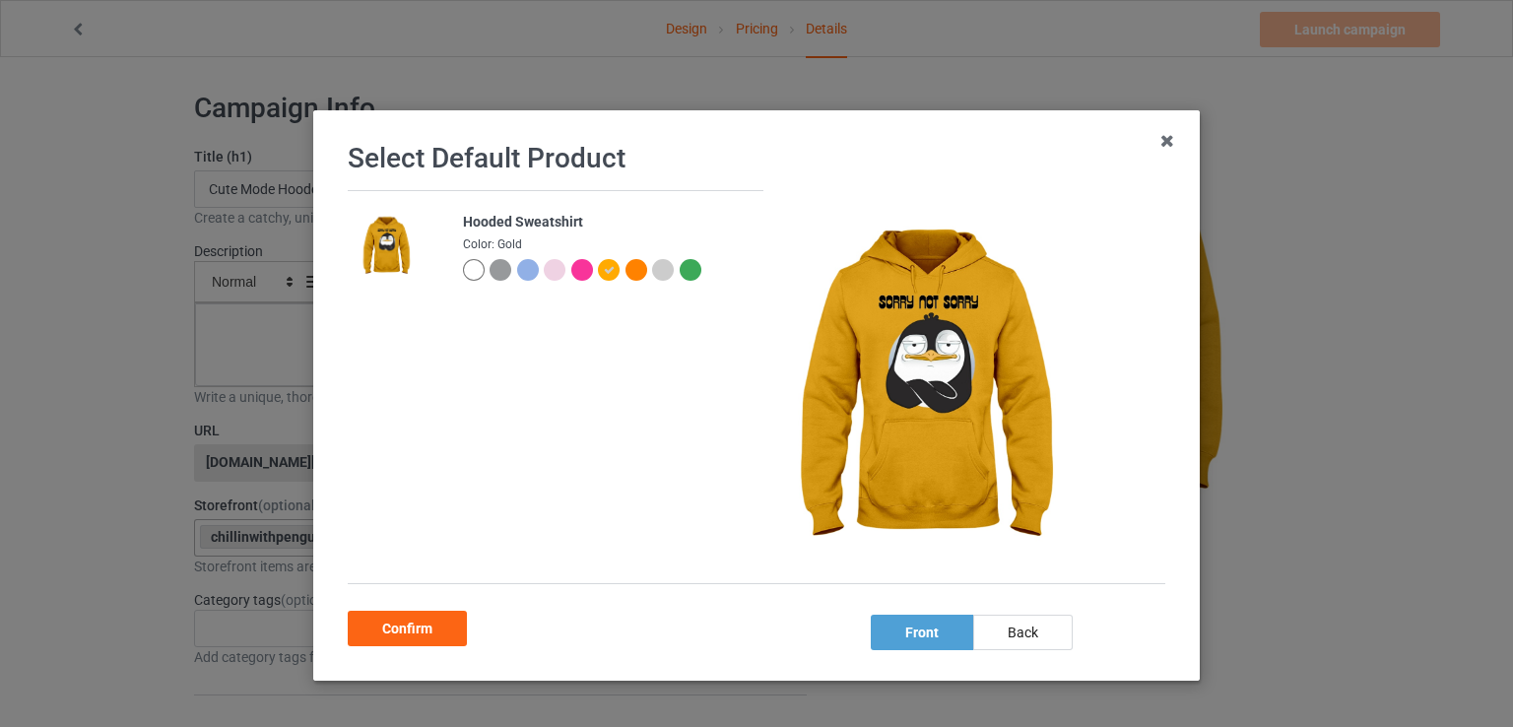
click at [626, 272] on div at bounding box center [637, 270] width 22 height 22
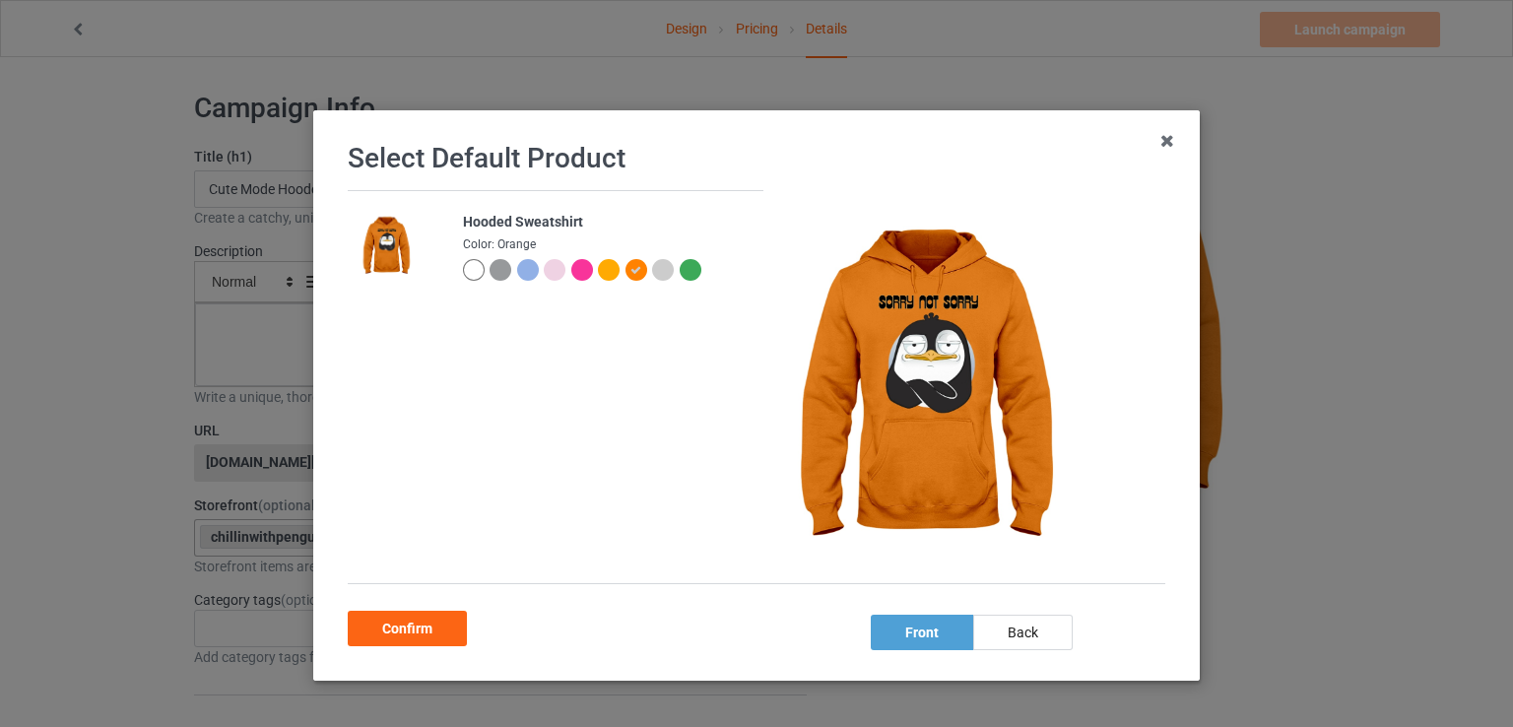
click at [652, 270] on div at bounding box center [663, 270] width 22 height 22
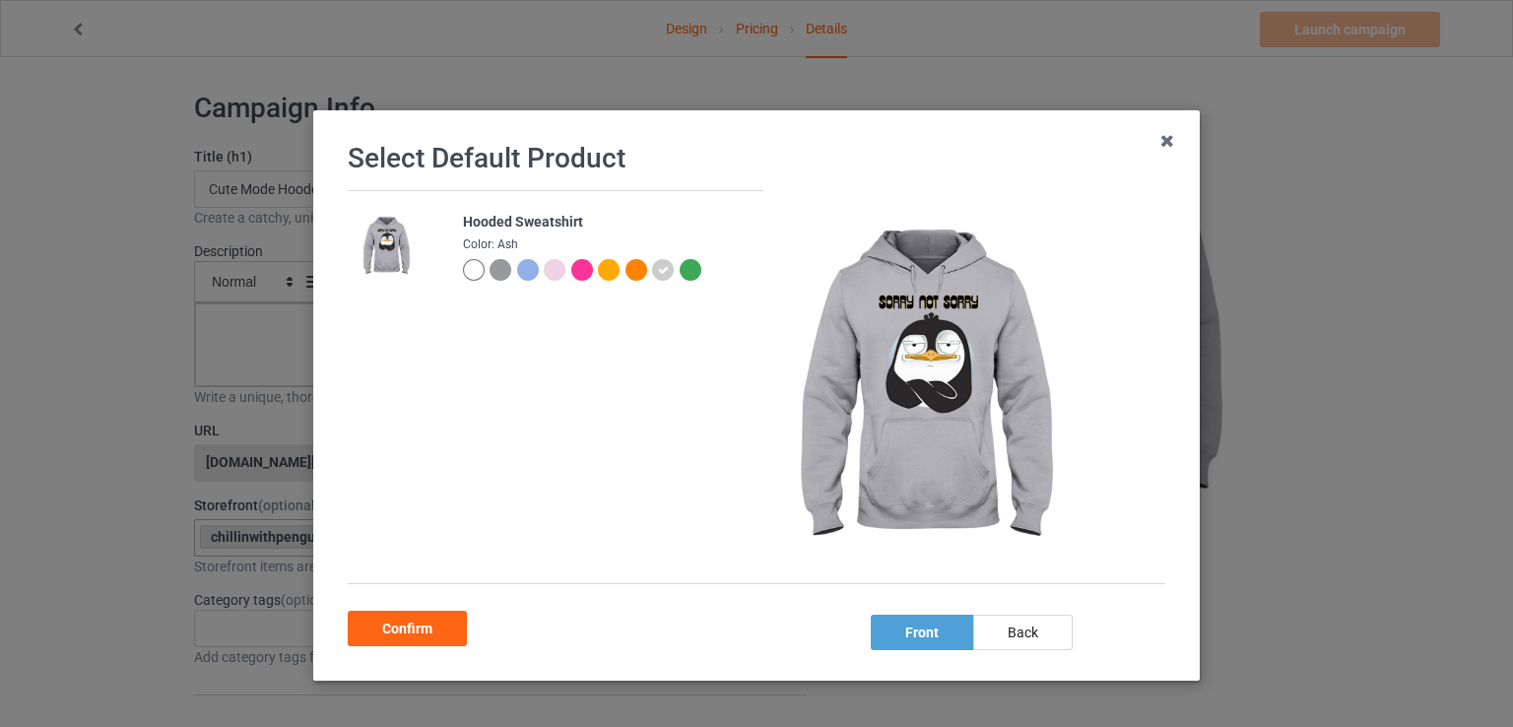
click at [552, 269] on div at bounding box center [555, 270] width 22 height 22
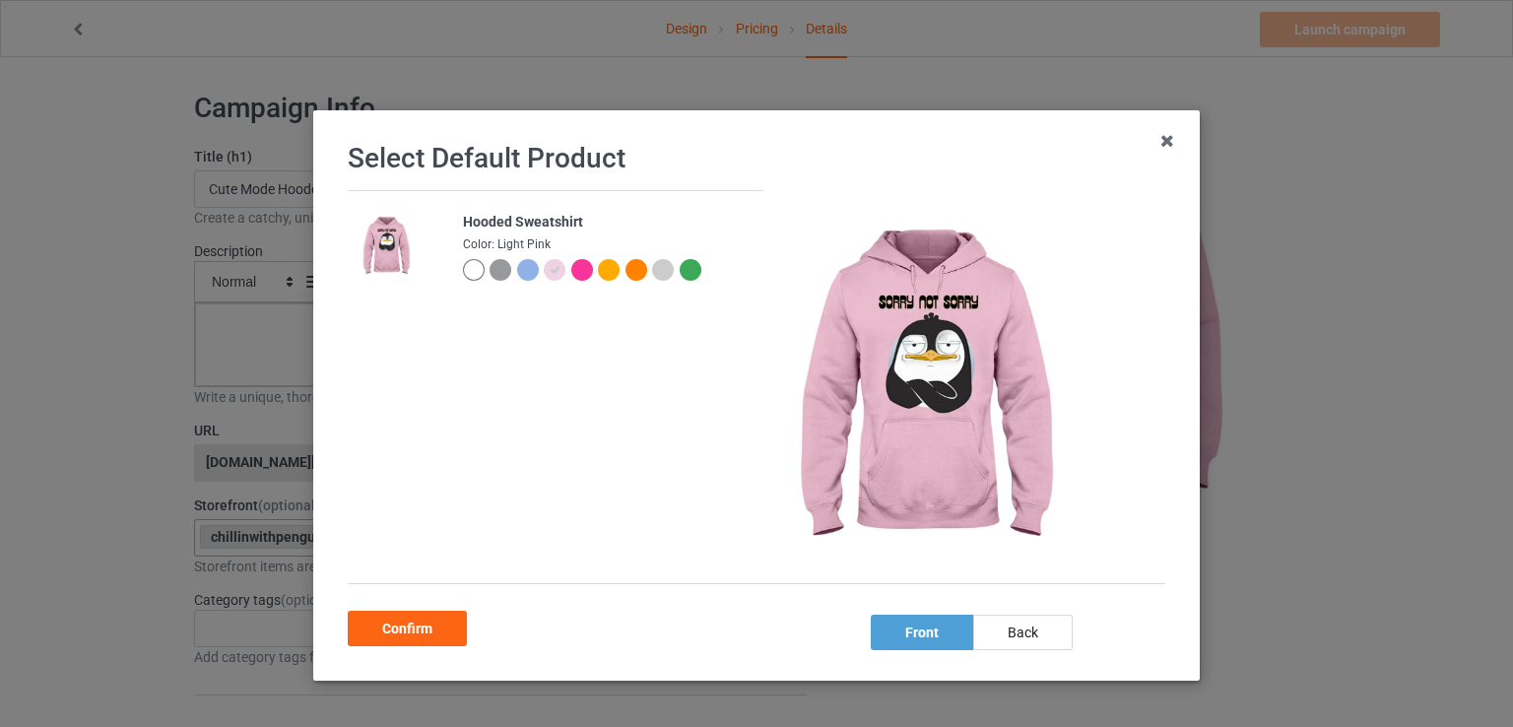
click at [580, 270] on div at bounding box center [582, 270] width 22 height 22
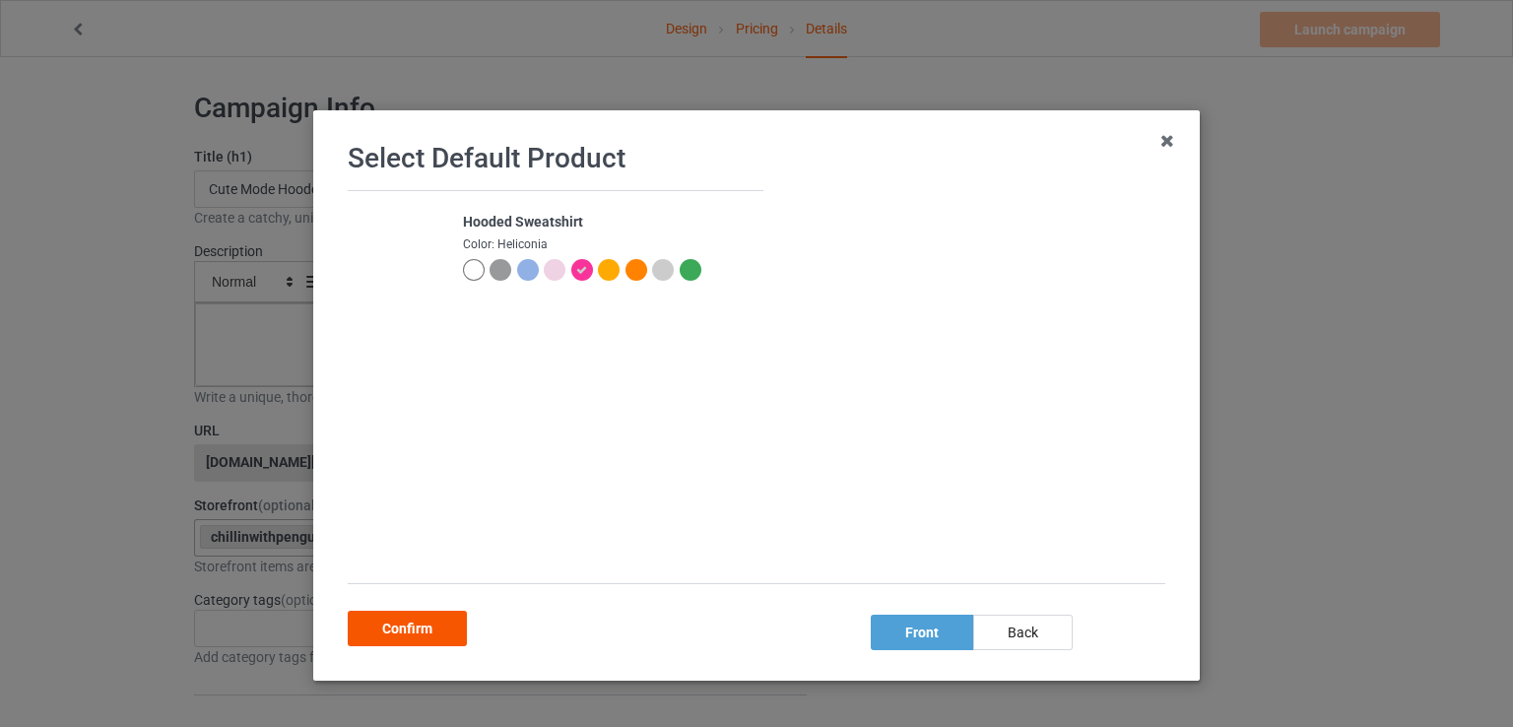
click at [397, 645] on div "Confirm" at bounding box center [407, 628] width 119 height 35
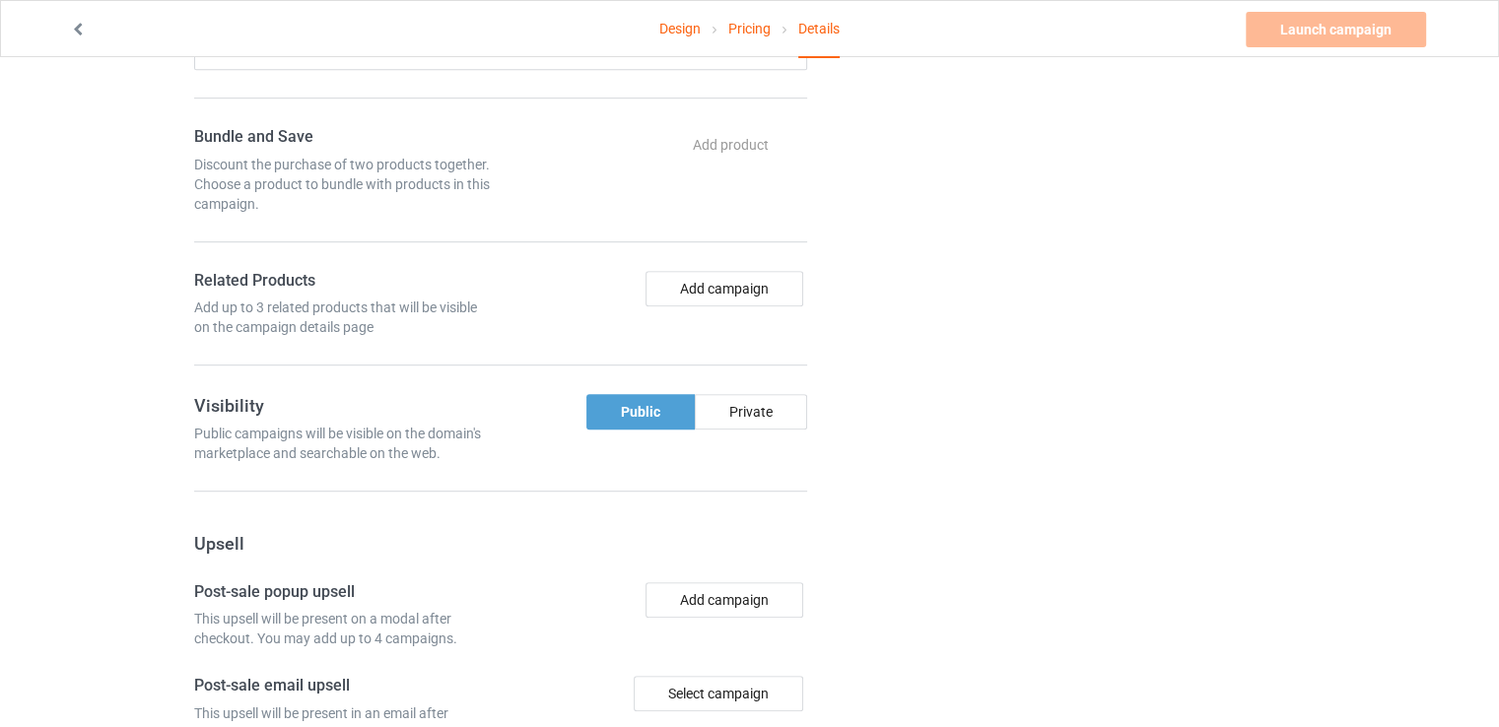
scroll to position [993, 0]
click at [612, 419] on div "Public" at bounding box center [640, 409] width 108 height 35
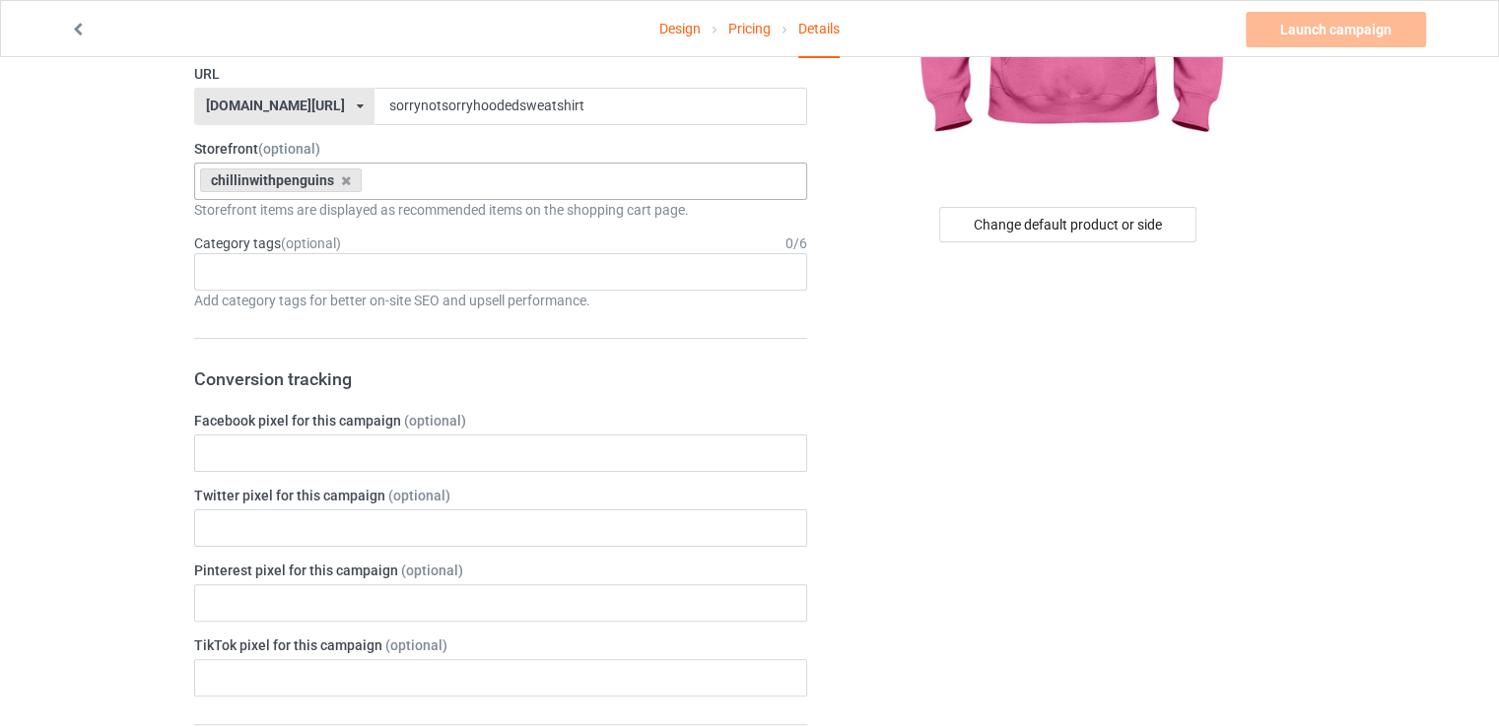
scroll to position [0, 0]
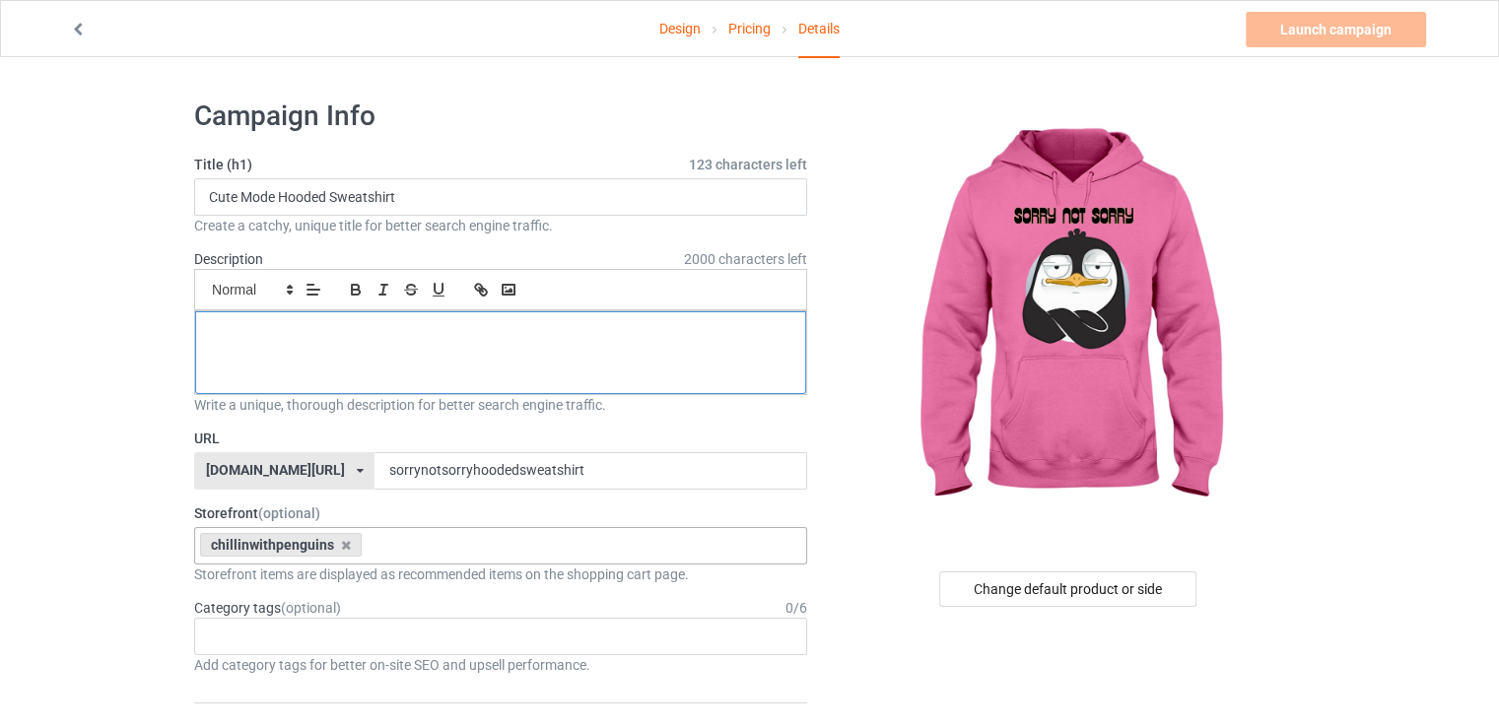
click at [510, 348] on div at bounding box center [500, 352] width 611 height 83
paste div
drag, startPoint x: 331, startPoint y: 330, endPoint x: 116, endPoint y: 328, distance: 214.8
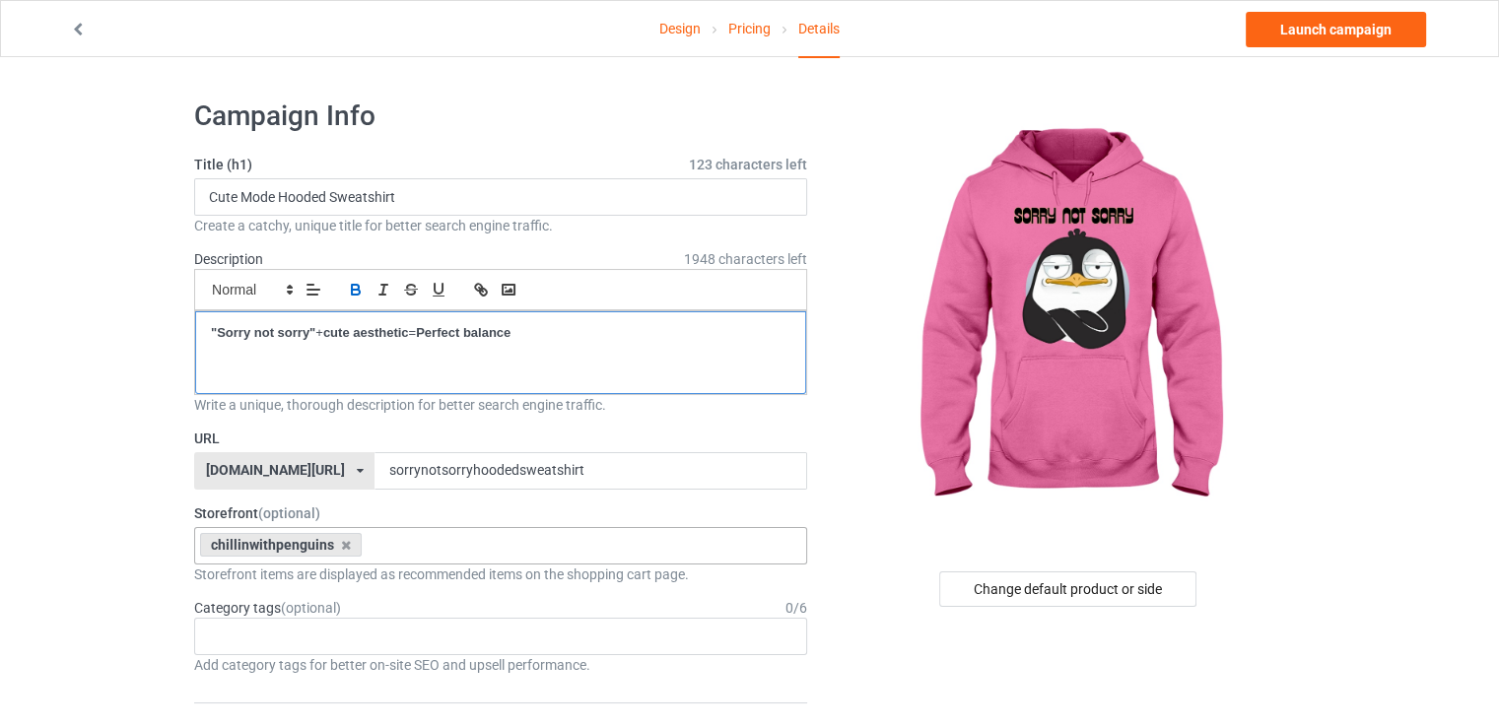
click at [406, 332] on strong "cute aesthetic" at bounding box center [366, 332] width 86 height 15
click at [540, 327] on p ""Sorry not sorry" + cute aesthetic = Perfect balance" at bounding box center [500, 333] width 579 height 19
drag, startPoint x: 571, startPoint y: 327, endPoint x: 65, endPoint y: 323, distance: 506.4
click at [564, 346] on div ""Sorry not sorry" + cute aesthetic = Perfect balance" at bounding box center [500, 352] width 611 height 83
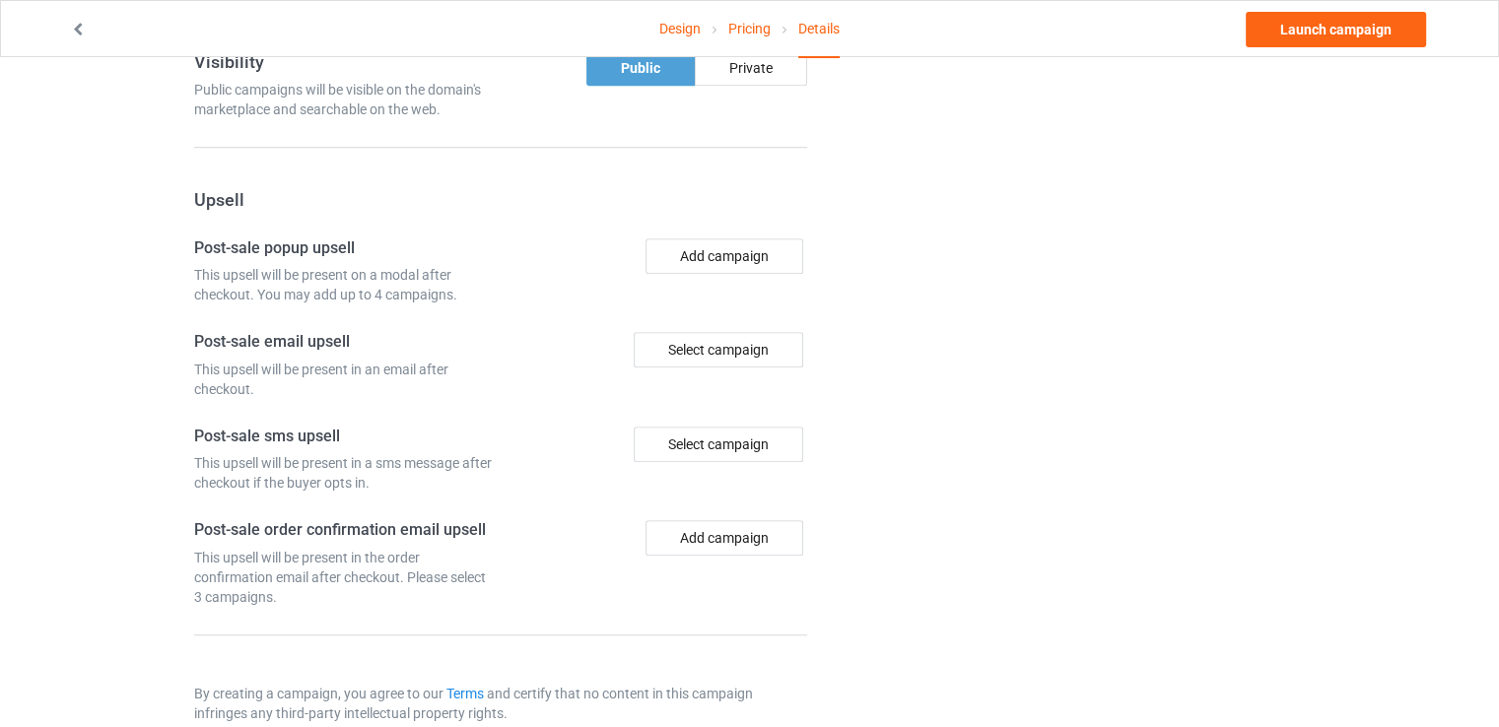
scroll to position [1367, 0]
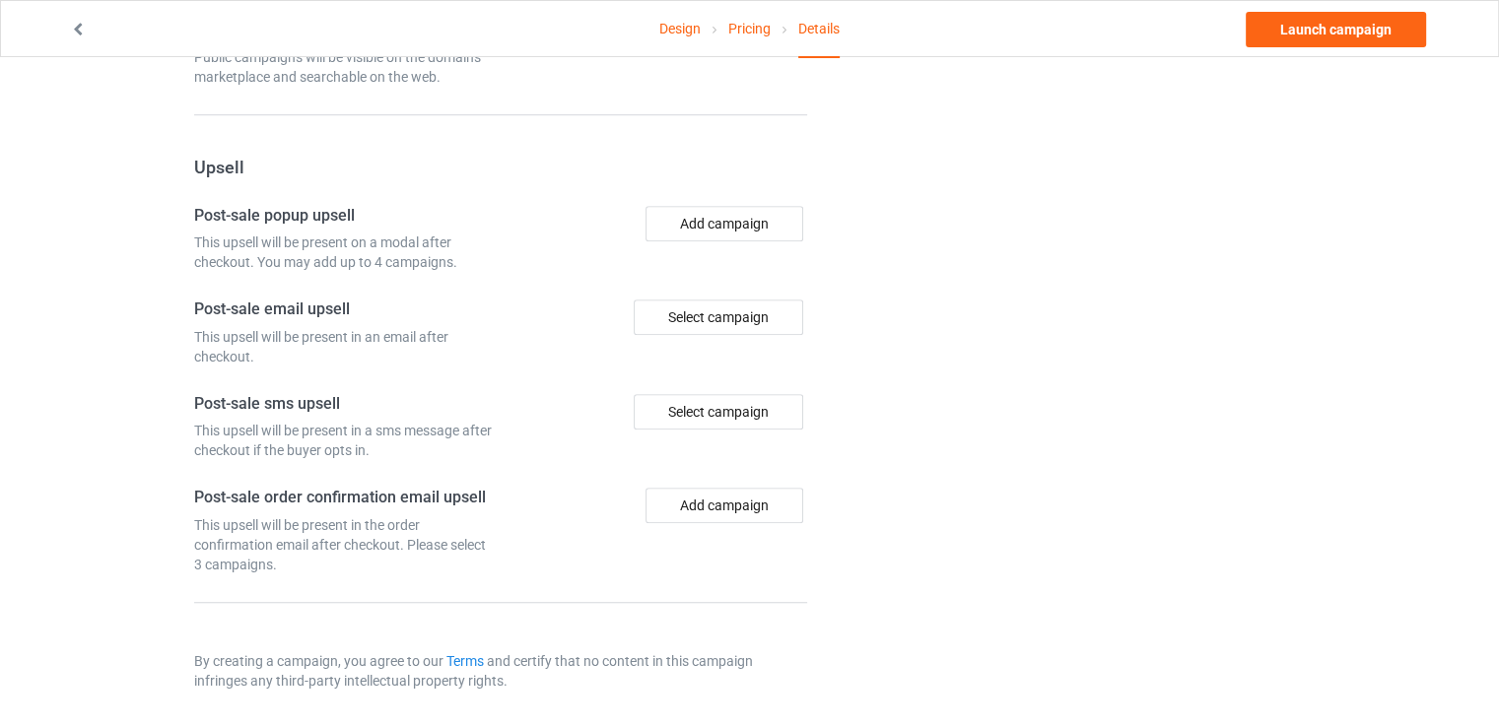
drag, startPoint x: 1359, startPoint y: 61, endPoint x: 1367, endPoint y: 50, distance: 14.0
click at [1367, 50] on div "Design Pricing Details Launch campaign" at bounding box center [749, 28] width 1386 height 55
click at [1367, 32] on link "Launch campaign" at bounding box center [1335, 29] width 180 height 35
